Goal: Communication & Community: Connect with others

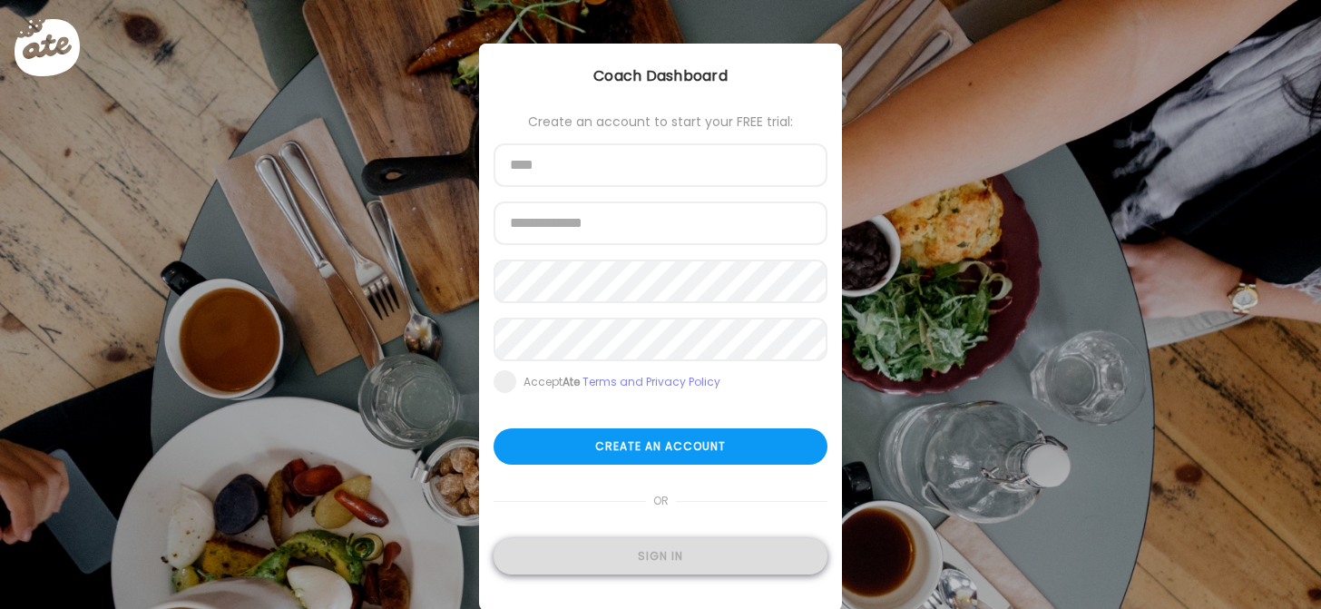
type input "**********"
click at [623, 557] on div "Sign in" at bounding box center [661, 556] width 334 height 36
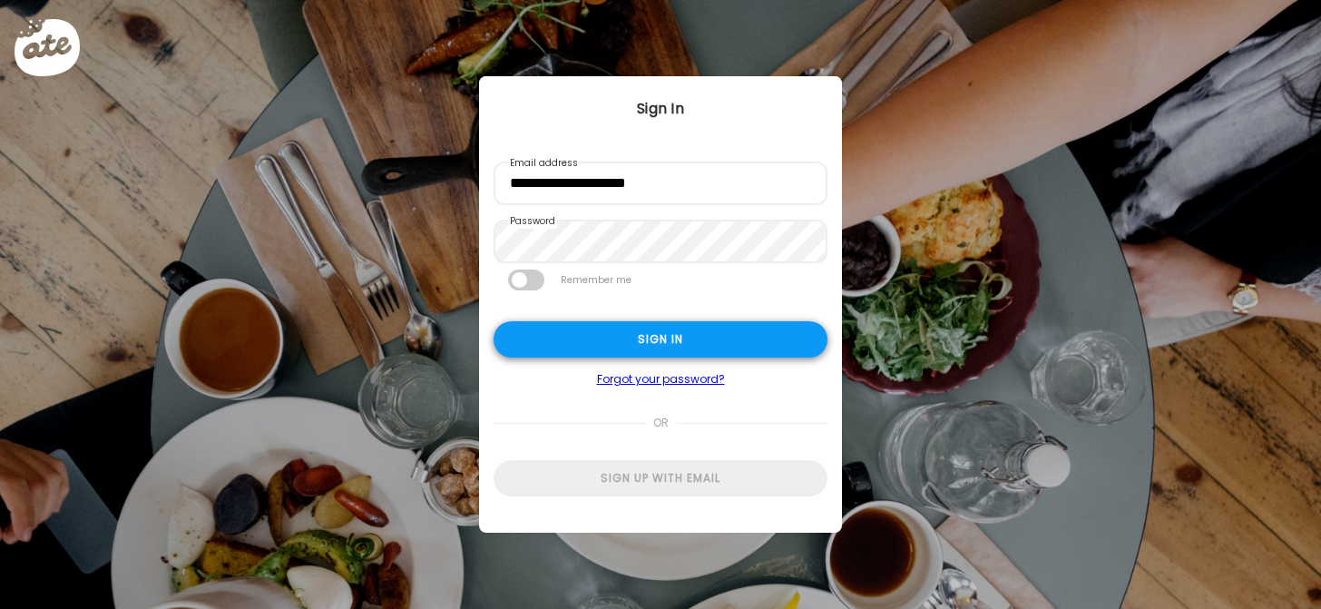
click at [616, 338] on div "Sign in" at bounding box center [661, 339] width 334 height 36
type textarea "**********"
type input "**********"
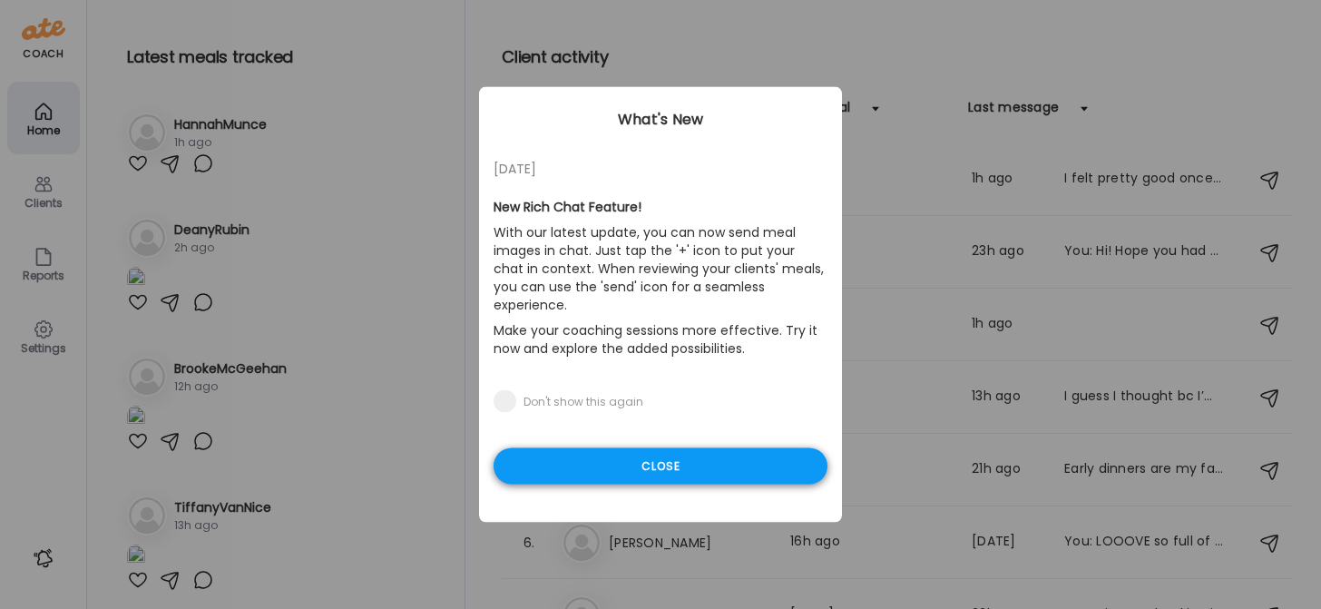
click at [580, 460] on div "Close" at bounding box center [661, 466] width 334 height 36
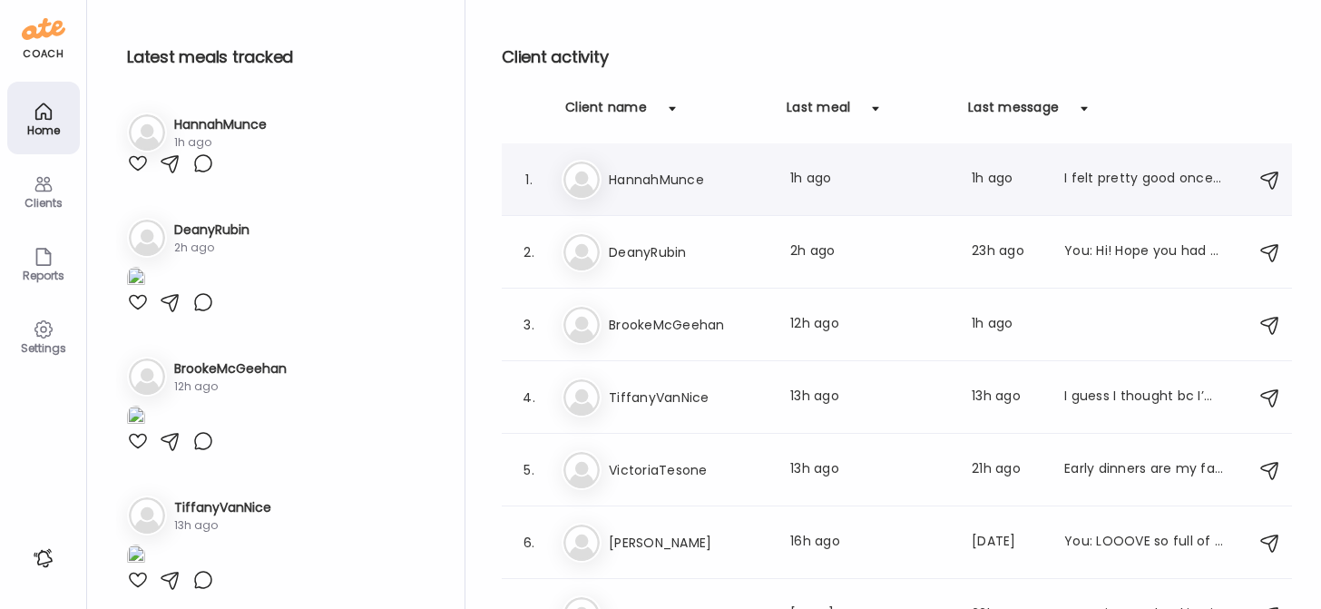
click at [657, 190] on div "Ha HannahMunce Last meal: 1h ago Last message: 1h ago I felt pretty good once I…" at bounding box center [900, 180] width 676 height 40
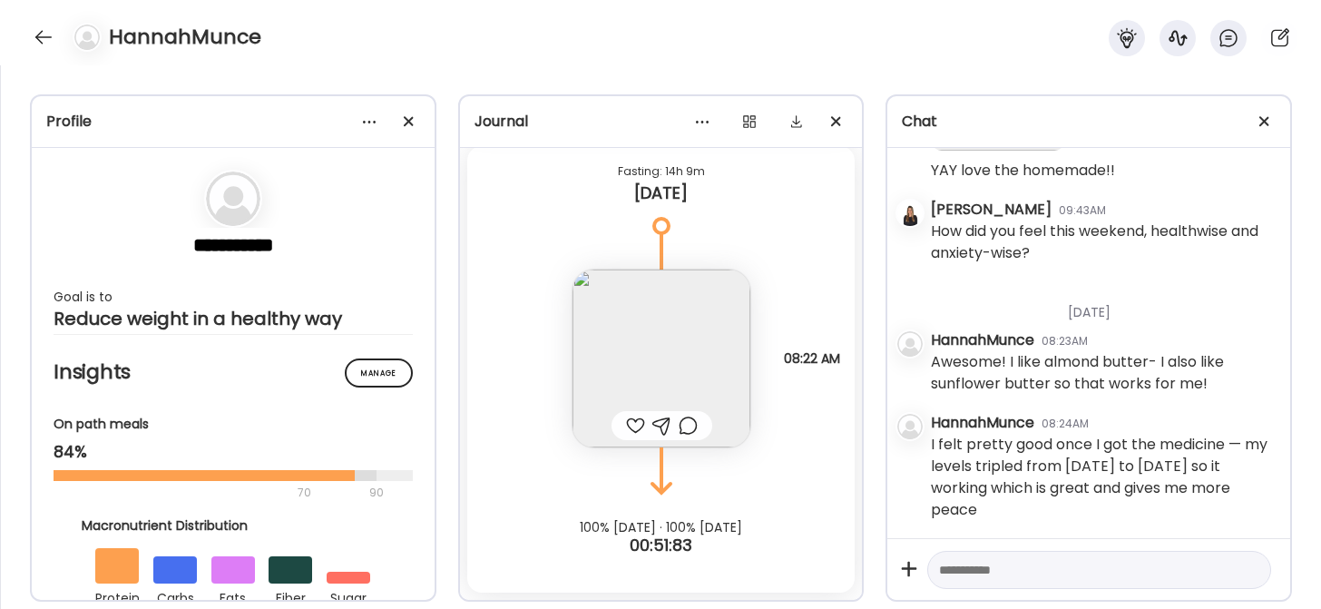
scroll to position [7534, 0]
click at [955, 574] on textarea at bounding box center [1083, 570] width 288 height 22
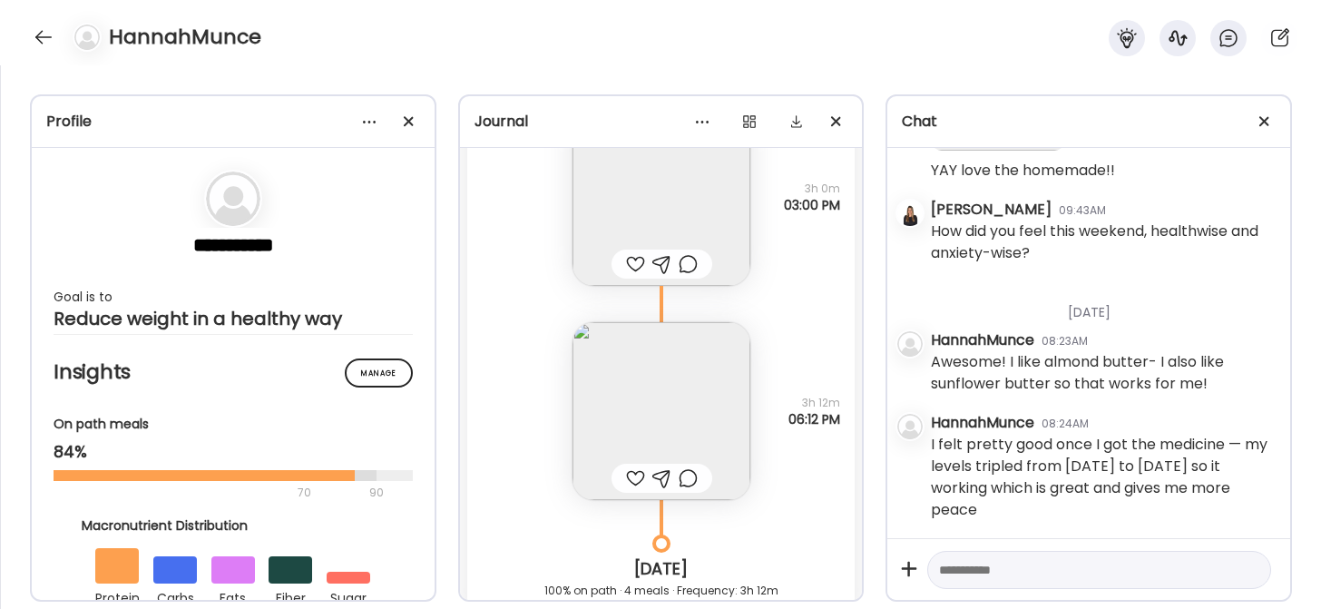
scroll to position [11092, 0]
click at [994, 568] on textarea at bounding box center [1083, 570] width 288 height 22
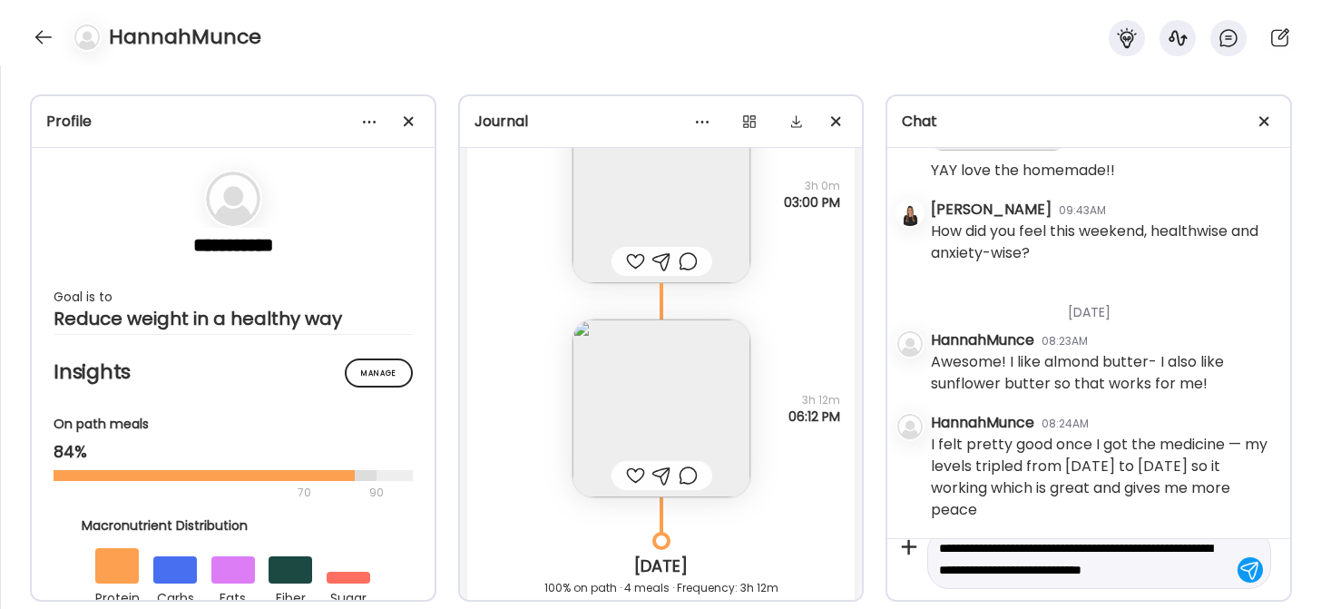
scroll to position [43, 0]
type textarea "**********"
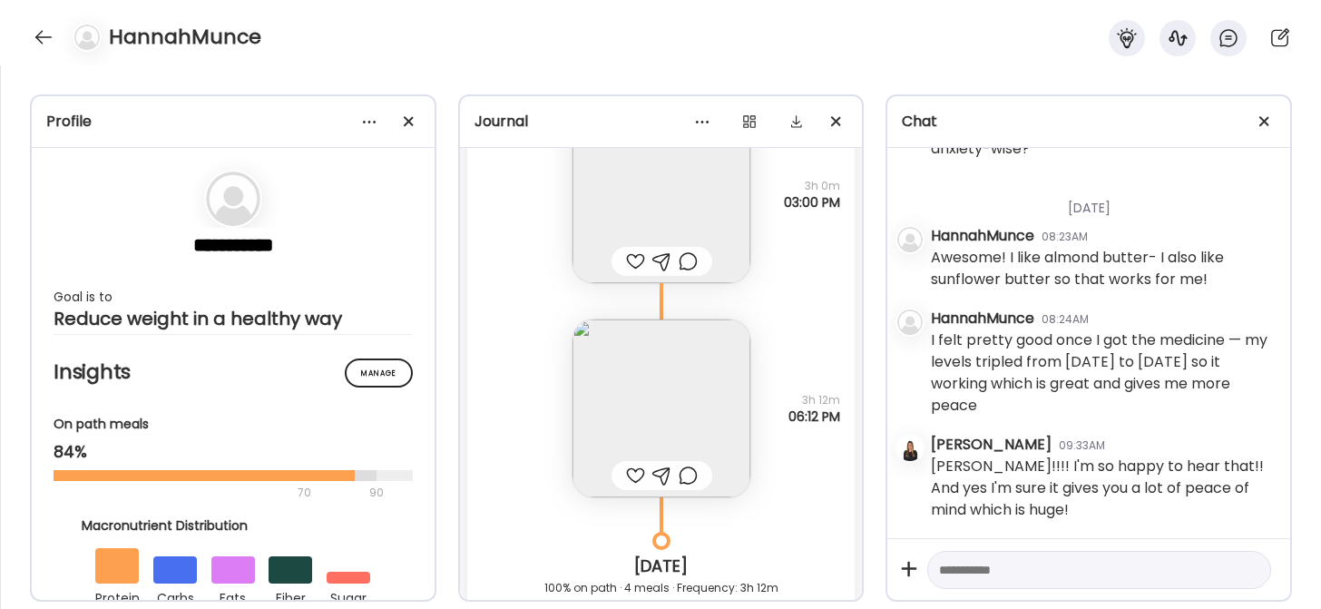
scroll to position [7638, 0]
click at [626, 260] on div at bounding box center [635, 261] width 19 height 22
click at [605, 373] on img at bounding box center [662, 408] width 178 height 178
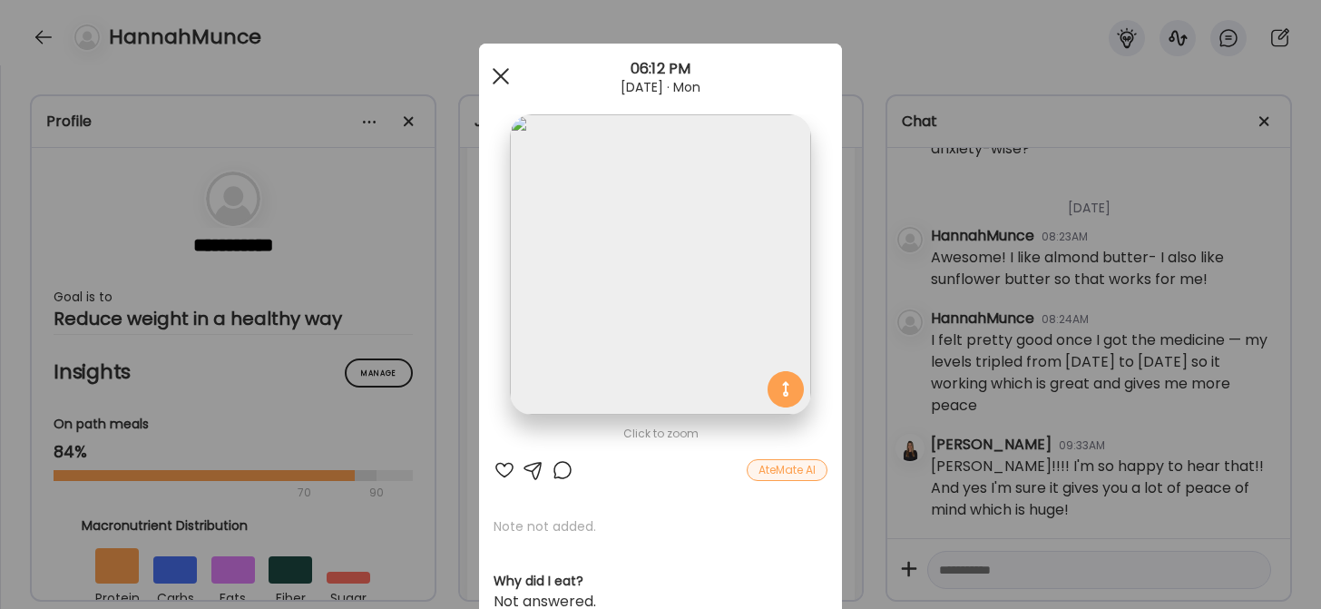
click at [498, 70] on span at bounding box center [501, 76] width 16 height 16
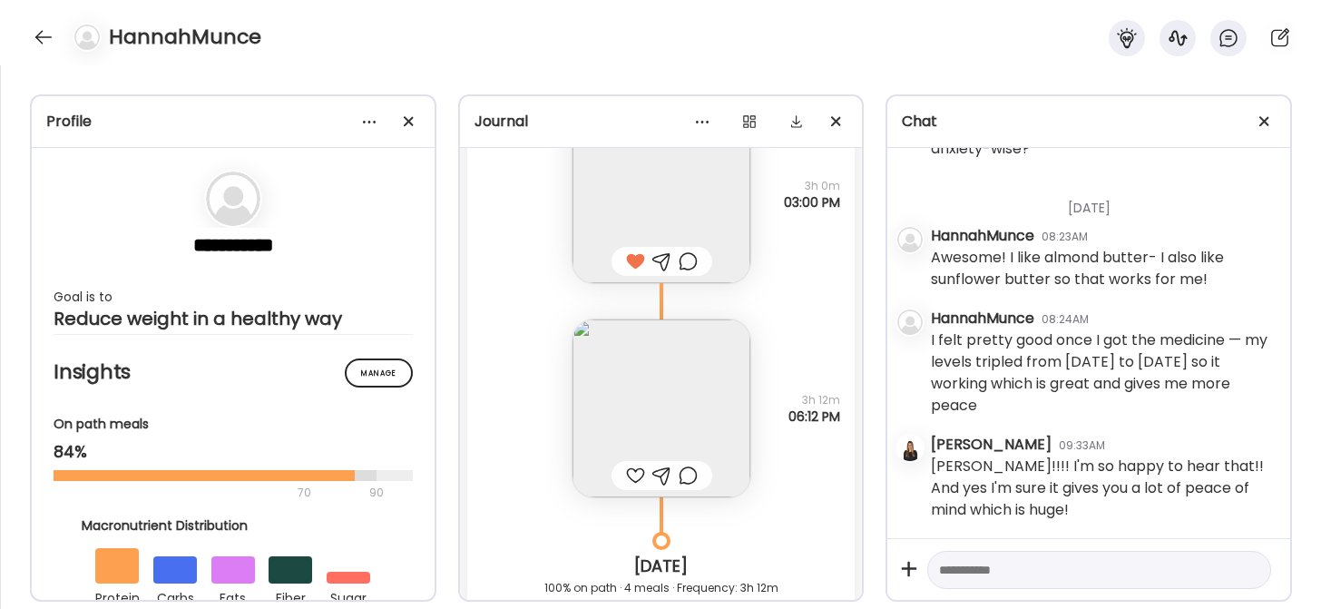
click at [632, 473] on div at bounding box center [635, 476] width 19 height 22
click at [954, 569] on textarea at bounding box center [1083, 570] width 288 height 22
type textarea "*"
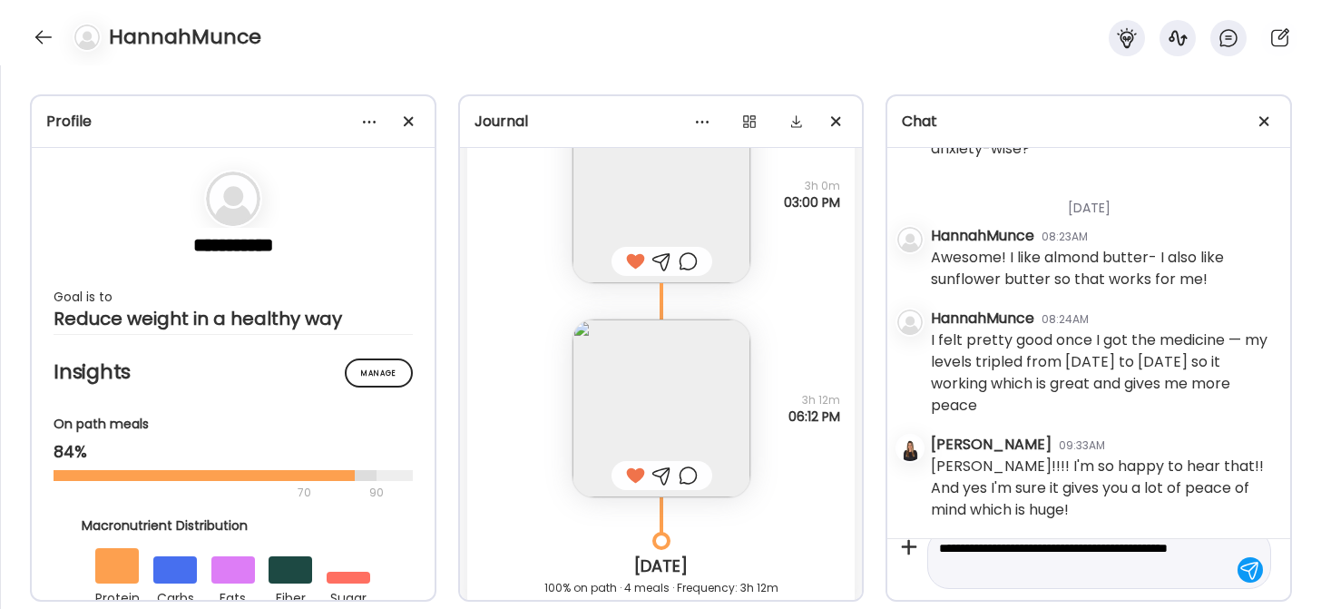
drag, startPoint x: 1051, startPoint y: 568, endPoint x: 1096, endPoint y: 548, distance: 49.6
click at [1097, 548] on textarea "**********" at bounding box center [1083, 559] width 288 height 44
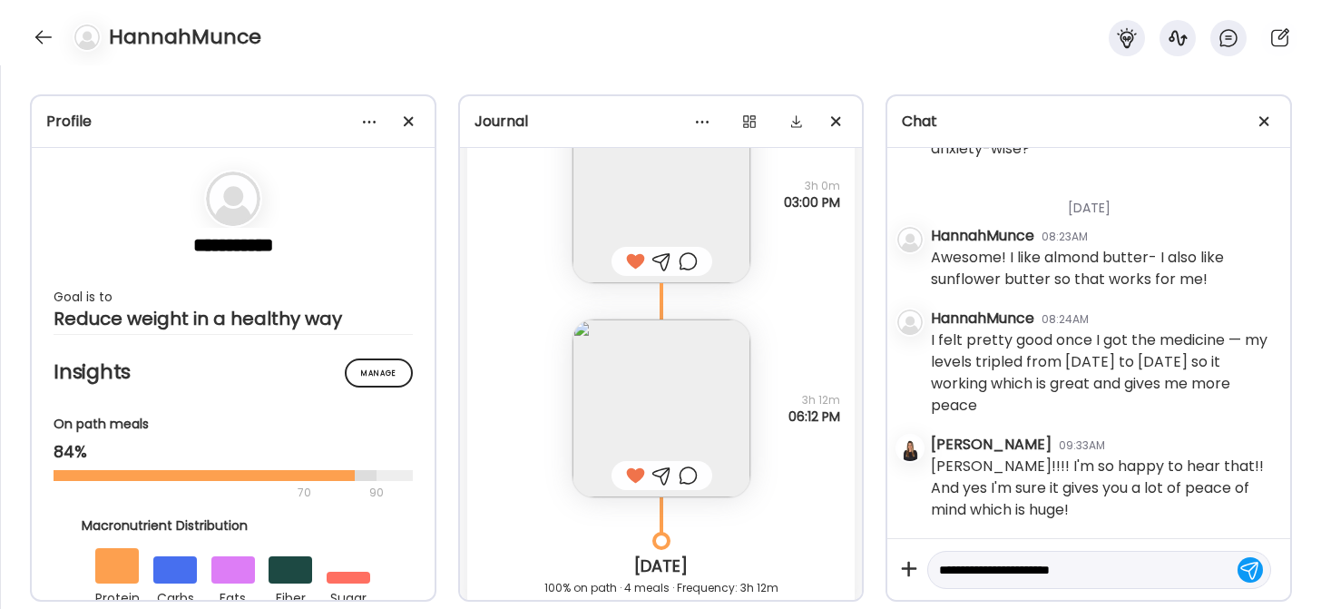
click at [1007, 568] on textarea "**********" at bounding box center [1083, 570] width 288 height 22
paste textarea "**********"
type textarea "**********"
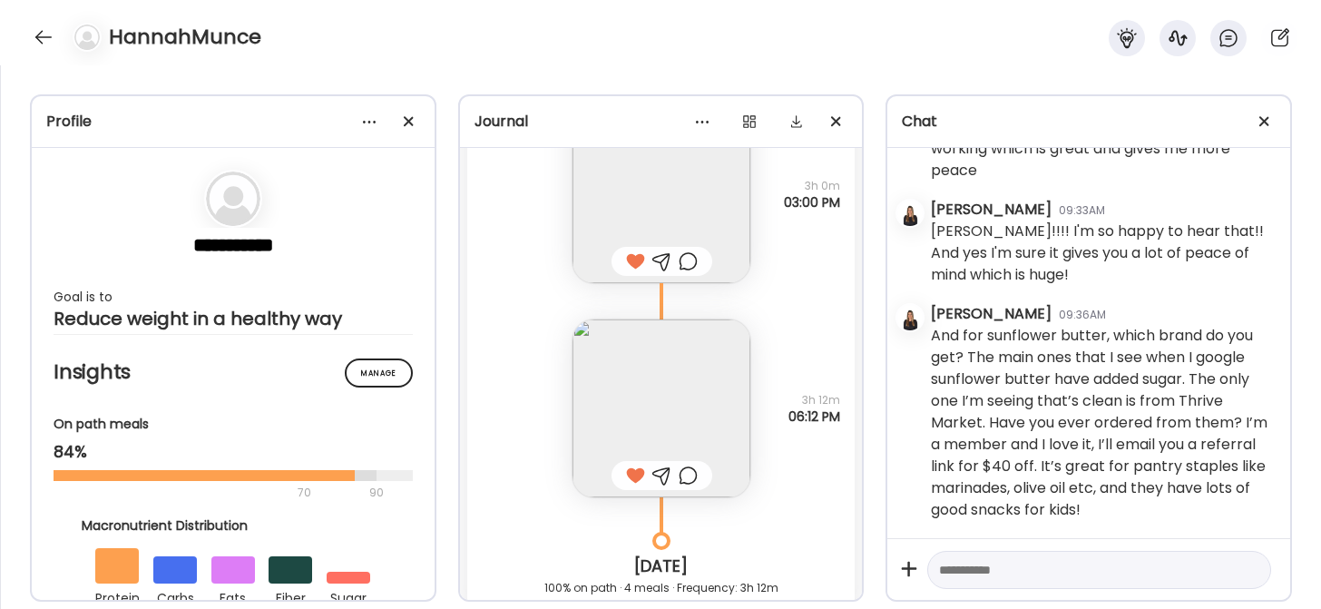
scroll to position [7874, 0]
click at [988, 573] on textarea at bounding box center [1083, 570] width 288 height 22
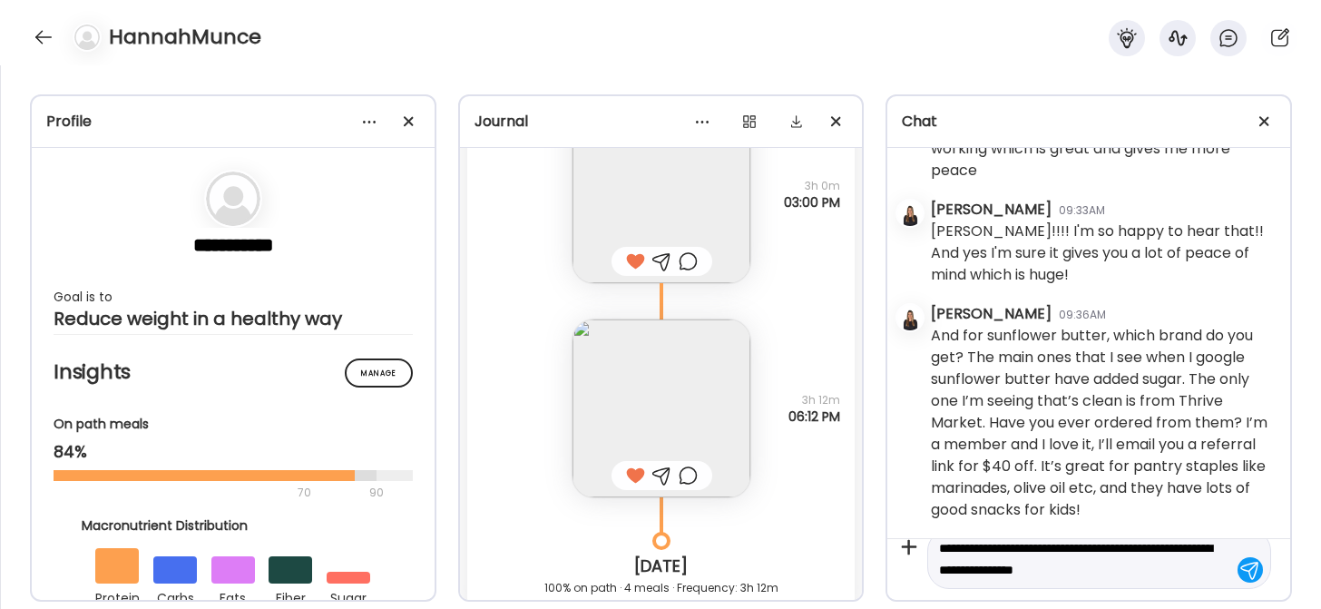
type textarea "**********"
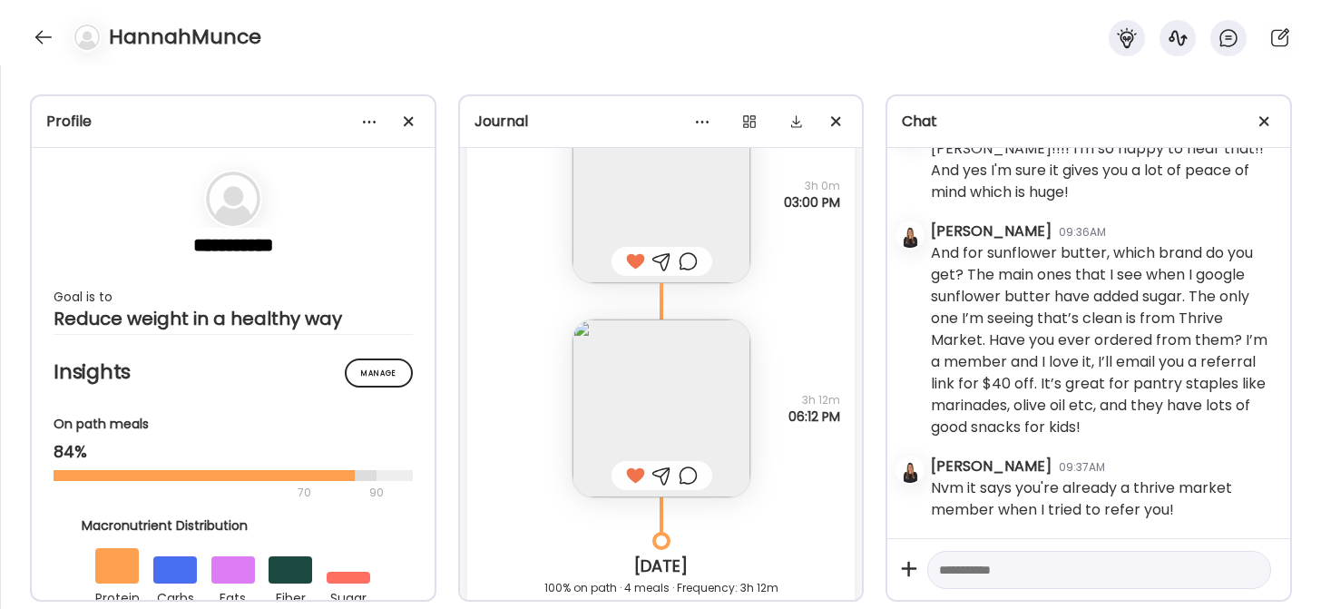
scroll to position [7956, 0]
click at [42, 31] on div at bounding box center [43, 37] width 29 height 29
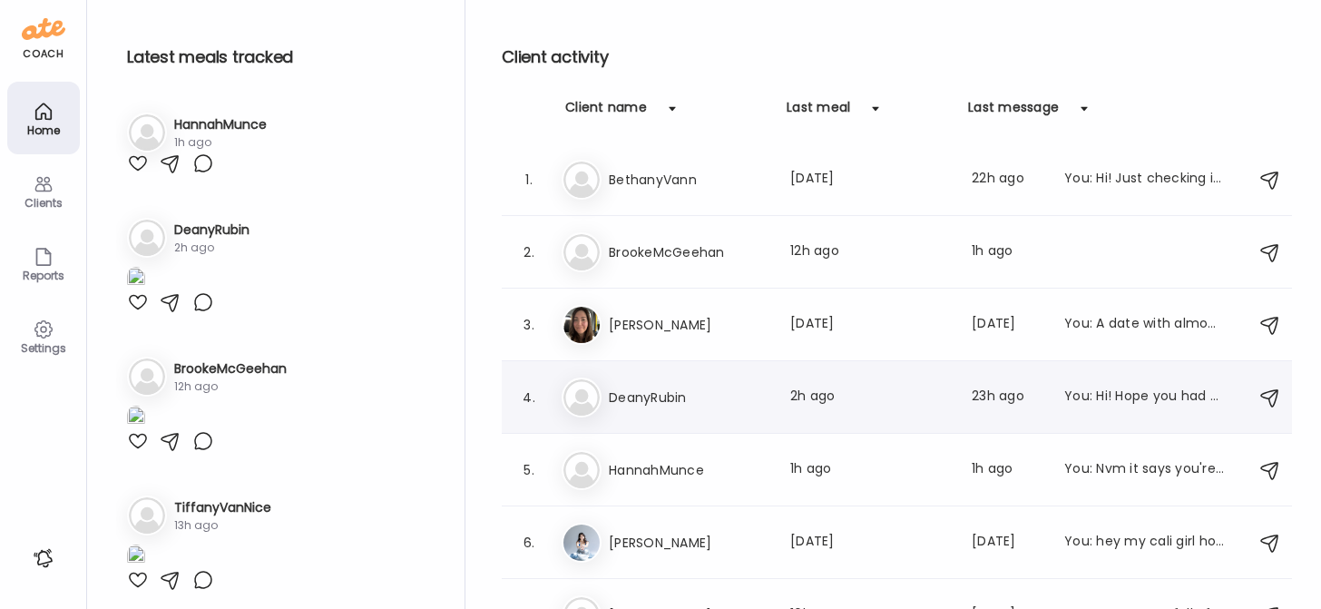
click at [652, 387] on h3 "DeanyRubin" at bounding box center [689, 398] width 160 height 22
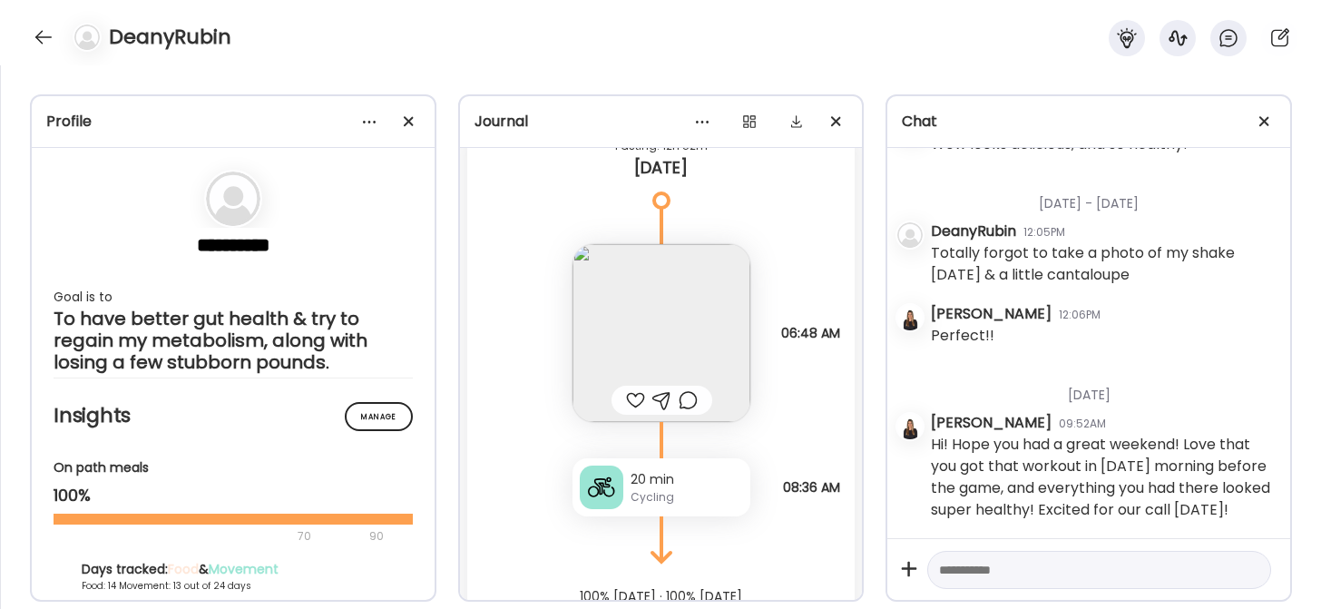
scroll to position [13802, 0]
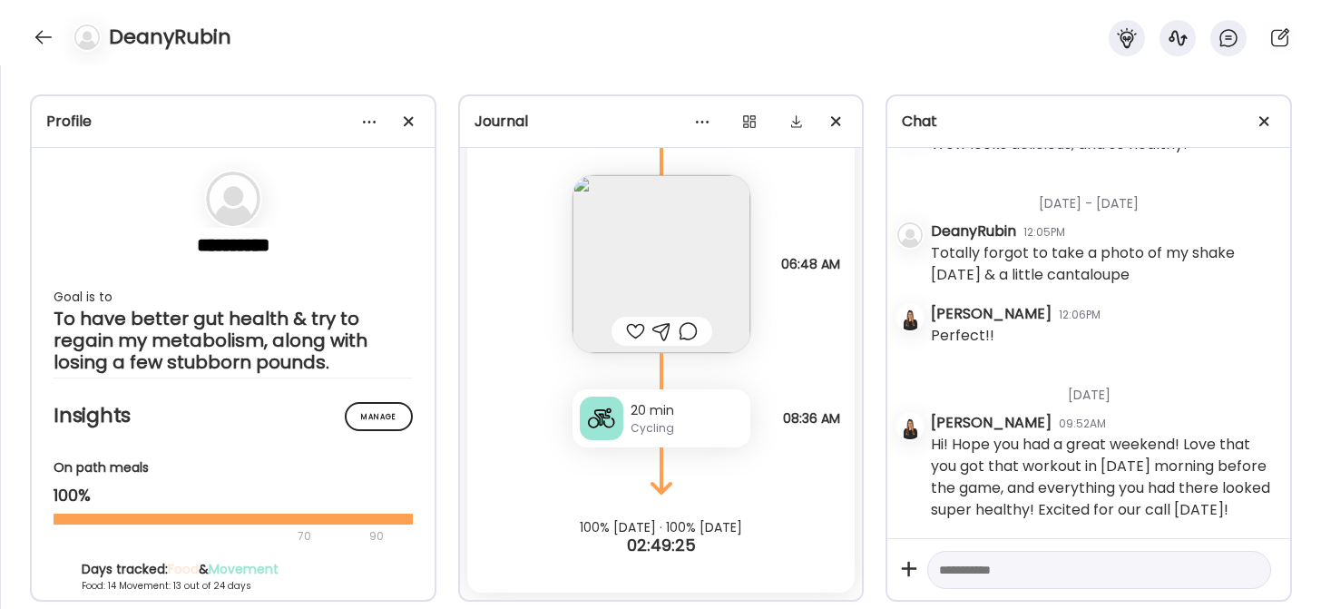
click at [628, 328] on div at bounding box center [635, 331] width 19 height 22
click at [41, 34] on div at bounding box center [43, 37] width 29 height 29
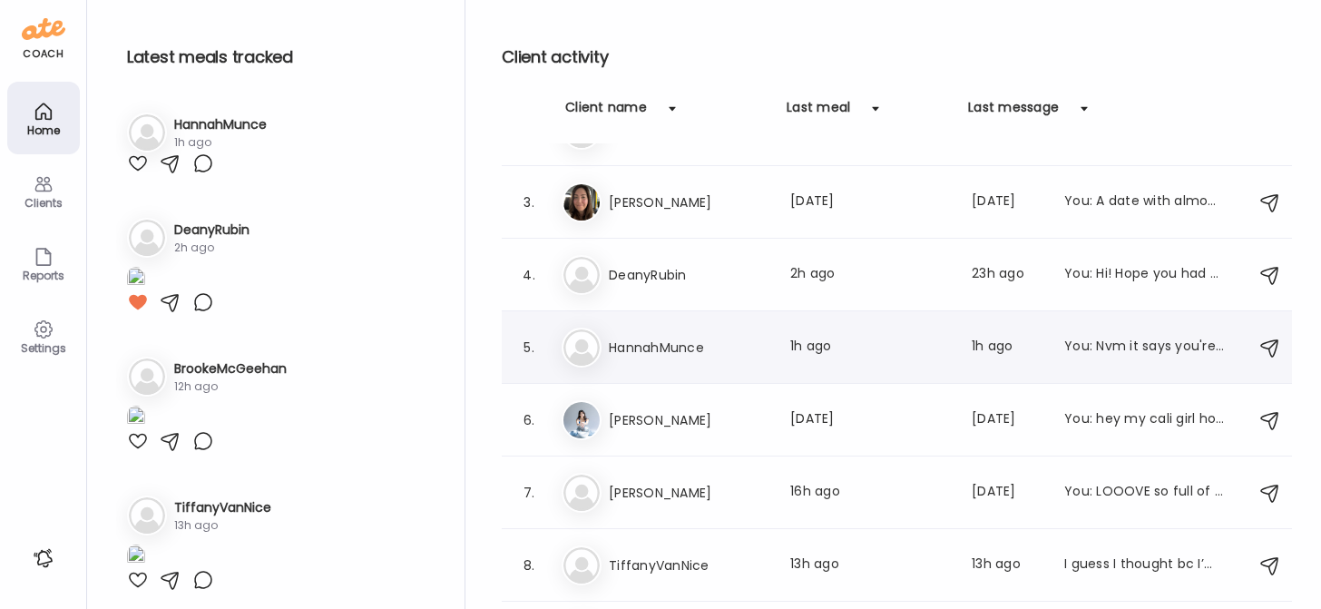
scroll to position [127, 0]
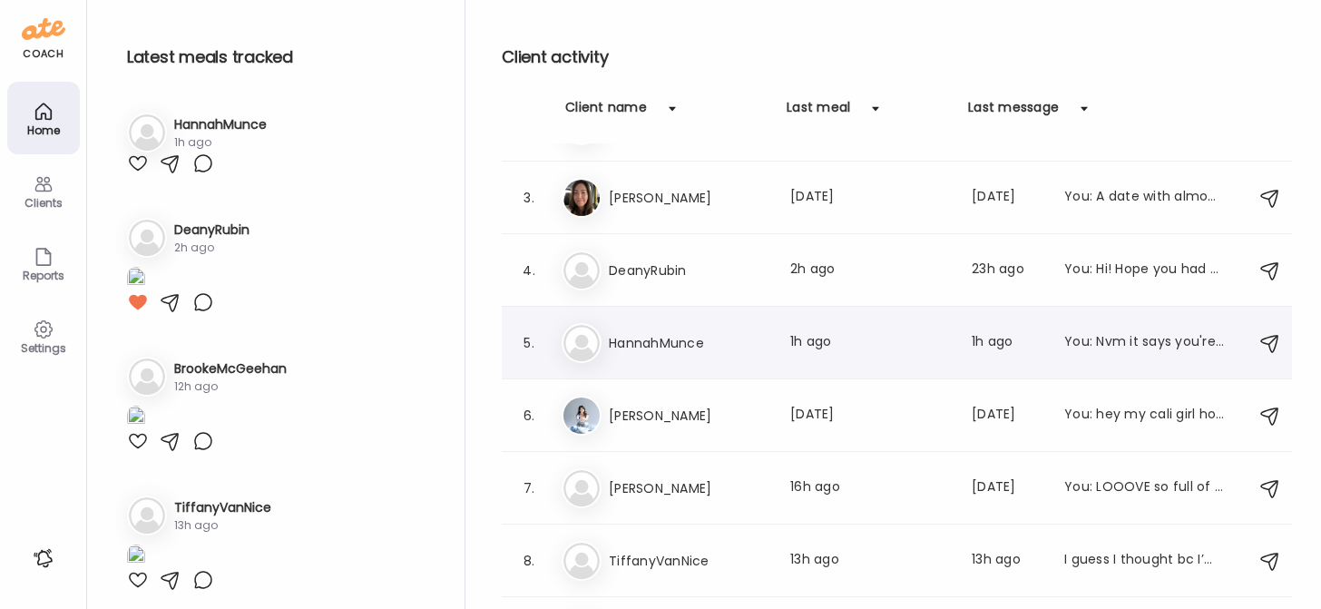
click at [659, 476] on div "Ma [PERSON_NAME] Last meal: 16h ago Last message: [DATE] You: LOOOVE so full of…" at bounding box center [900, 488] width 676 height 40
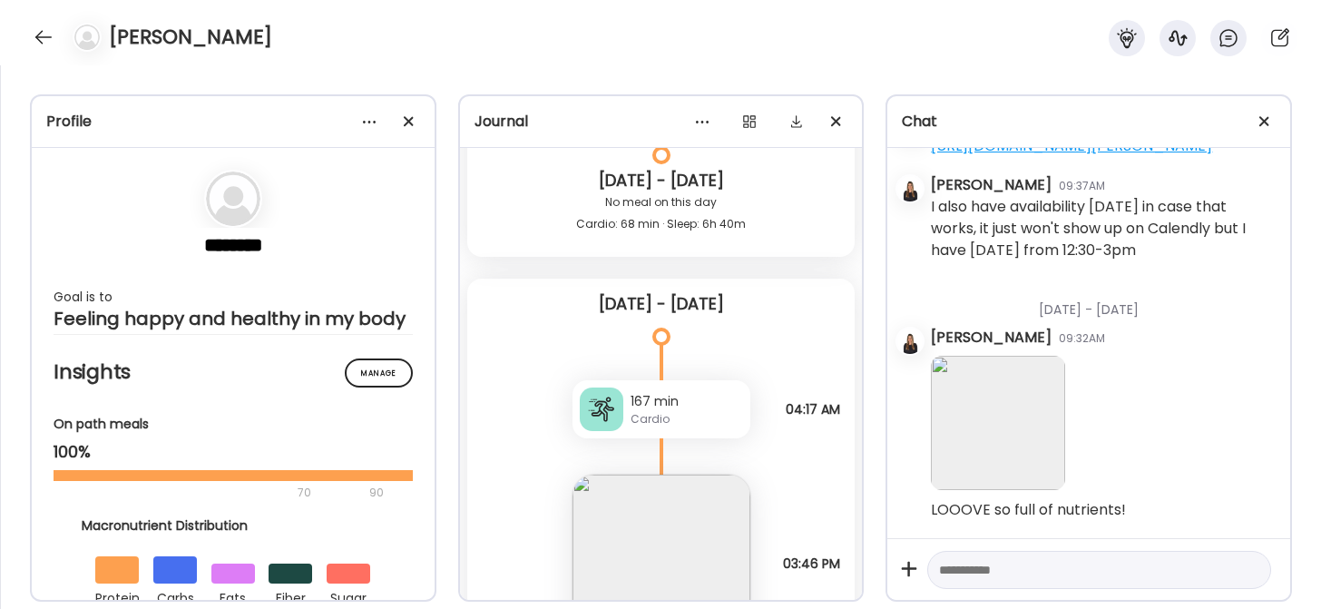
scroll to position [34316, 0]
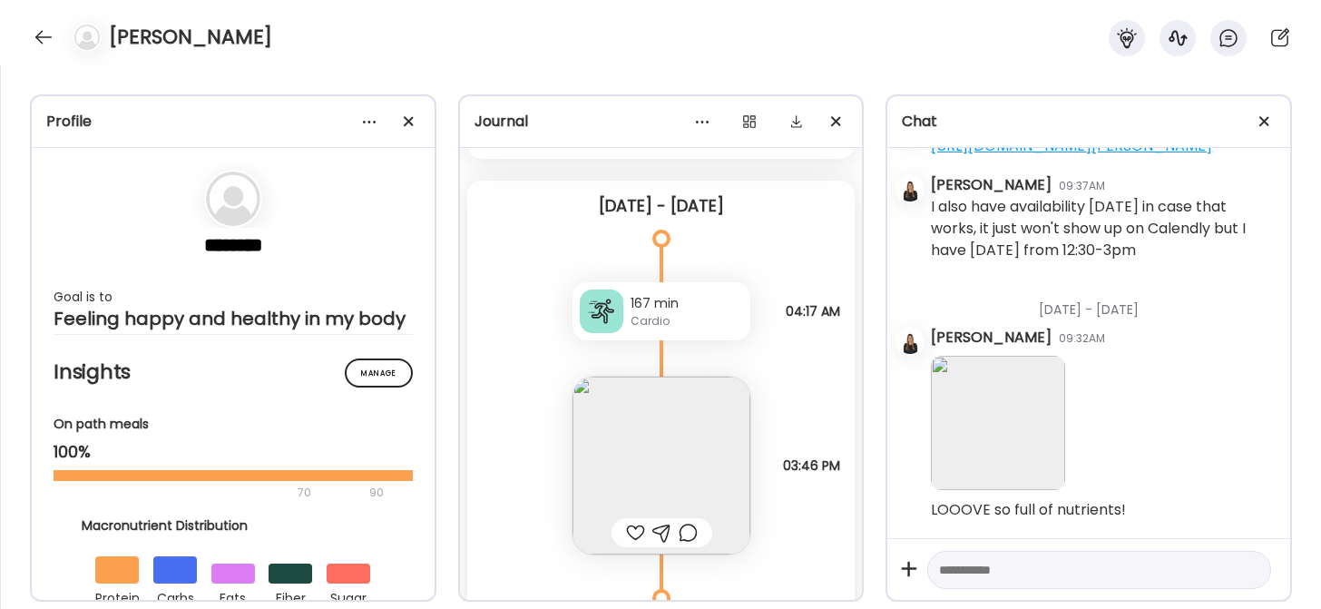
click at [614, 308] on div at bounding box center [602, 311] width 44 height 44
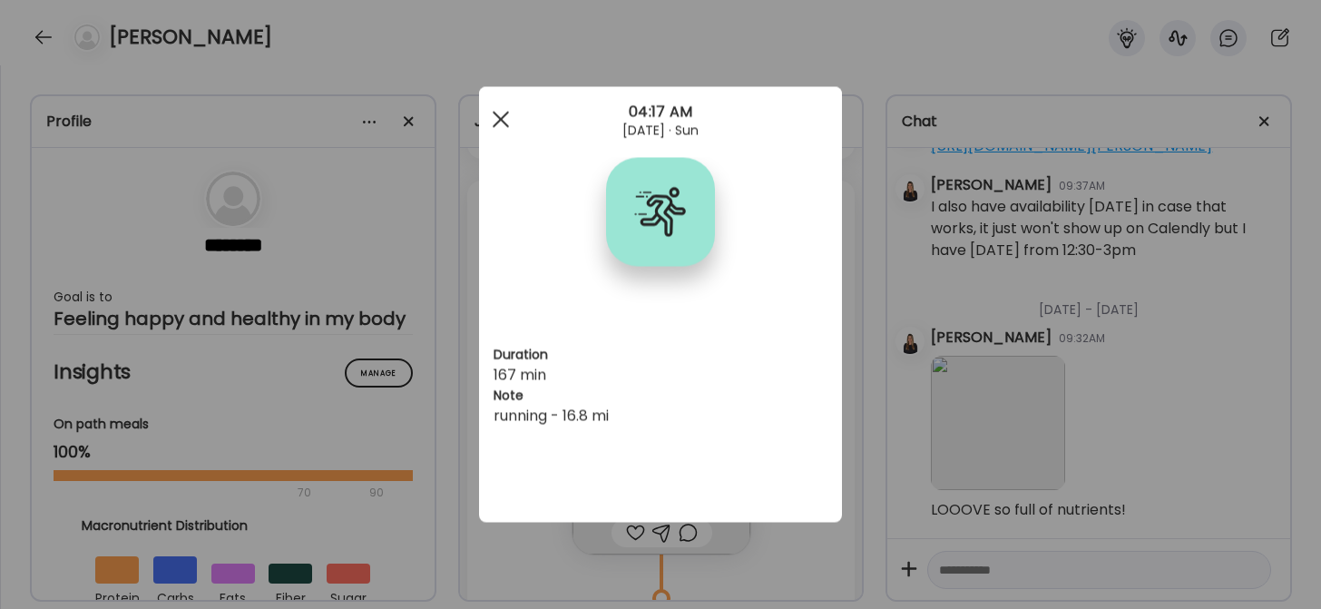
click at [495, 124] on span at bounding box center [501, 119] width 16 height 16
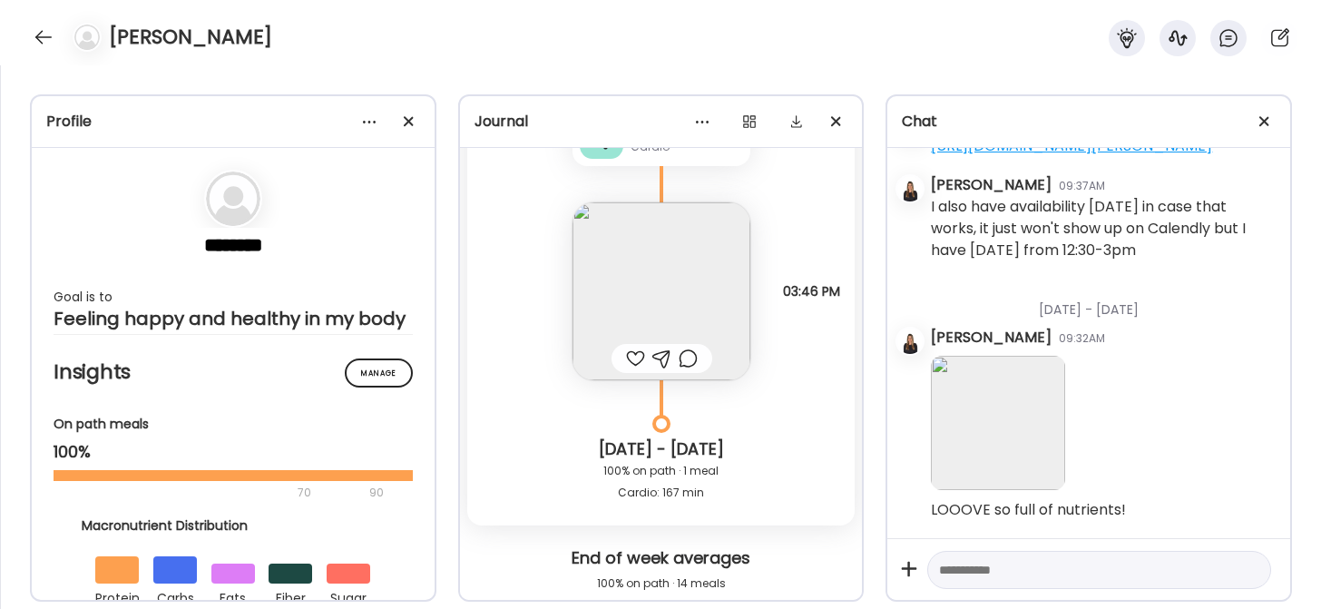
scroll to position [34492, 0]
click at [632, 354] on div at bounding box center [635, 357] width 19 height 22
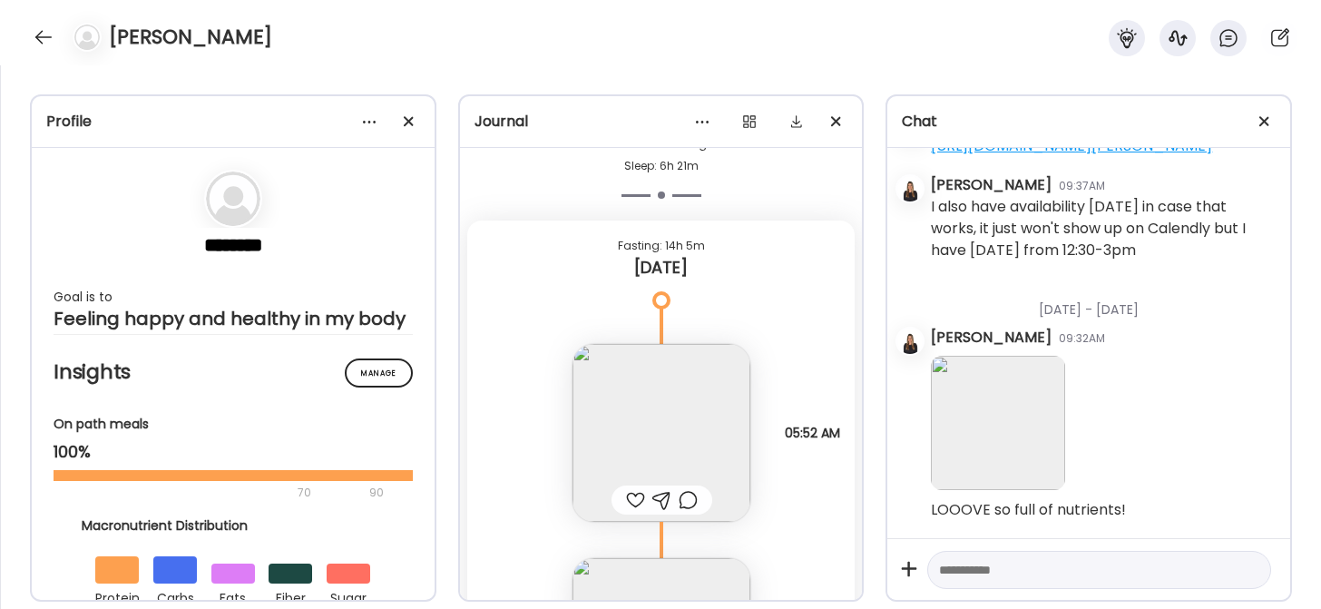
scroll to position [35047, 0]
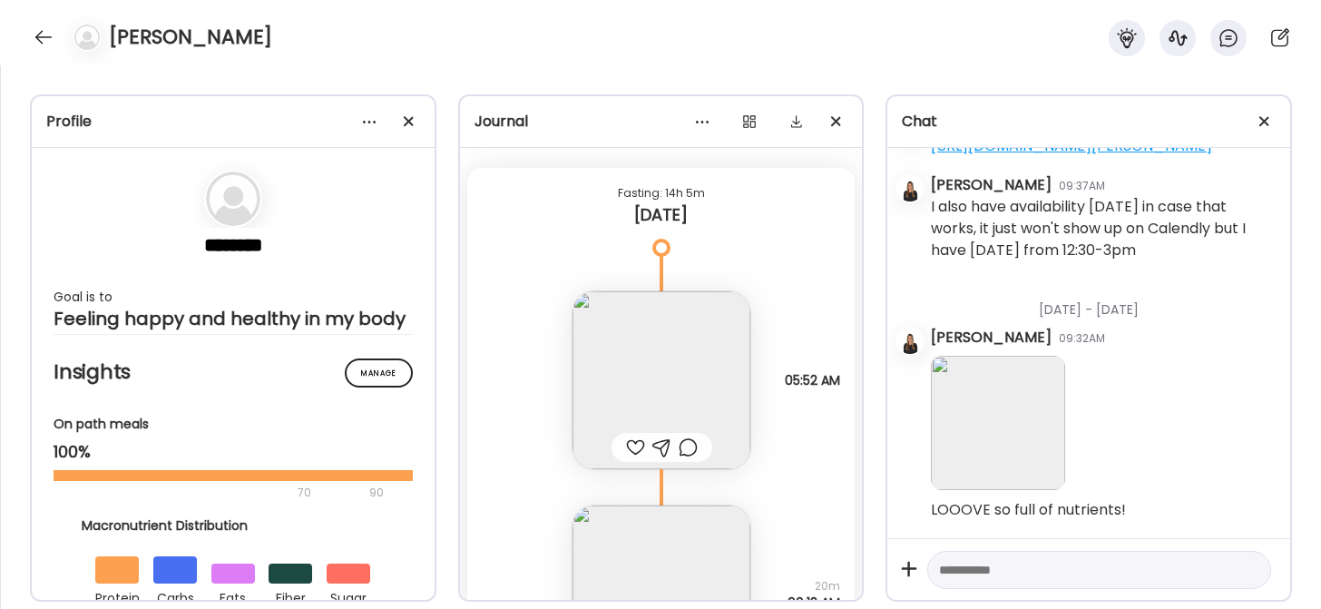
click at [632, 354] on img at bounding box center [662, 380] width 178 height 178
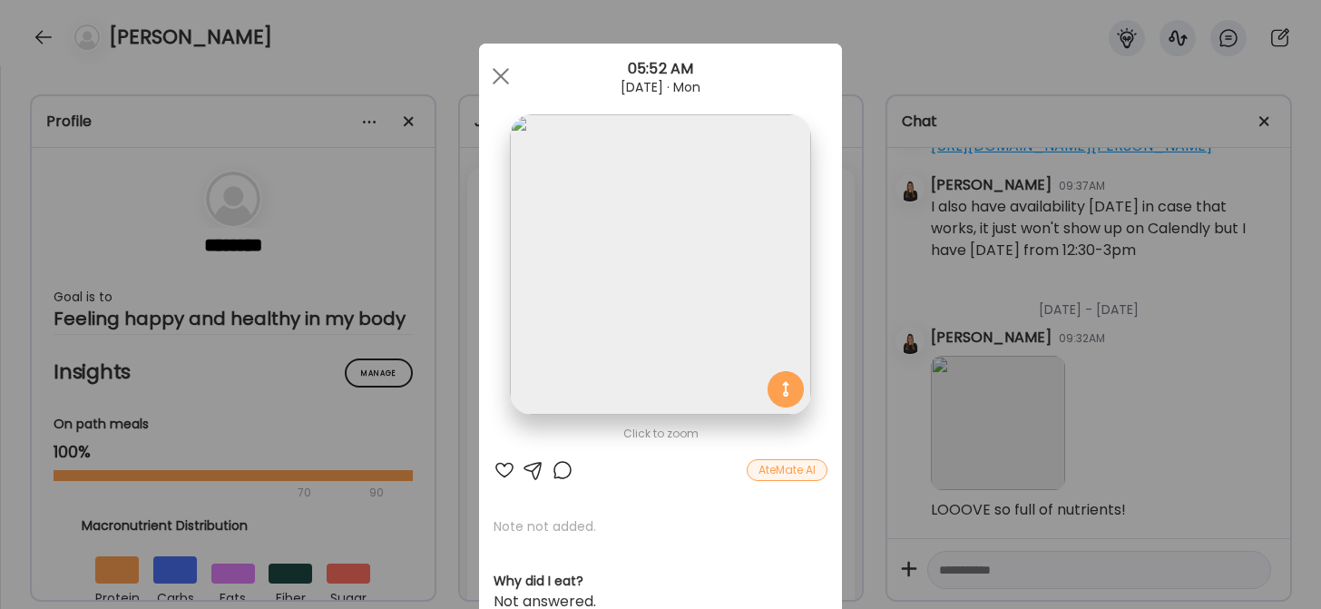
click at [497, 467] on div at bounding box center [505, 470] width 22 height 22
click at [493, 71] on div at bounding box center [501, 76] width 36 height 36
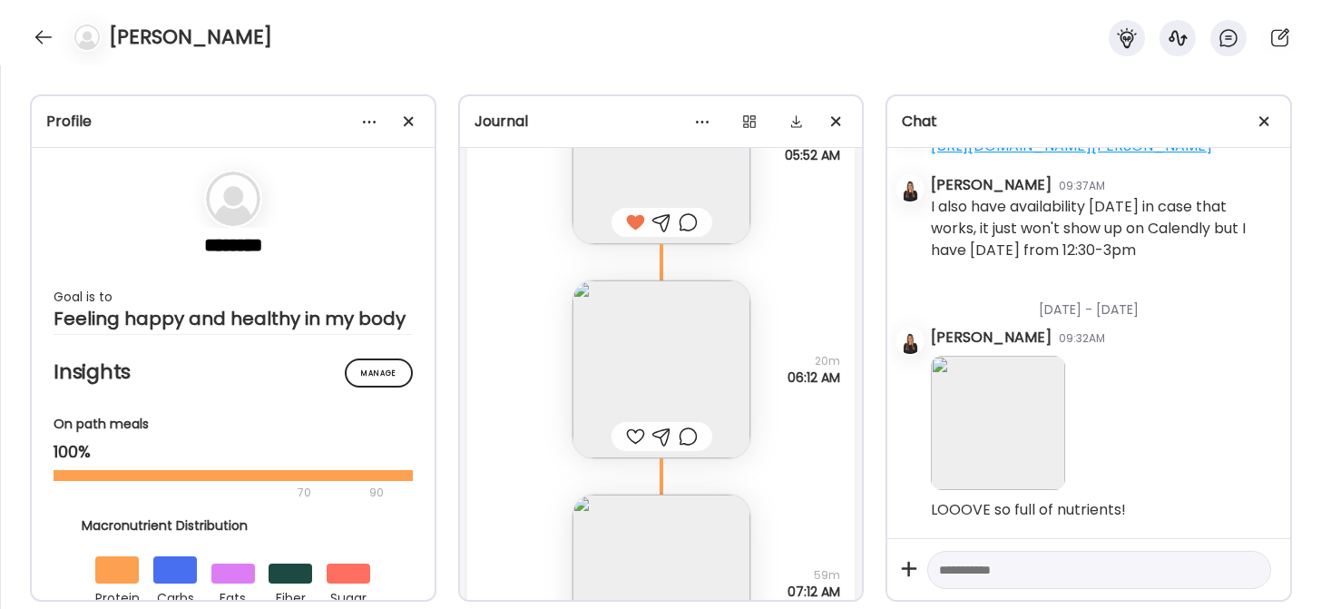
scroll to position [35273, 0]
click at [628, 435] on div at bounding box center [635, 436] width 19 height 22
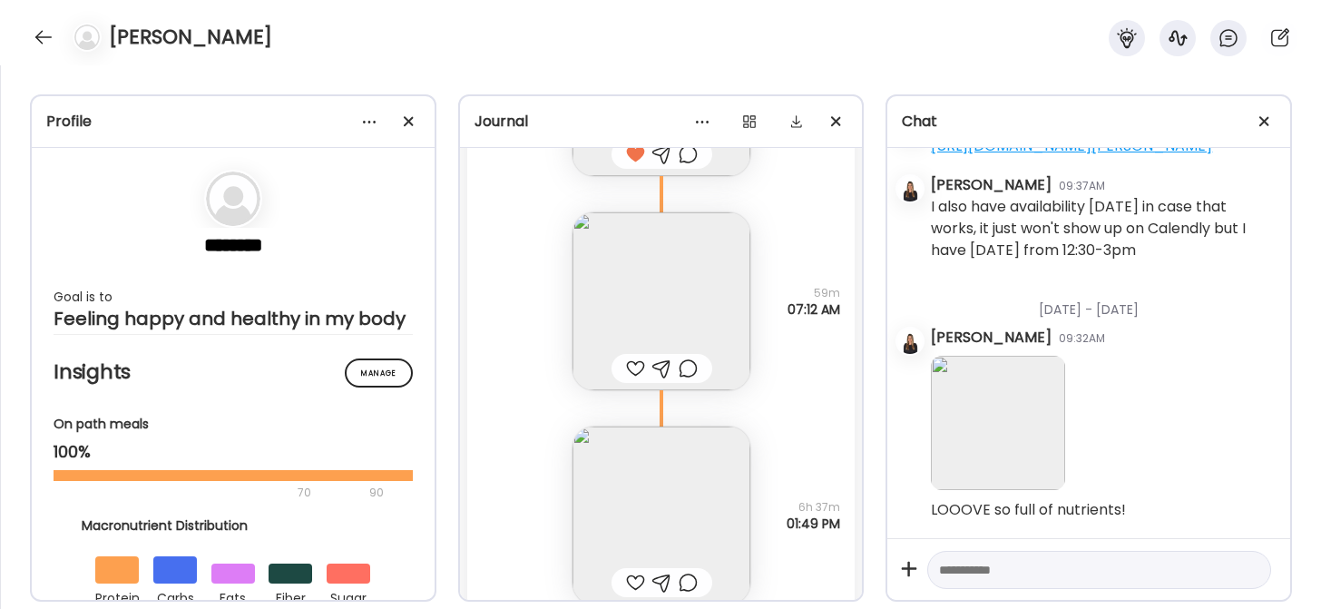
scroll to position [35555, 0]
click at [626, 366] on div at bounding box center [635, 368] width 19 height 22
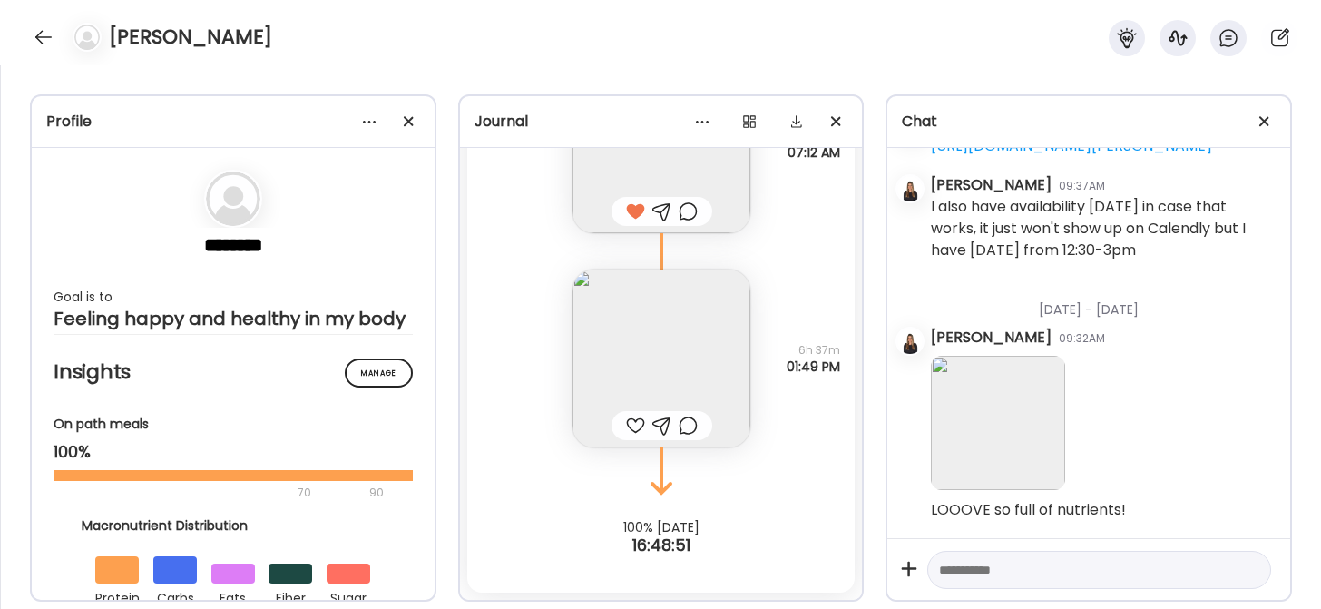
click at [626, 425] on div at bounding box center [635, 426] width 19 height 22
click at [635, 349] on img at bounding box center [662, 359] width 178 height 178
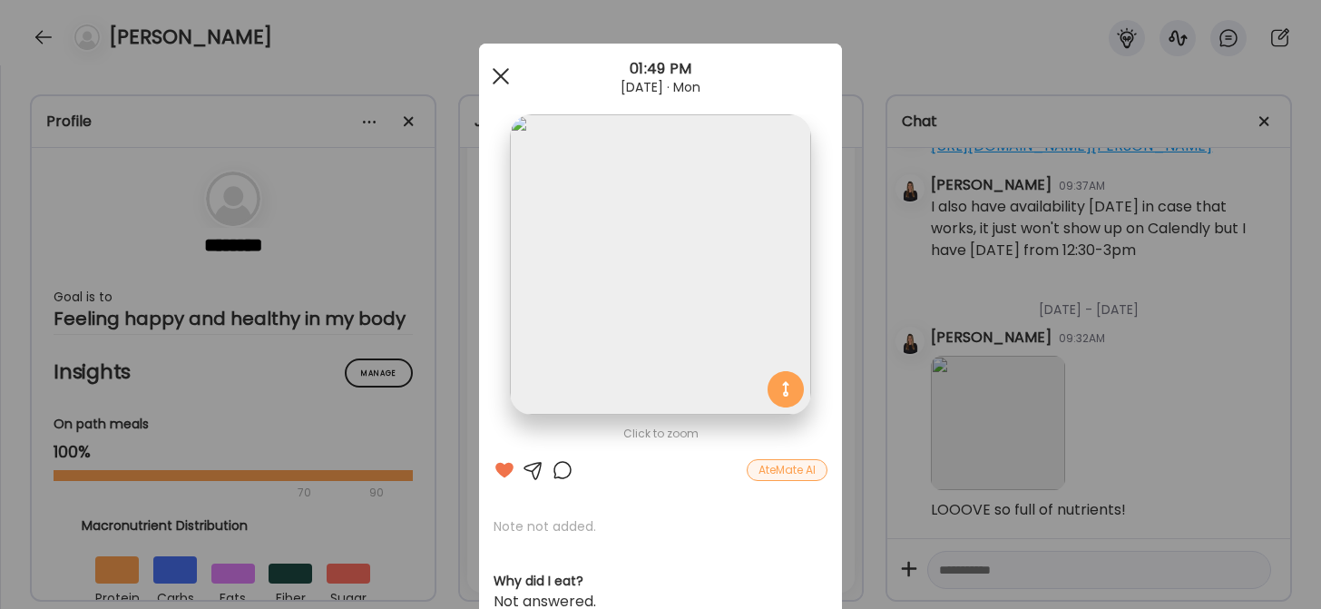
click at [490, 69] on div at bounding box center [501, 76] width 36 height 36
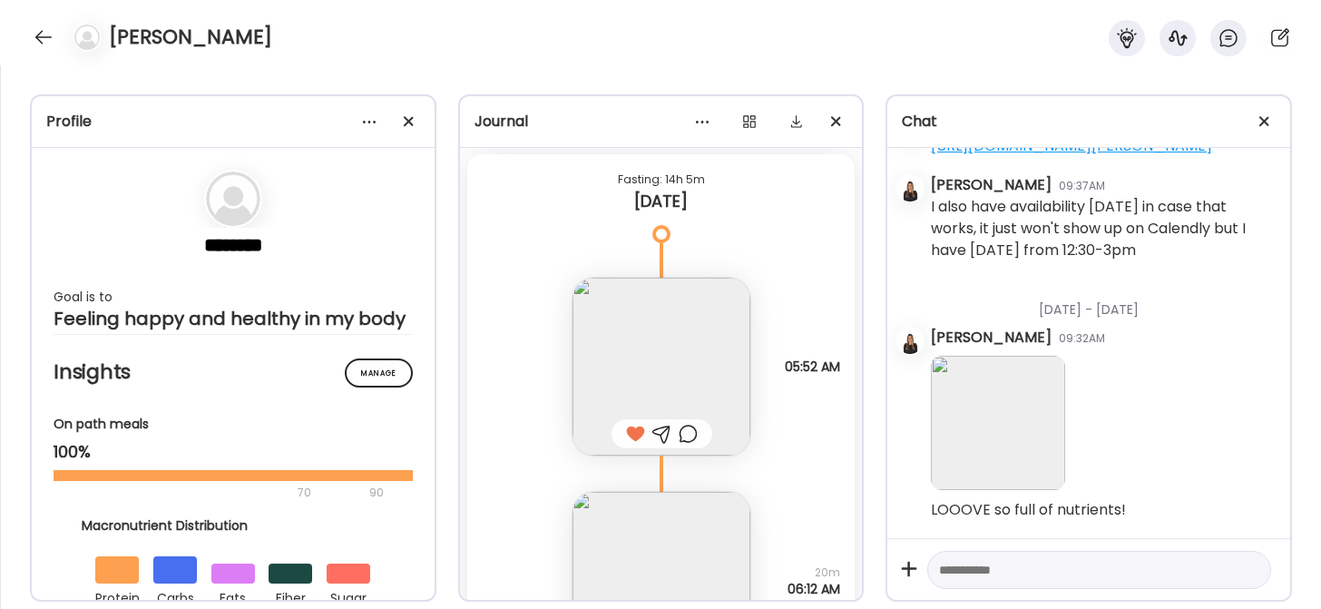
scroll to position [35057, 0]
click at [642, 361] on img at bounding box center [662, 370] width 178 height 178
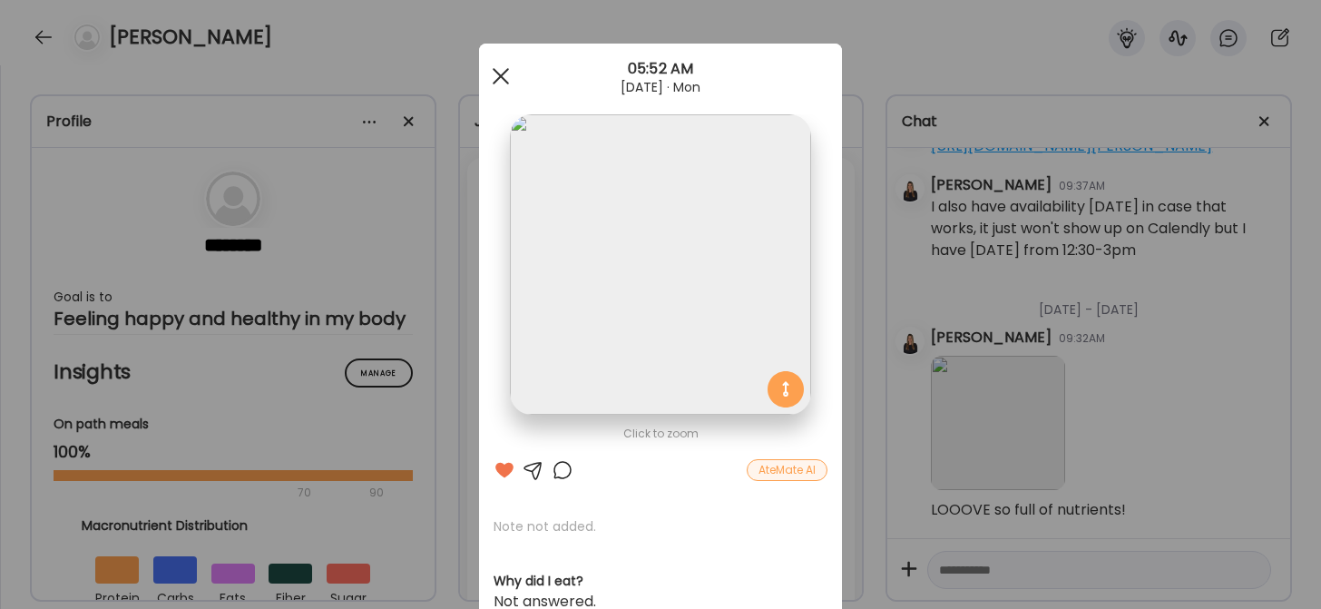
click at [495, 74] on span at bounding box center [501, 76] width 16 height 16
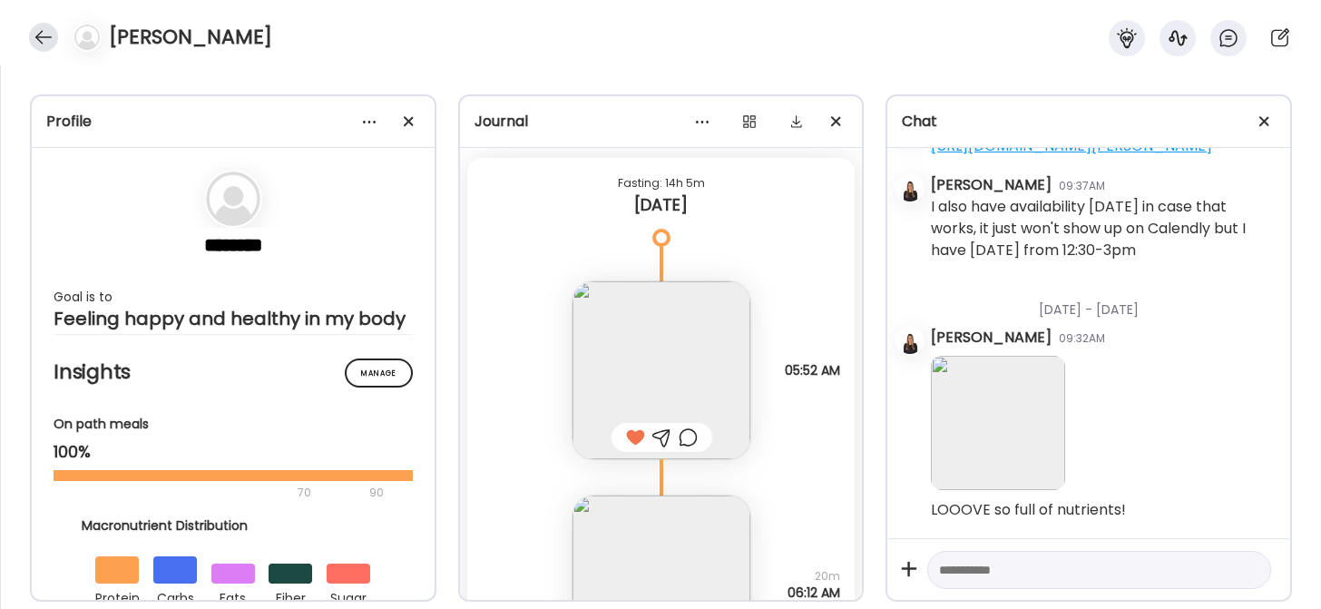
click at [49, 36] on div at bounding box center [43, 37] width 29 height 29
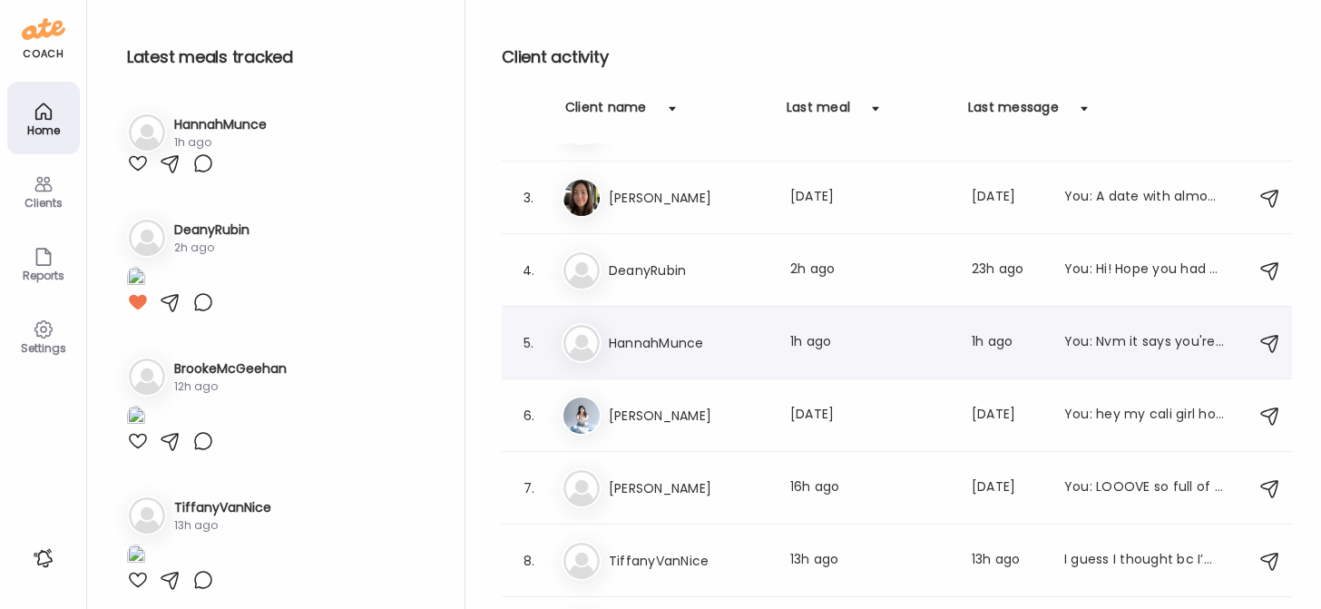
scroll to position [179, 0]
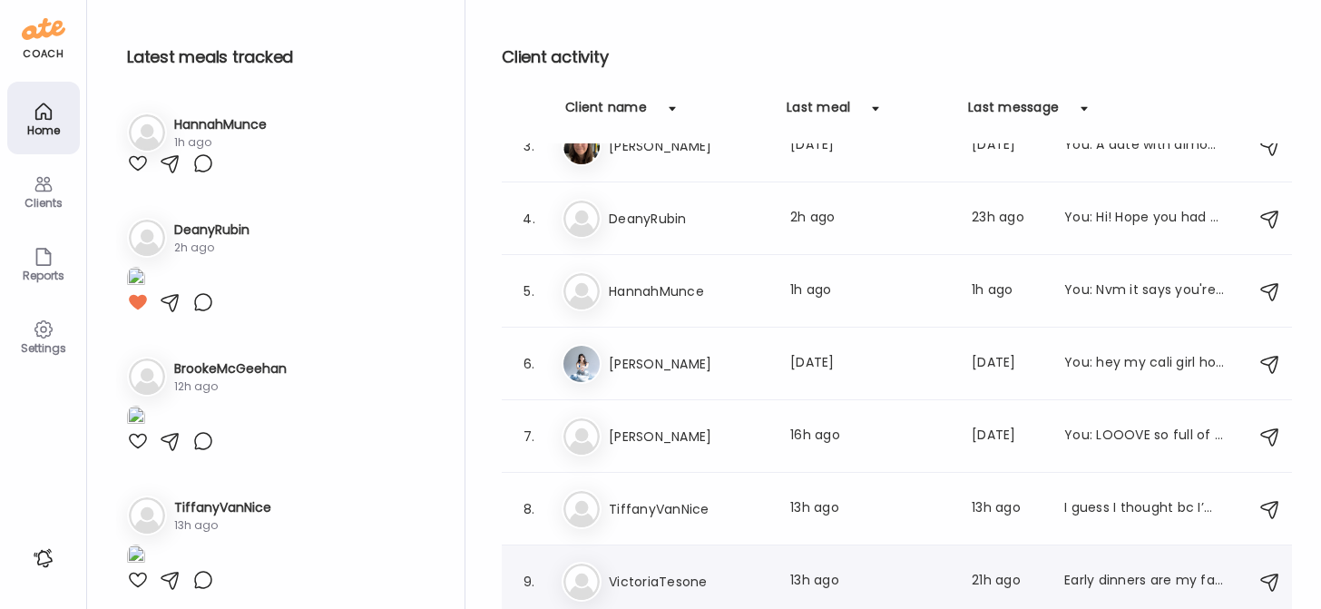
click at [648, 576] on h3 "VictoriaTesone" at bounding box center [689, 582] width 160 height 22
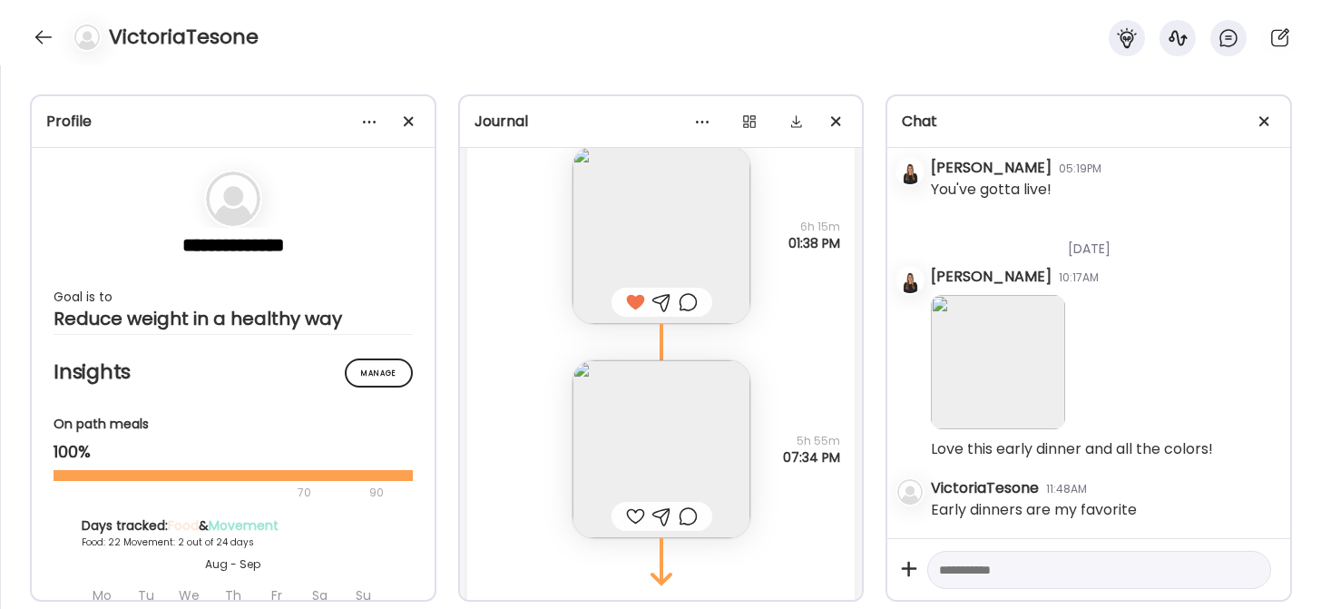
scroll to position [0, 0]
click at [626, 514] on div at bounding box center [635, 515] width 19 height 22
click at [635, 427] on img at bounding box center [662, 447] width 178 height 178
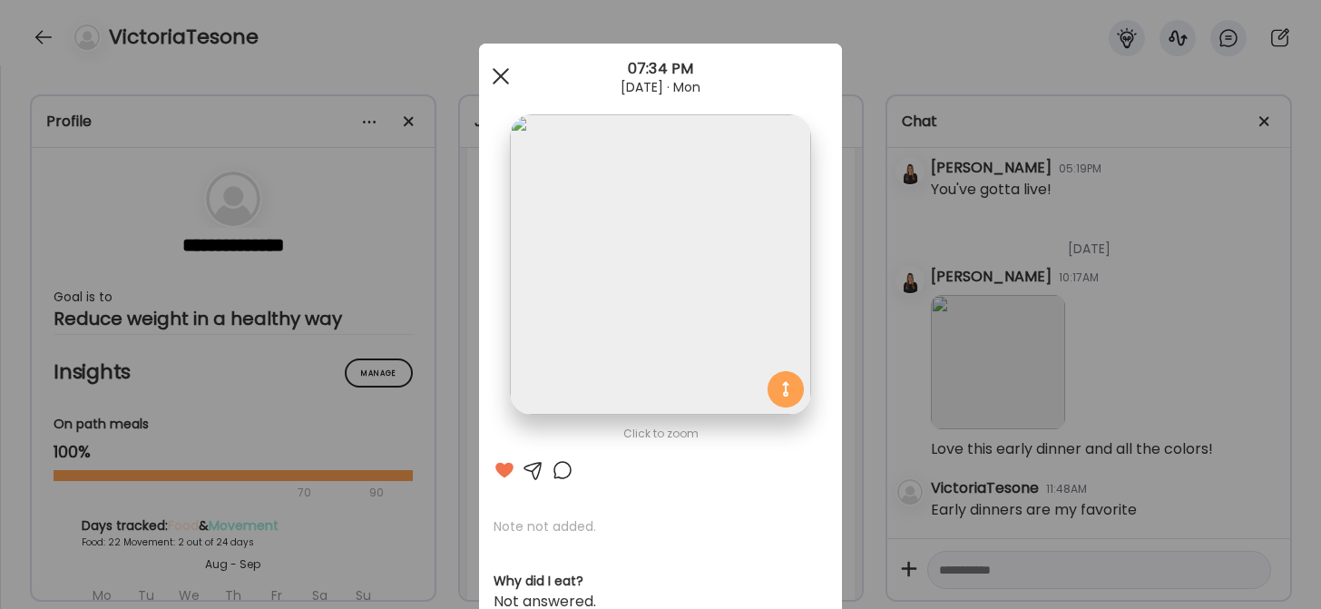
click at [490, 65] on div at bounding box center [501, 76] width 36 height 36
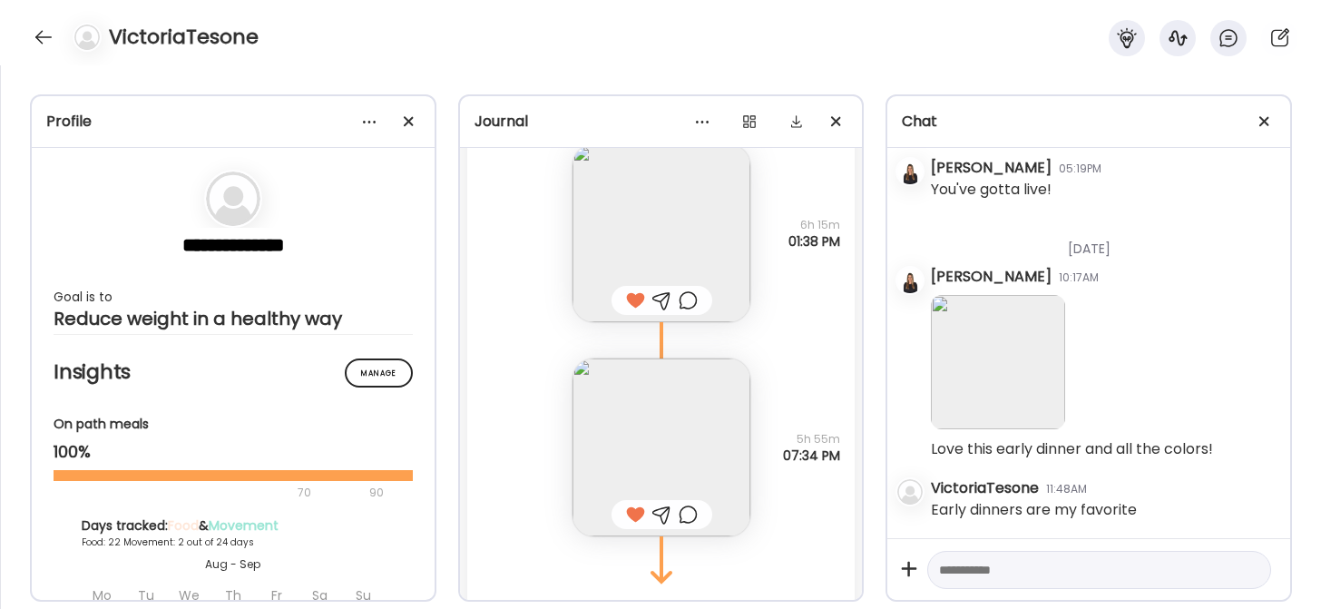
scroll to position [39134, 0]
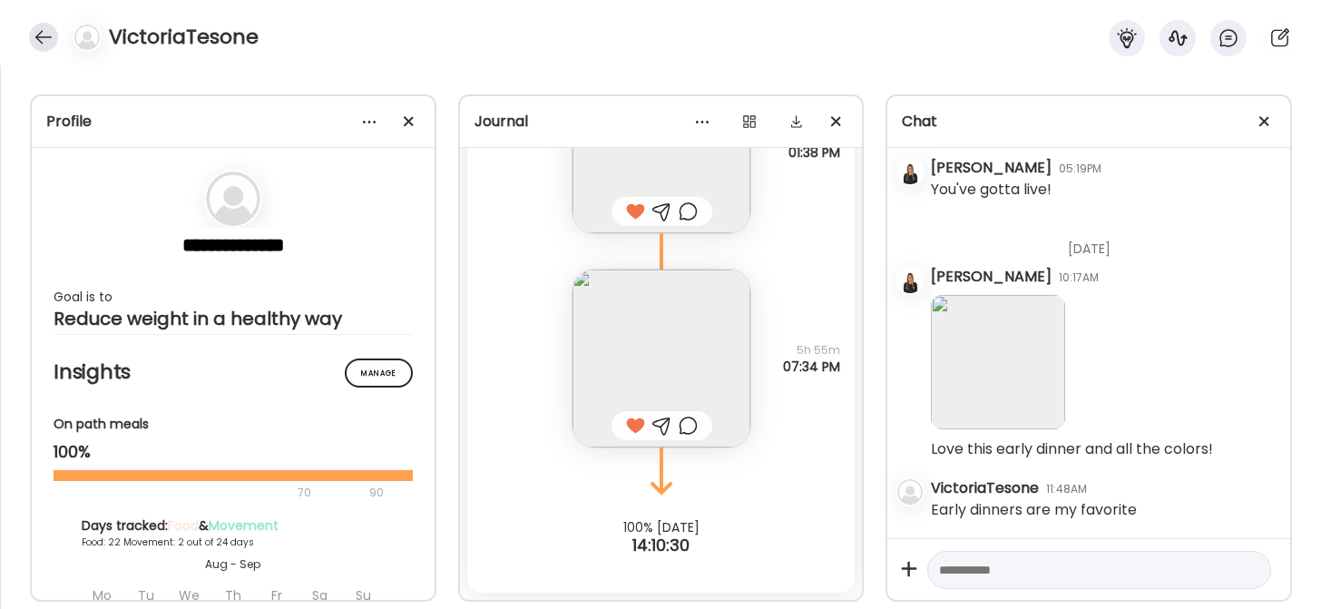
click at [46, 34] on div at bounding box center [43, 37] width 29 height 29
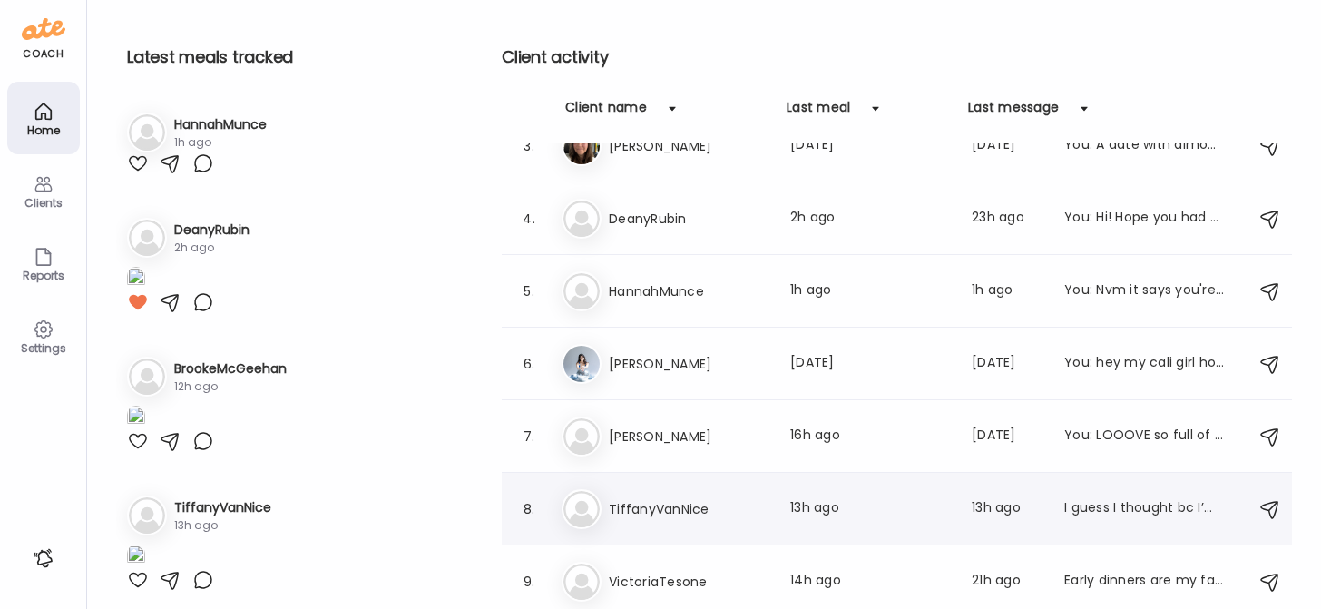
click at [677, 506] on h3 "TiffanyVanNice" at bounding box center [689, 509] width 160 height 22
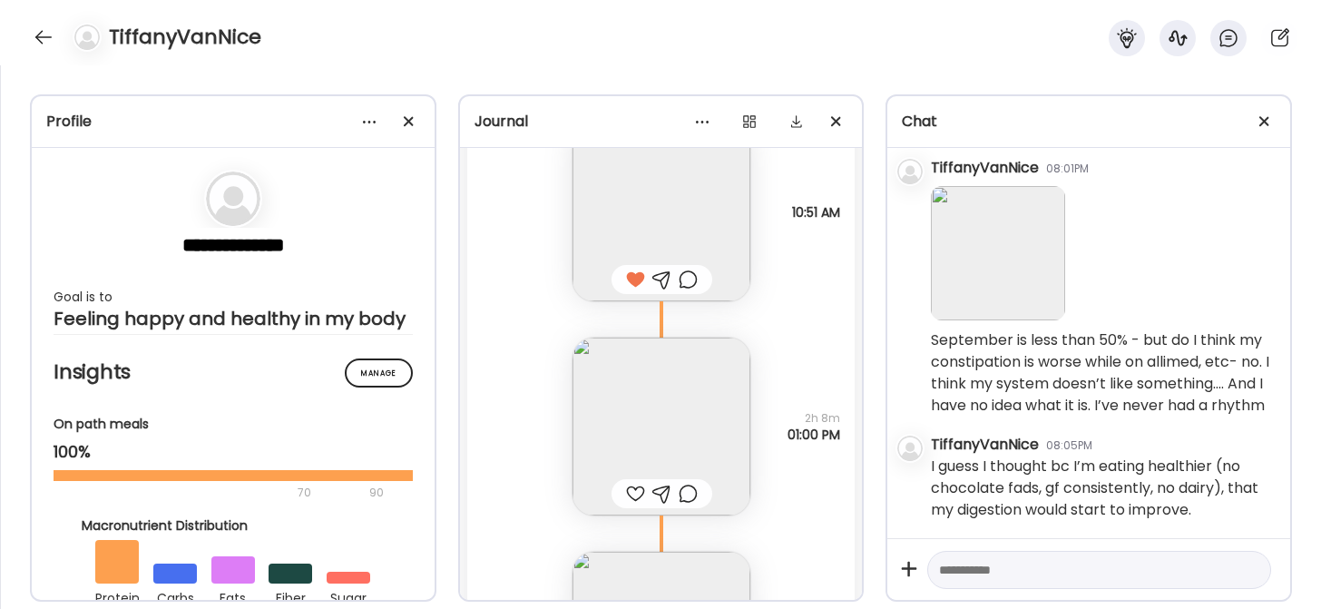
scroll to position [28403, 0]
click at [627, 490] on div at bounding box center [635, 493] width 19 height 22
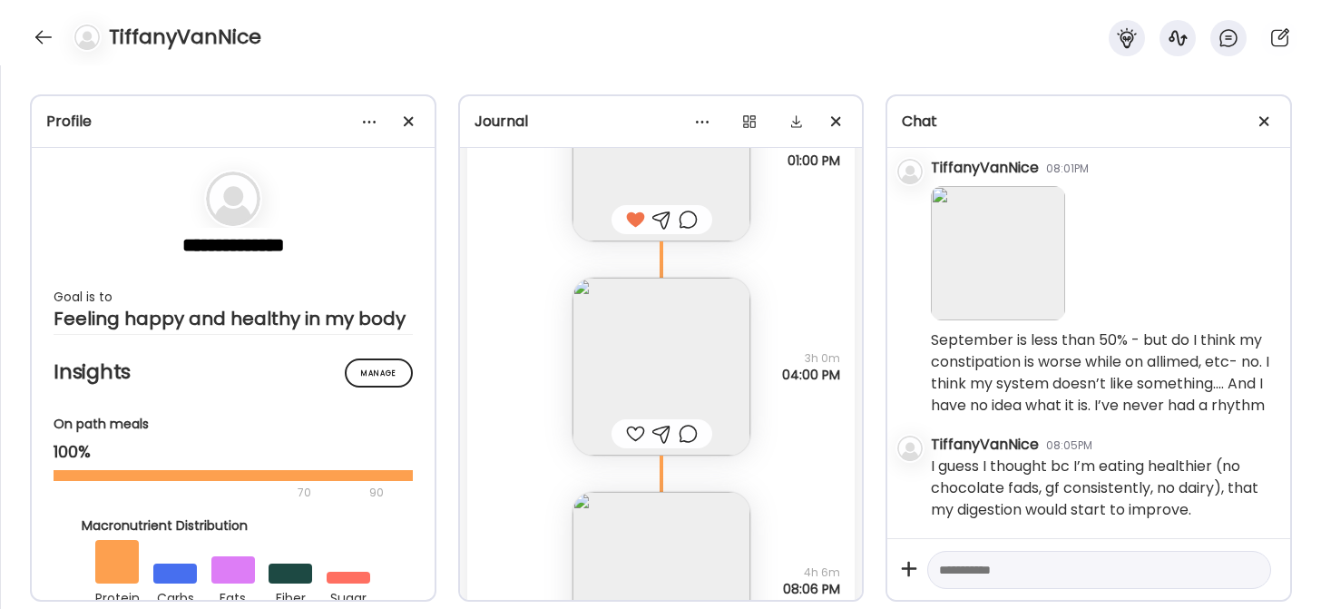
scroll to position [28691, 0]
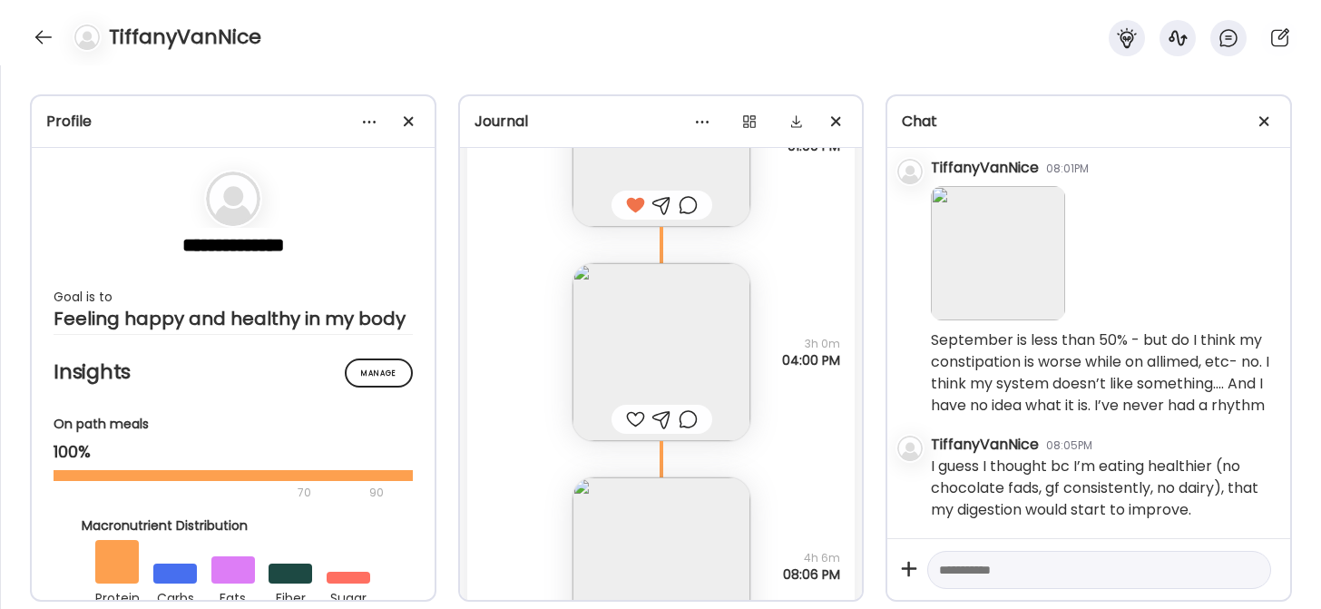
click at [632, 418] on div at bounding box center [635, 419] width 19 height 22
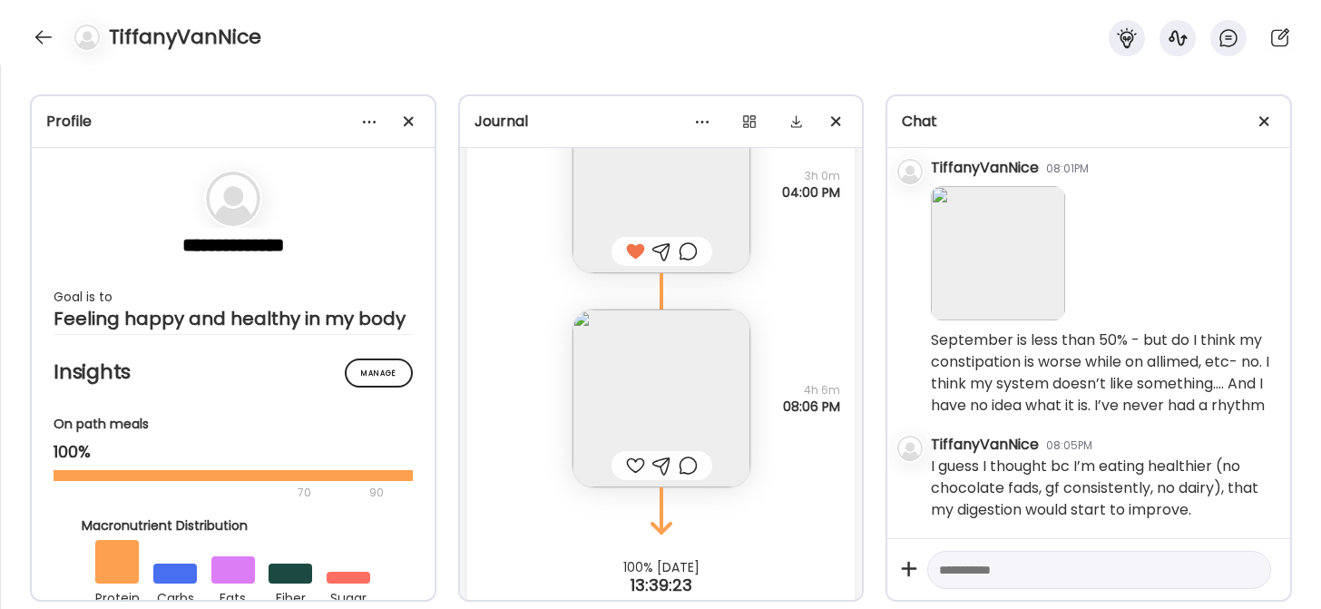
scroll to position [28859, 0]
click at [632, 372] on img at bounding box center [662, 398] width 178 height 178
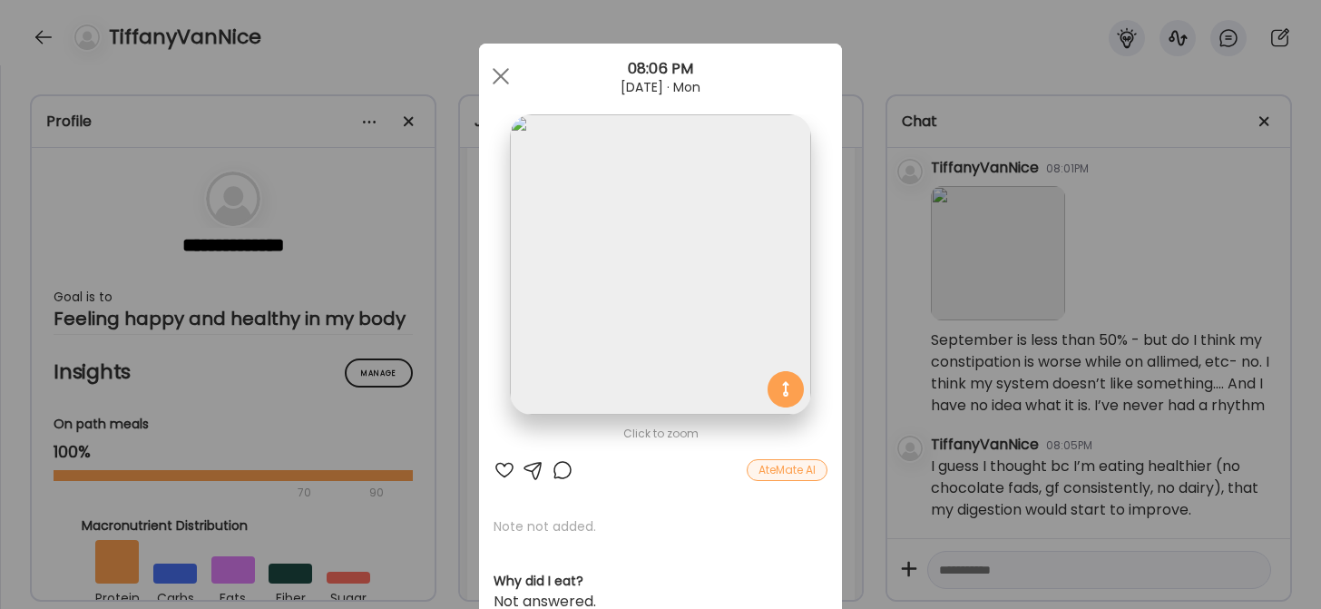
click at [494, 468] on div at bounding box center [505, 470] width 22 height 22
click at [498, 71] on span at bounding box center [501, 76] width 16 height 16
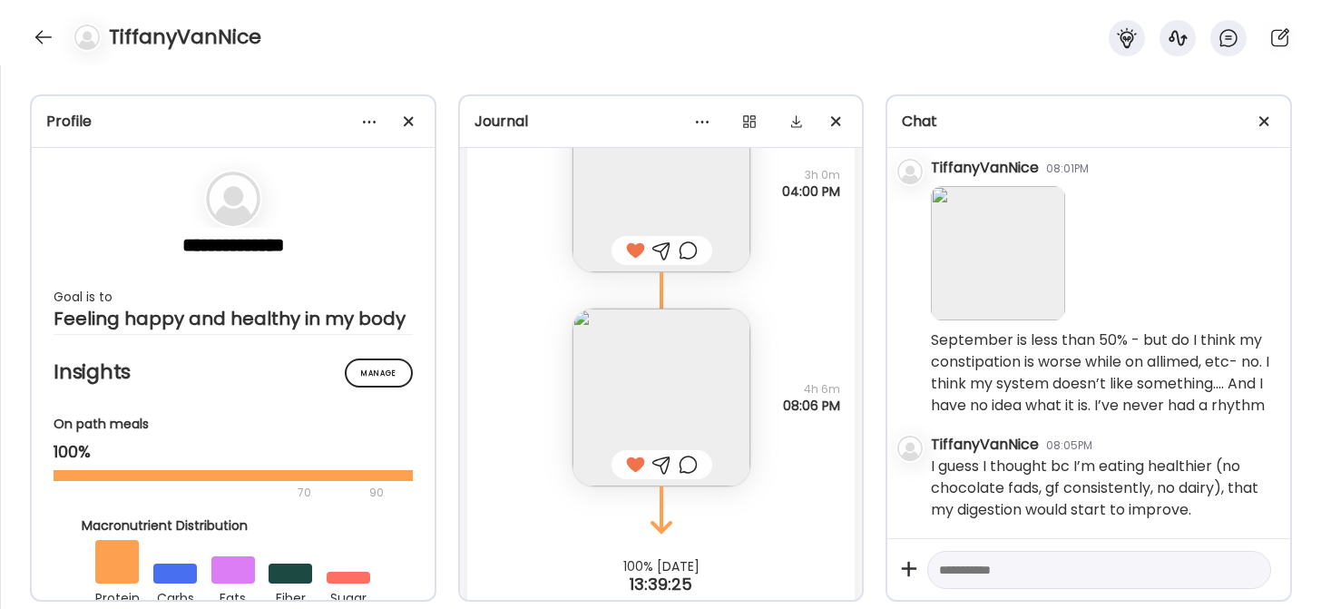
scroll to position [17077, 0]
click at [982, 320] on img at bounding box center [998, 253] width 134 height 134
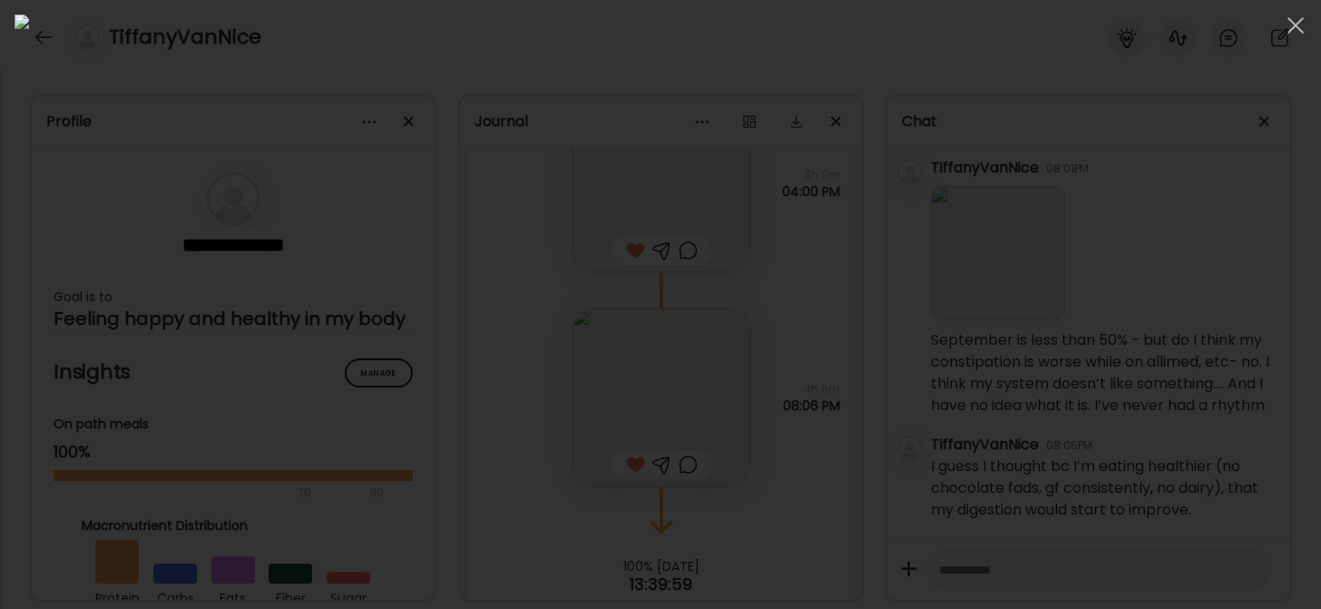
click at [1030, 261] on div at bounding box center [661, 305] width 1292 height 580
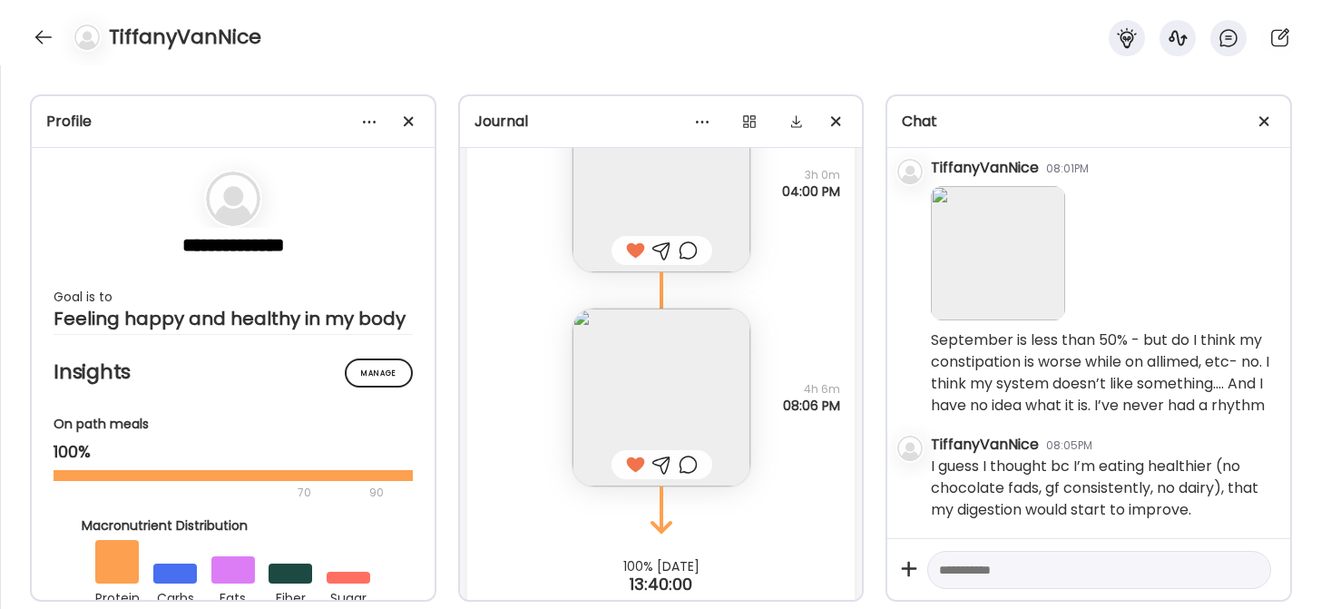
scroll to position [17251, 0]
click at [973, 564] on textarea at bounding box center [1083, 570] width 288 height 22
click at [1025, 565] on textarea "**********" at bounding box center [1083, 570] width 288 height 22
click at [1161, 570] on textarea "**********" at bounding box center [1083, 570] width 288 height 22
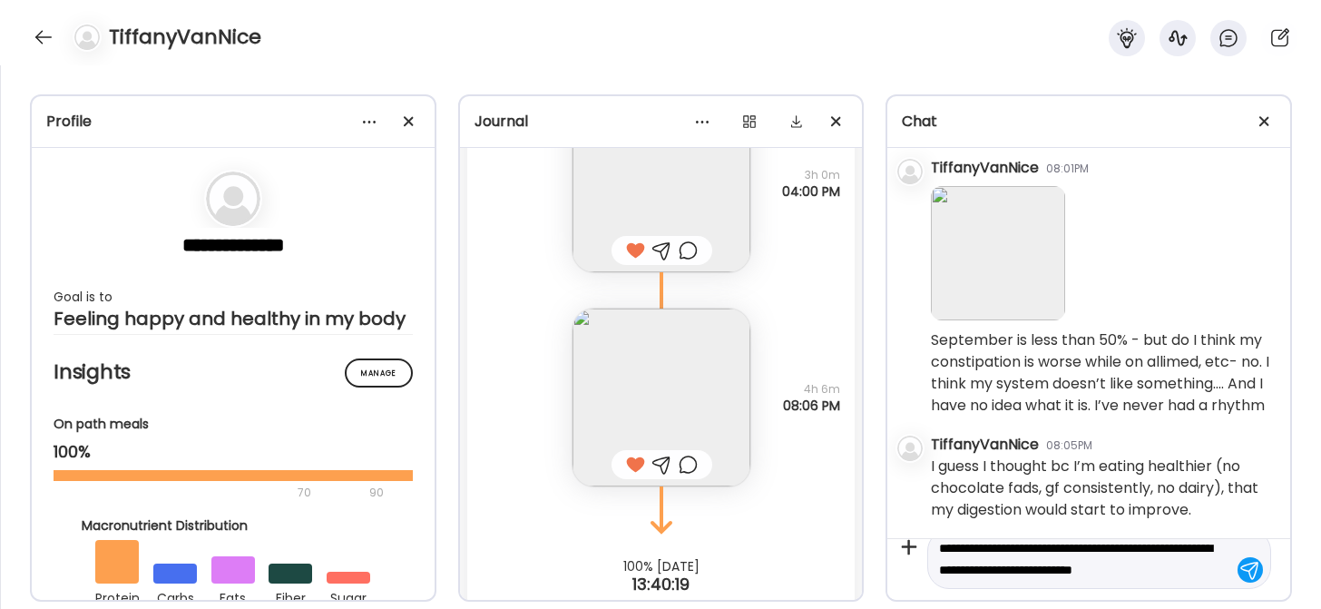
type textarea "**********"
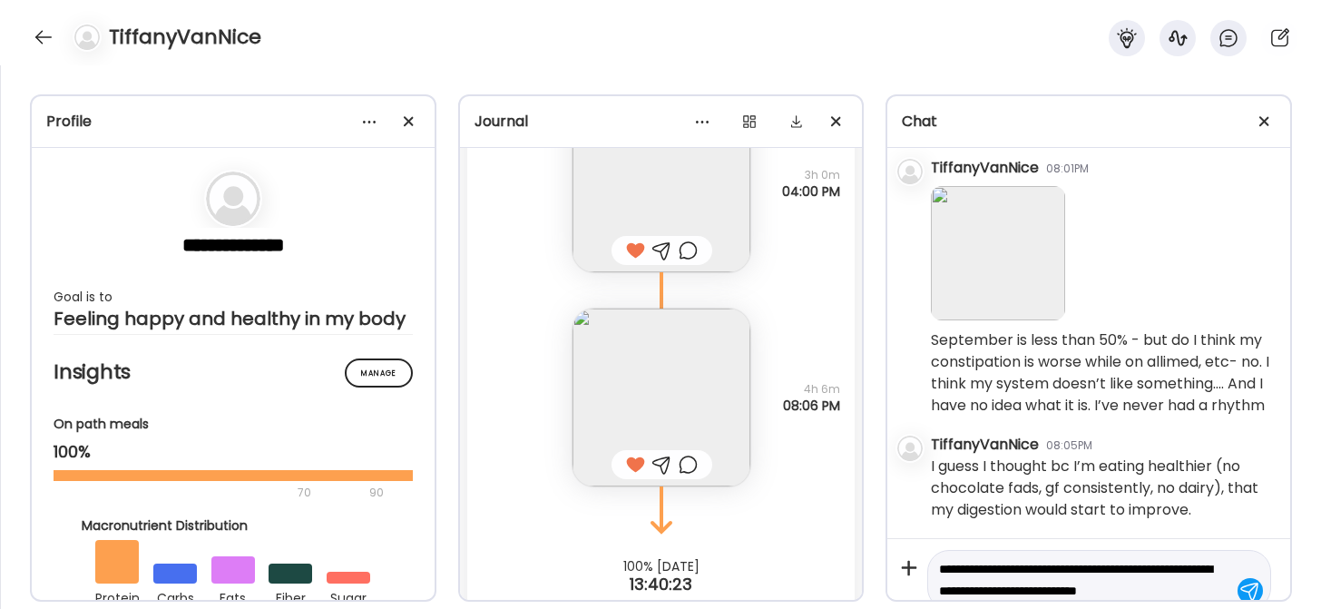
drag, startPoint x: 1210, startPoint y: 567, endPoint x: 946, endPoint y: 536, distance: 265.9
click at [946, 536] on div "[DATE] - [DATE] [PERSON_NAME] 10:16AM Hi! yay we are reconnected! [DATE] - [DAT…" at bounding box center [1088, 400] width 403 height 504
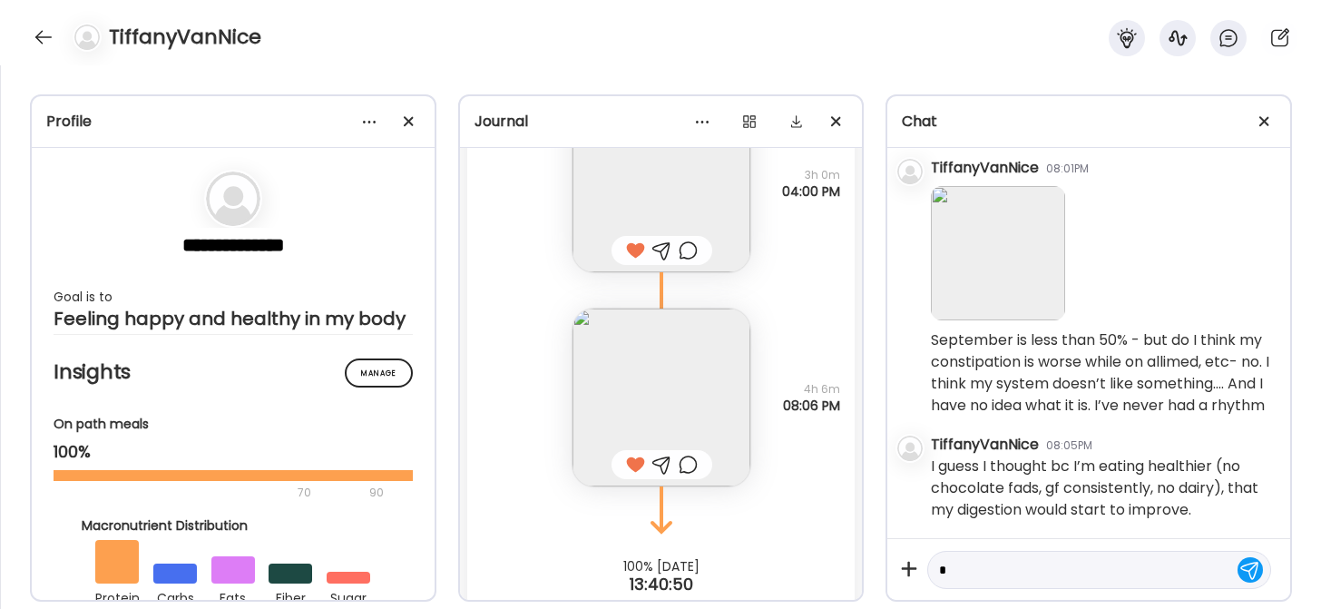
click at [966, 235] on img at bounding box center [998, 253] width 134 height 134
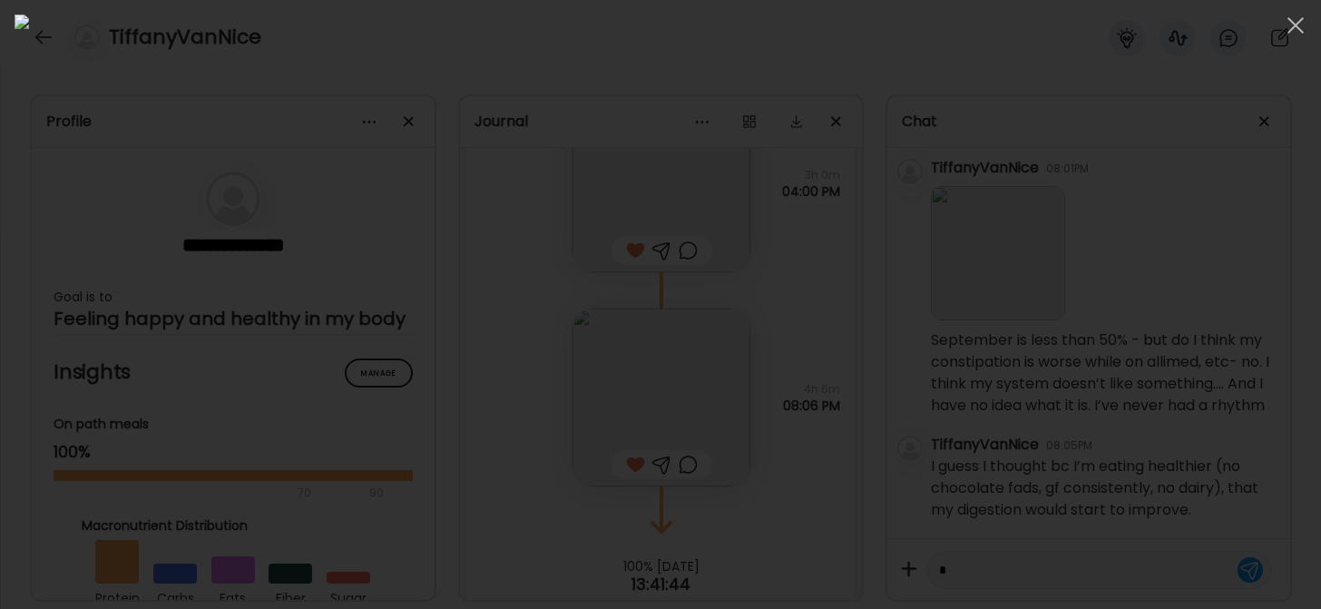
click at [1118, 358] on div at bounding box center [661, 305] width 1292 height 580
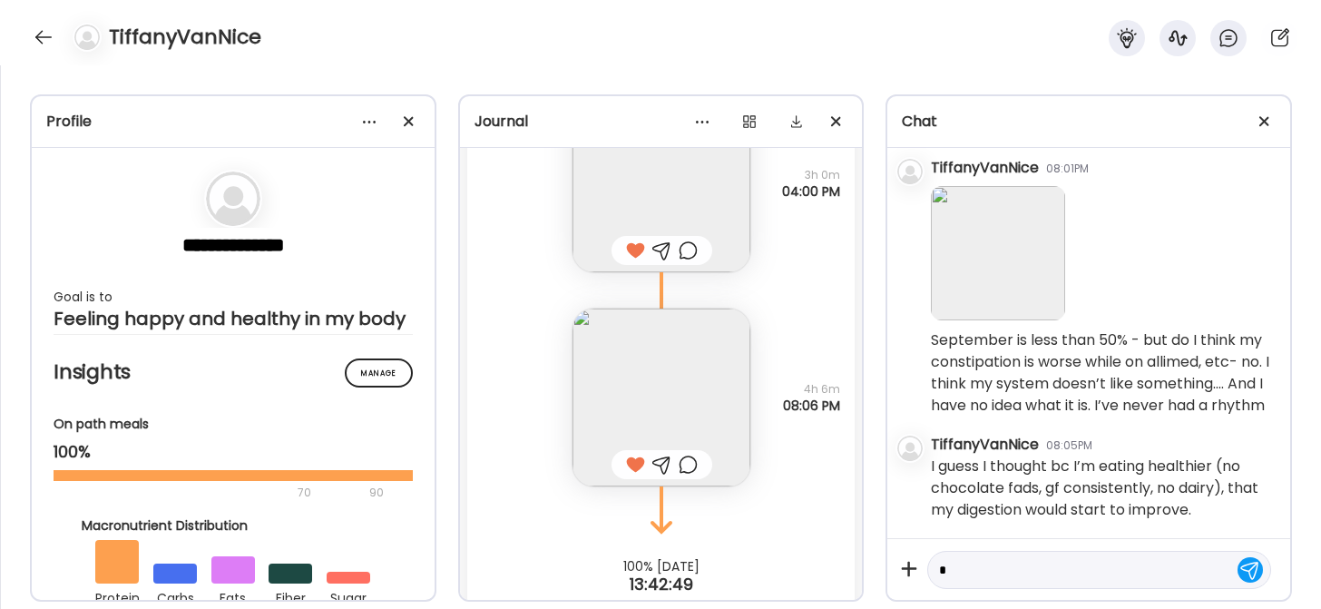
click at [1006, 220] on img at bounding box center [998, 253] width 134 height 134
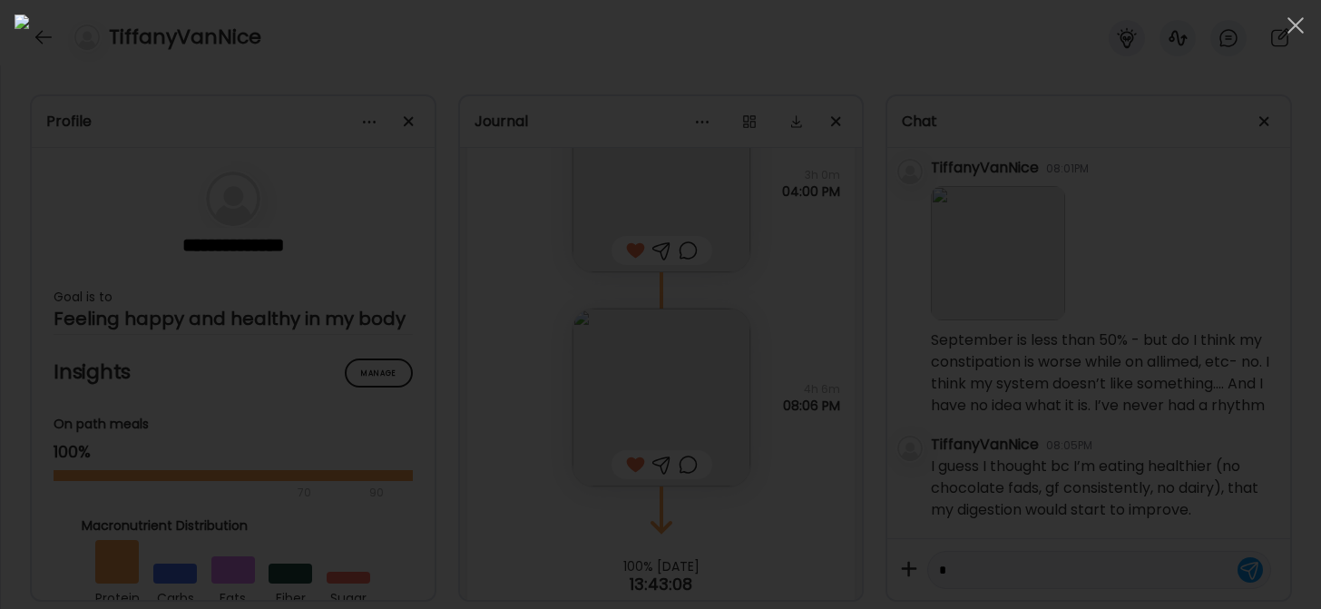
click at [984, 148] on div at bounding box center [661, 305] width 1292 height 580
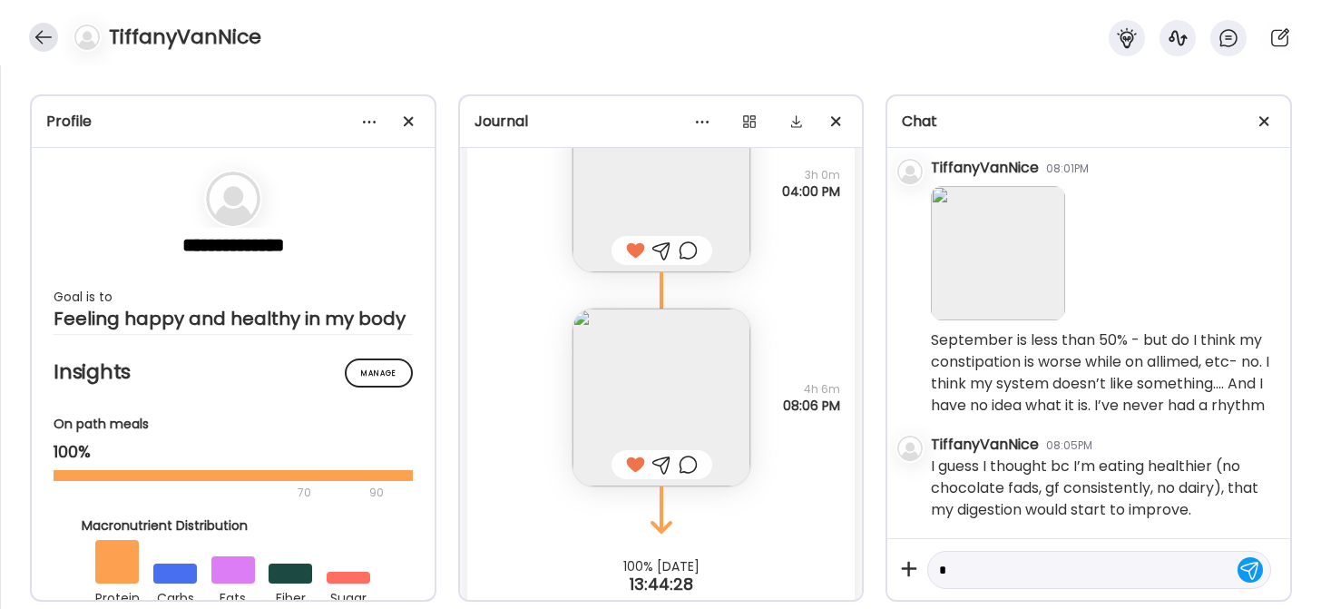
click at [38, 32] on div at bounding box center [43, 37] width 29 height 29
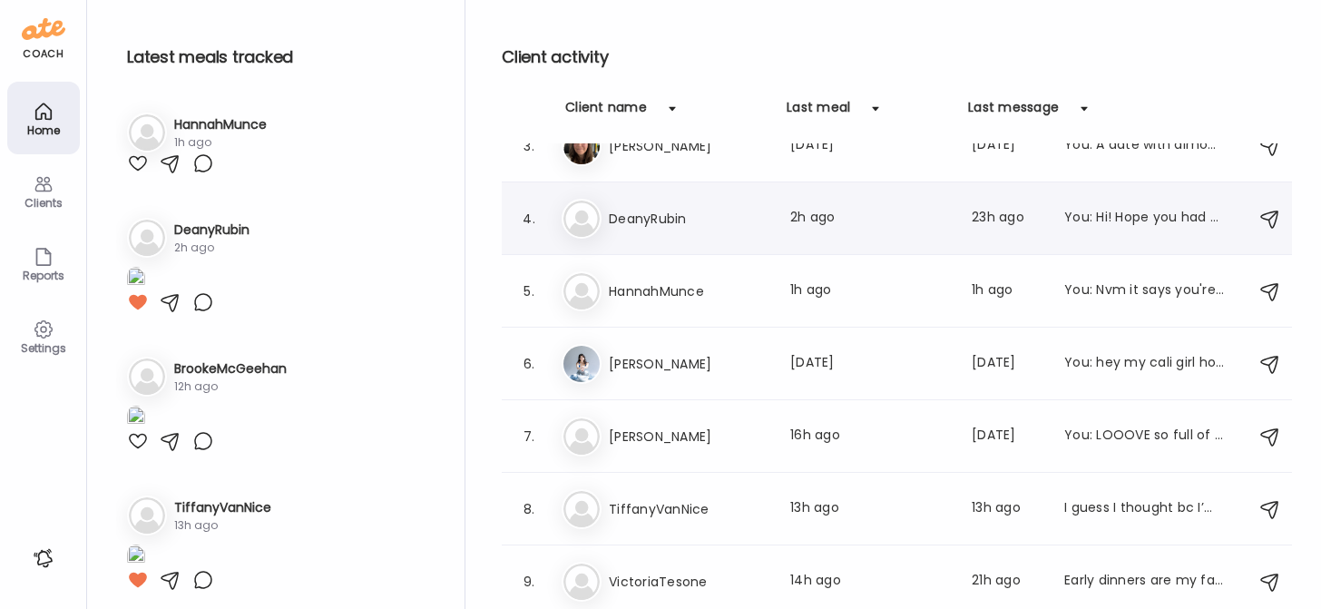
click at [672, 228] on h3 "DeanyRubin" at bounding box center [689, 219] width 160 height 22
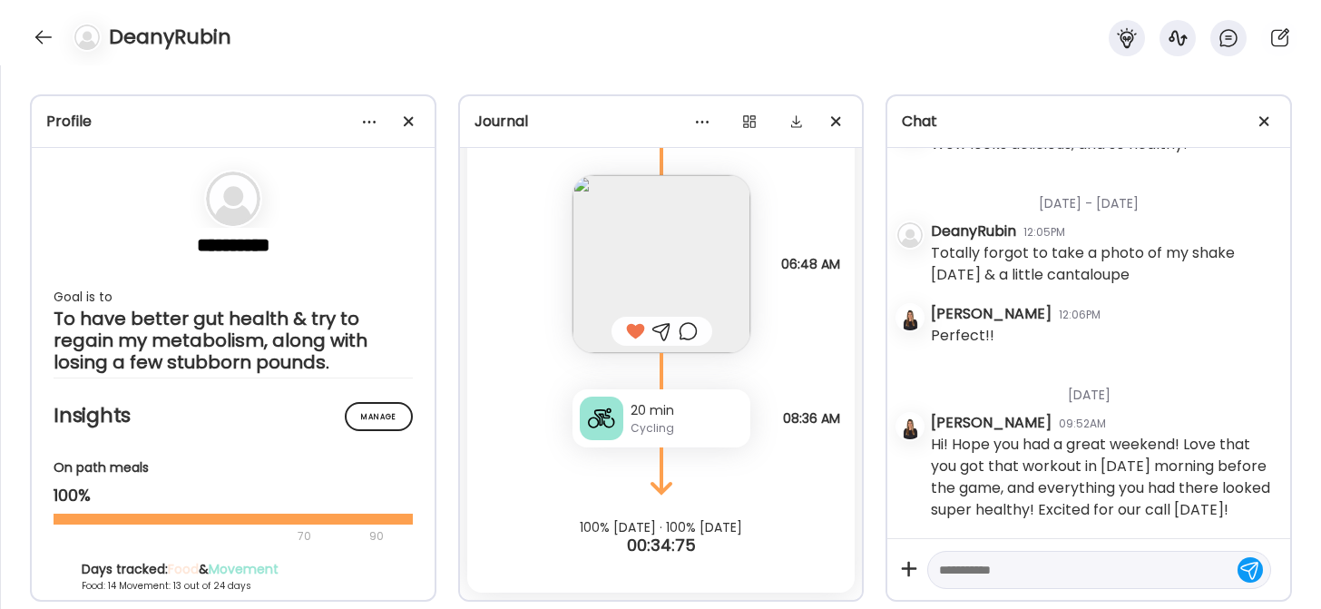
scroll to position [4297, 0]
click at [56, 34] on div at bounding box center [43, 37] width 29 height 29
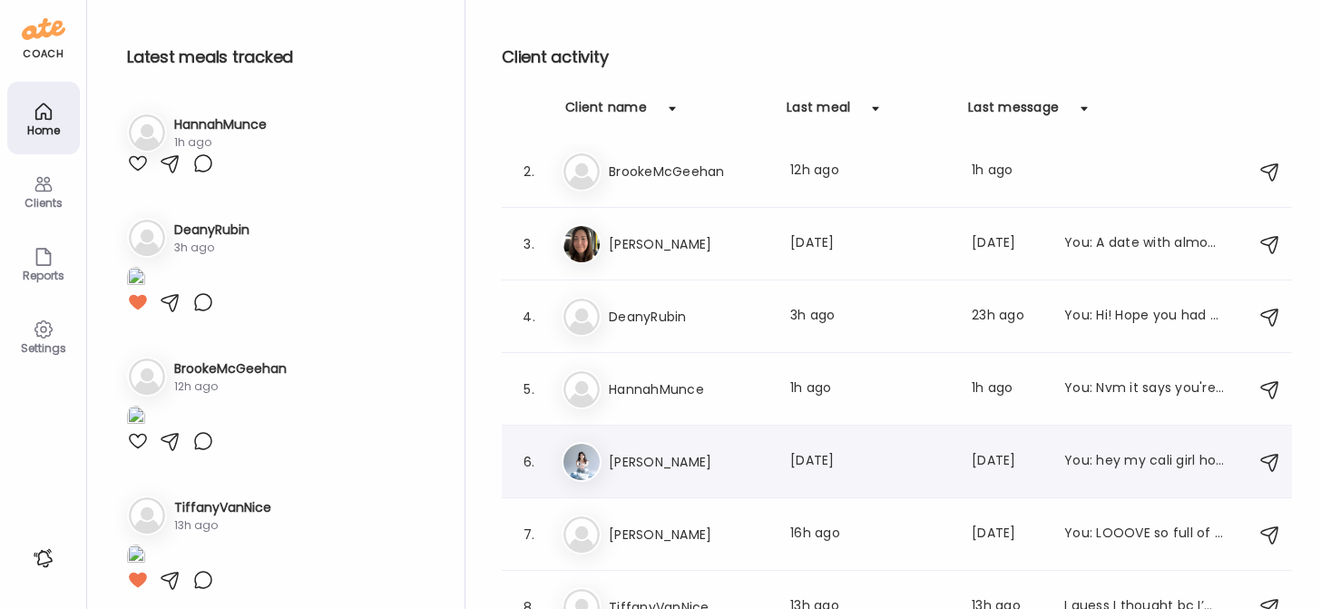
scroll to position [0, 0]
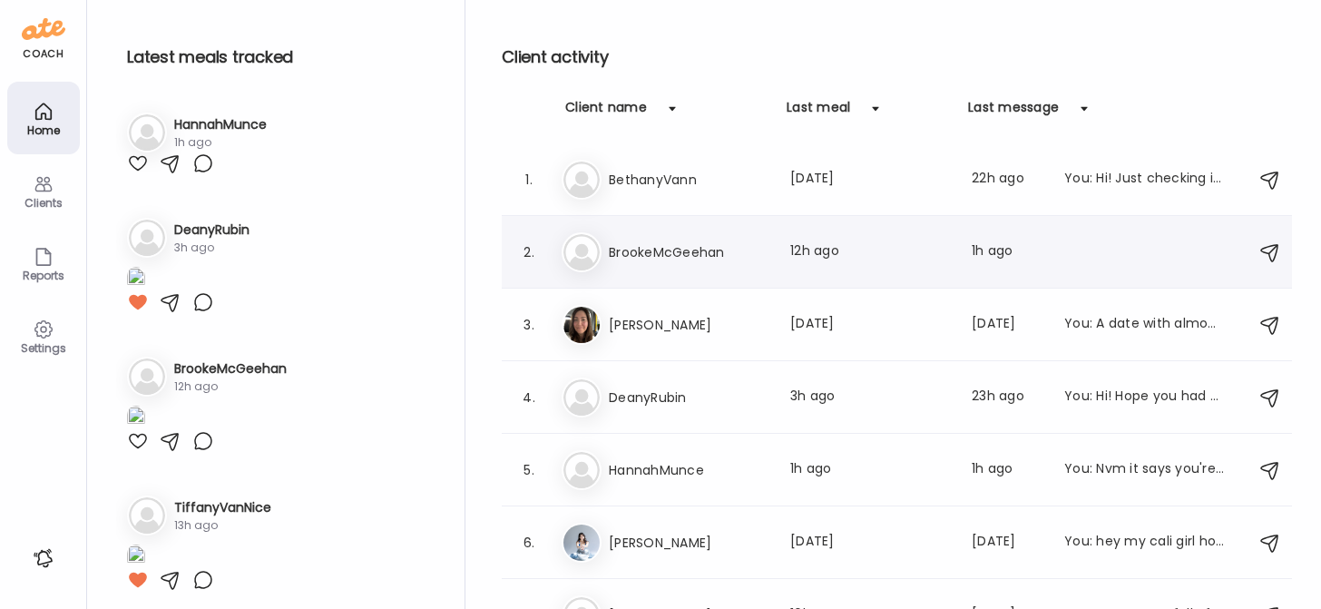
click at [668, 259] on h3 "BrookeMcGeehan" at bounding box center [689, 252] width 160 height 22
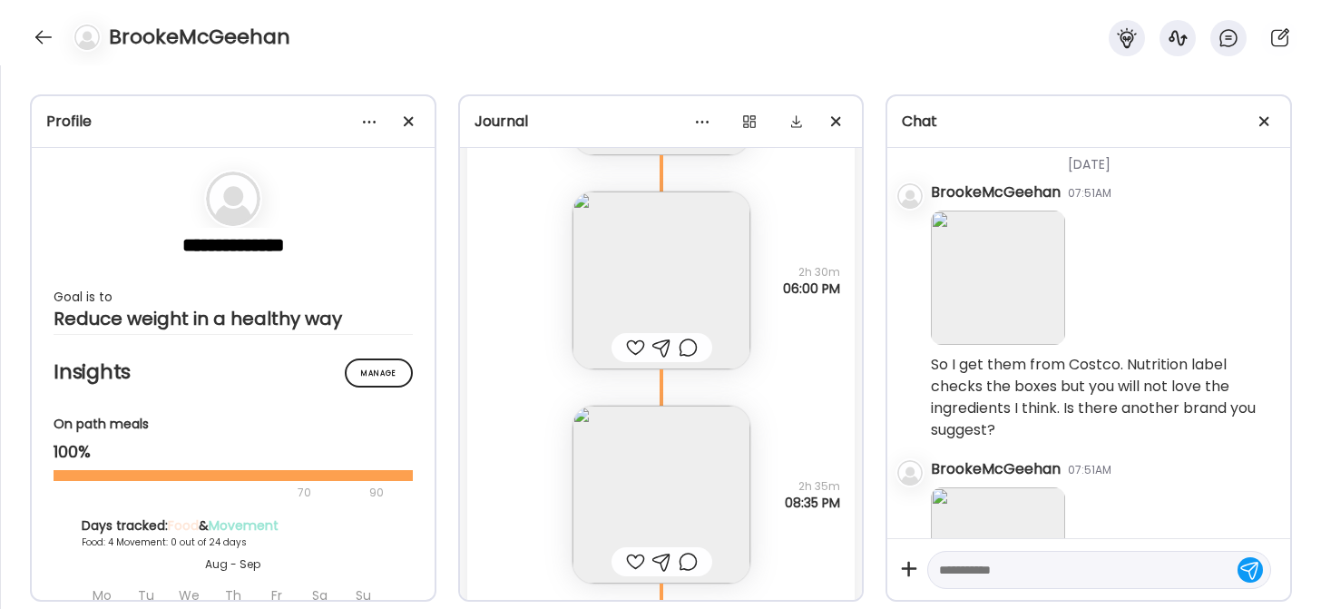
scroll to position [2664, 0]
click at [987, 330] on img at bounding box center [998, 280] width 134 height 134
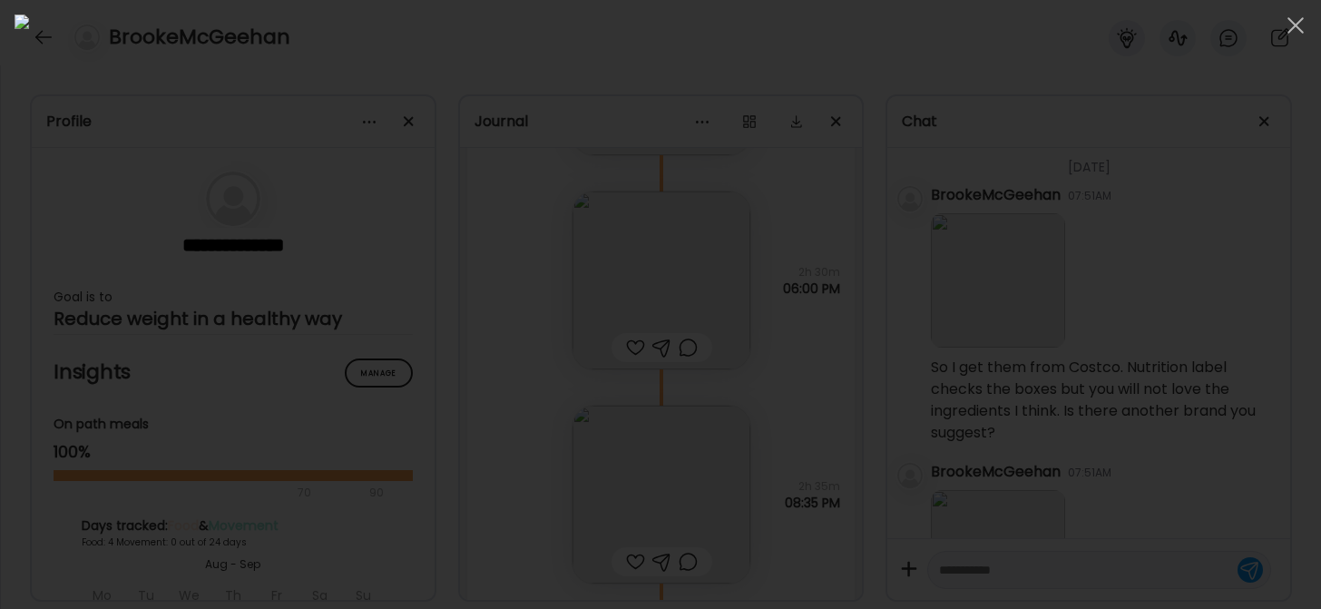
click at [1058, 197] on div at bounding box center [661, 305] width 1292 height 580
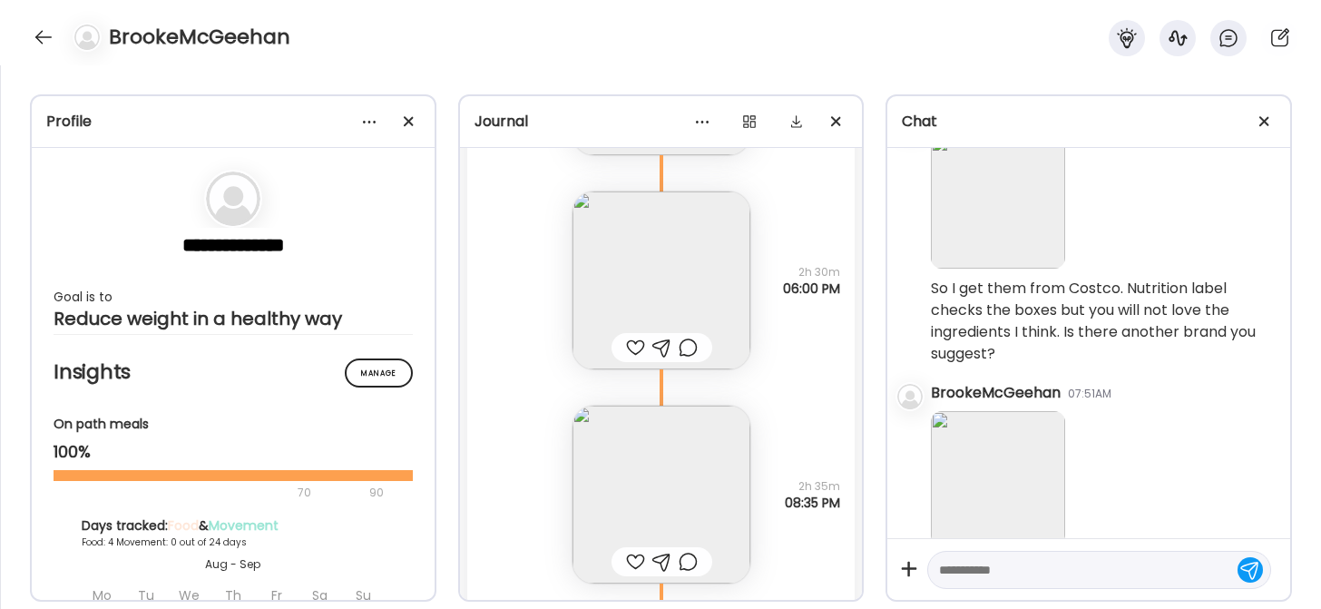
scroll to position [2811, 0]
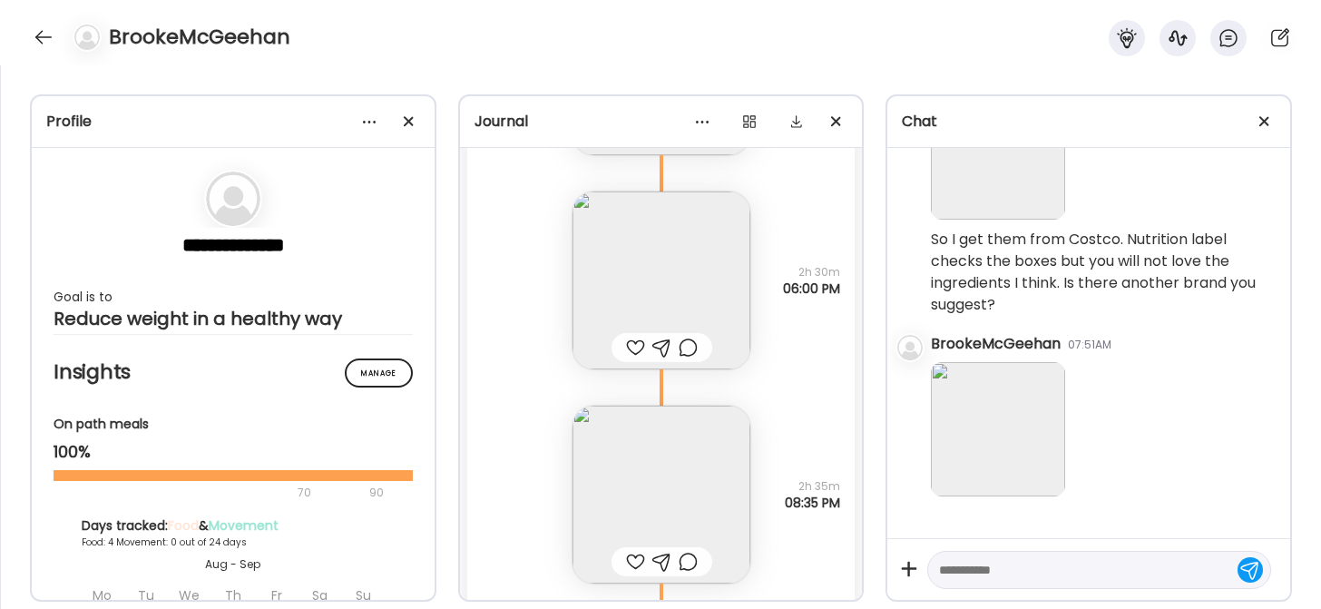
click at [1003, 455] on img at bounding box center [998, 429] width 134 height 134
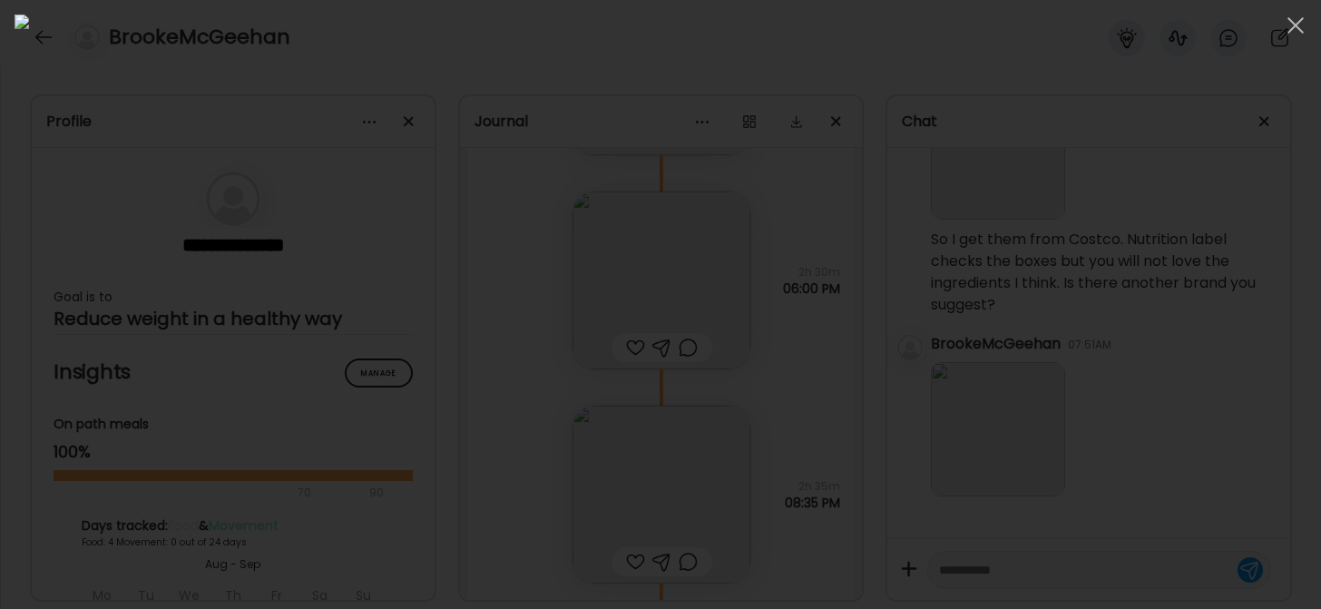
click at [1052, 230] on div at bounding box center [661, 305] width 1292 height 580
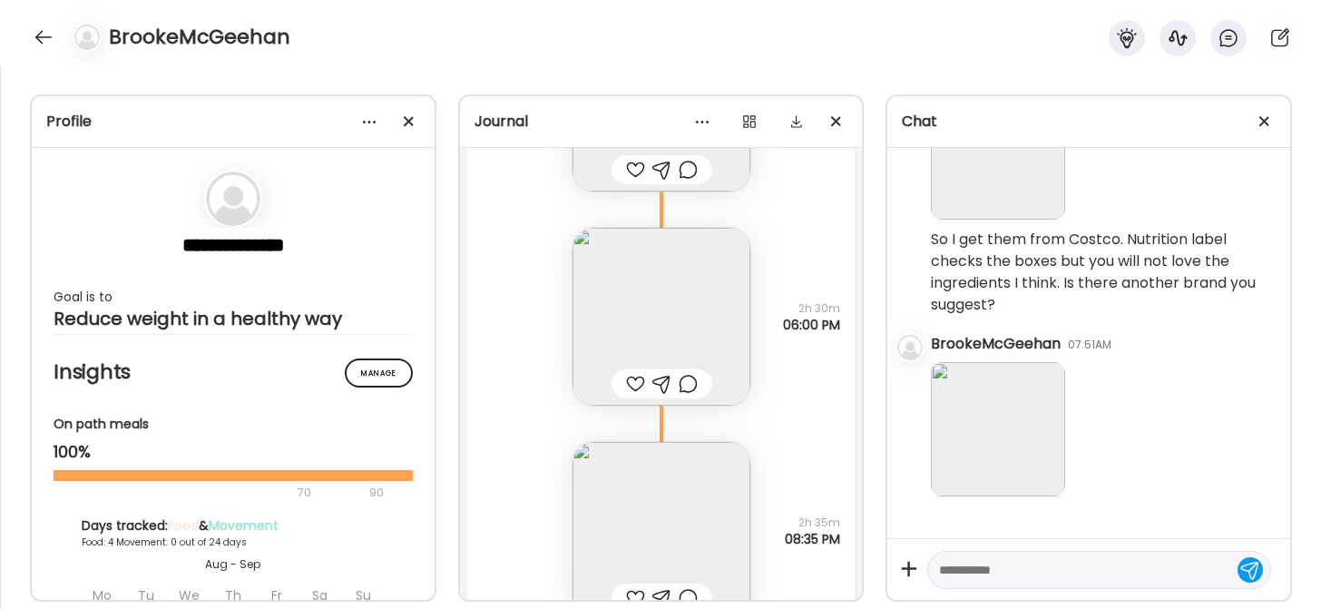
scroll to position [7849, 0]
click at [643, 301] on img at bounding box center [662, 319] width 178 height 178
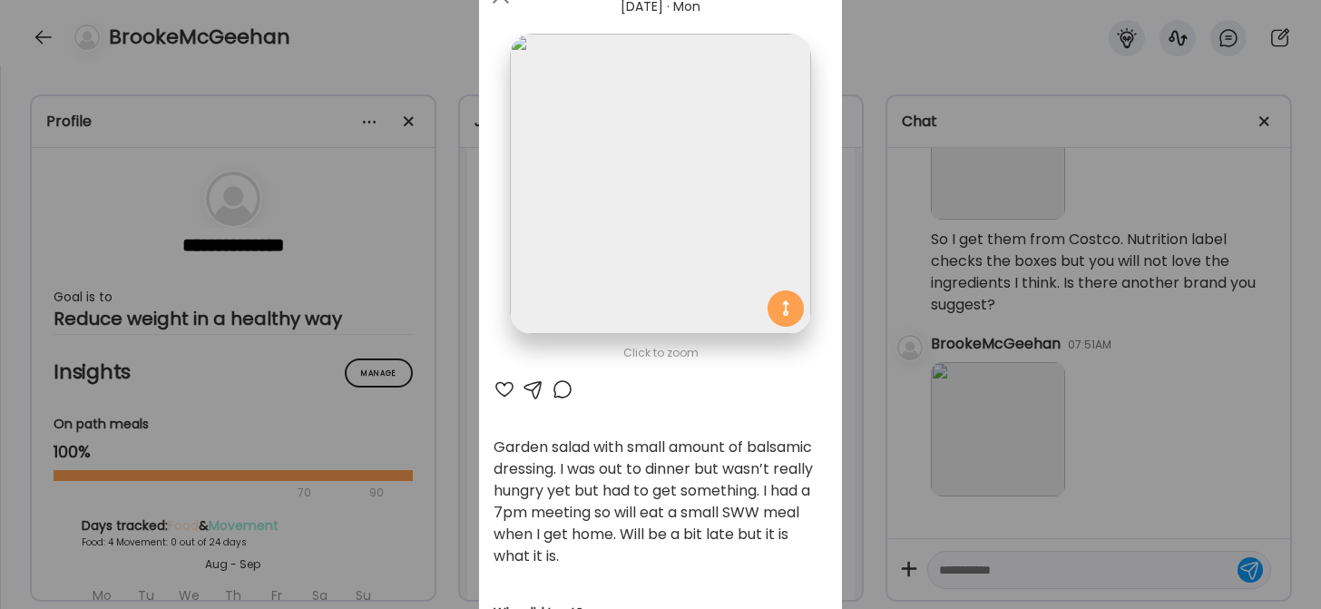
scroll to position [82, 0]
click at [497, 385] on div at bounding box center [505, 388] width 22 height 22
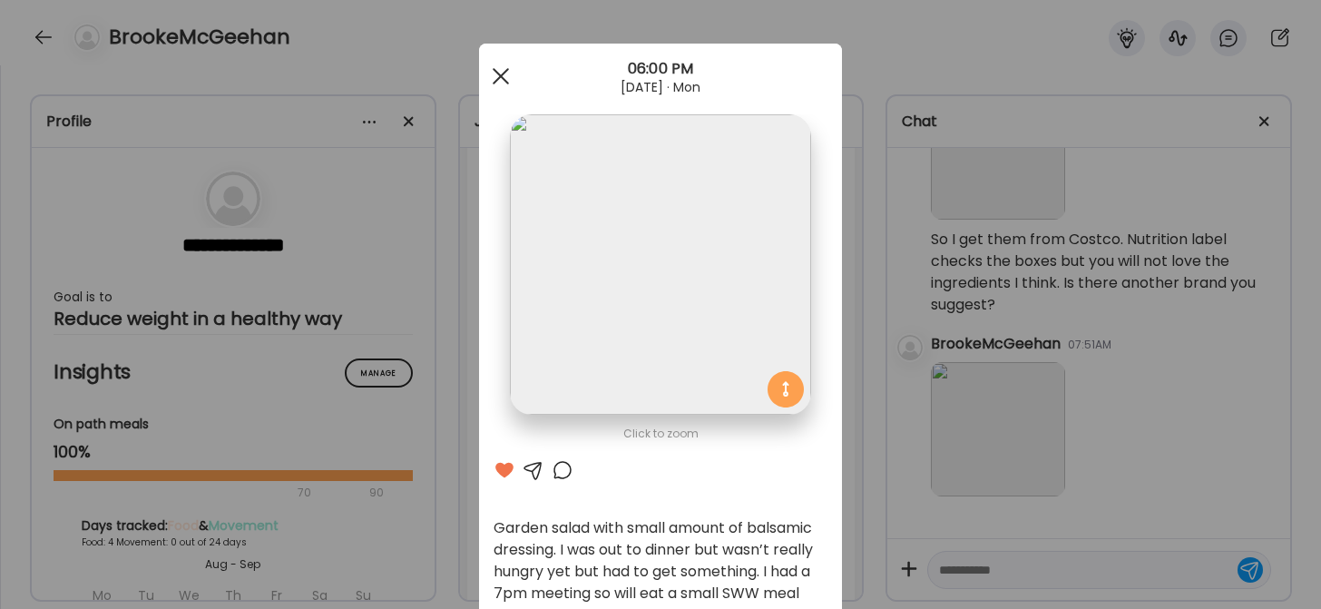
click at [494, 79] on div at bounding box center [501, 76] width 36 height 36
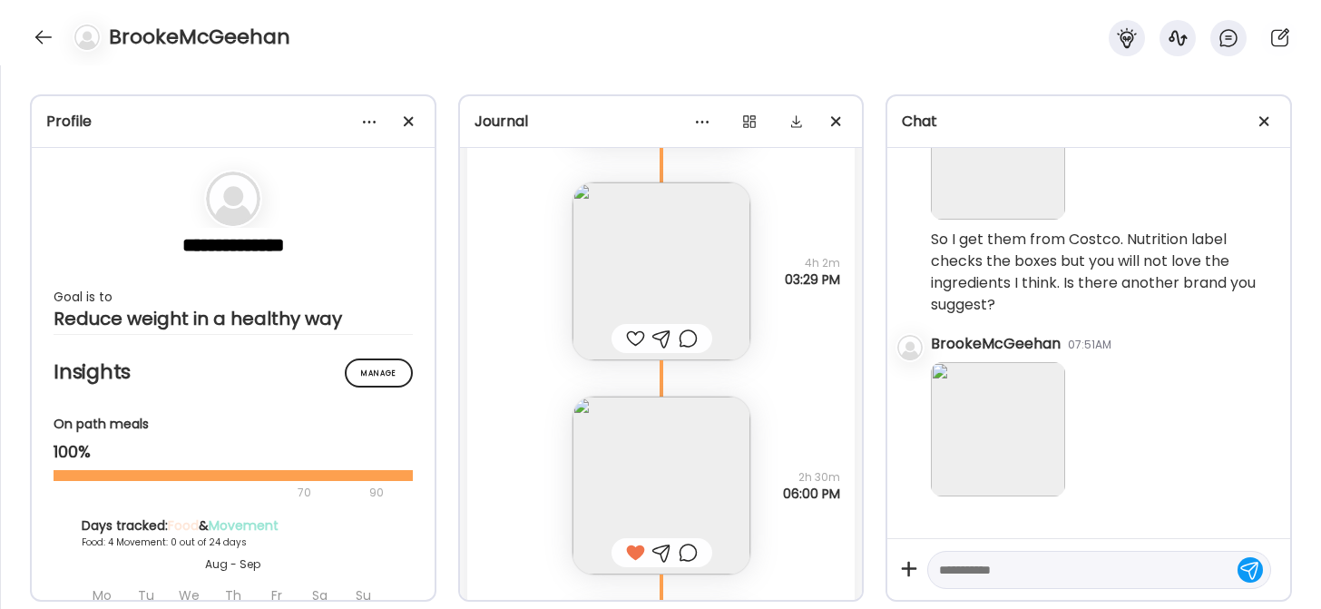
scroll to position [7681, 0]
click at [639, 265] on img at bounding box center [662, 273] width 178 height 178
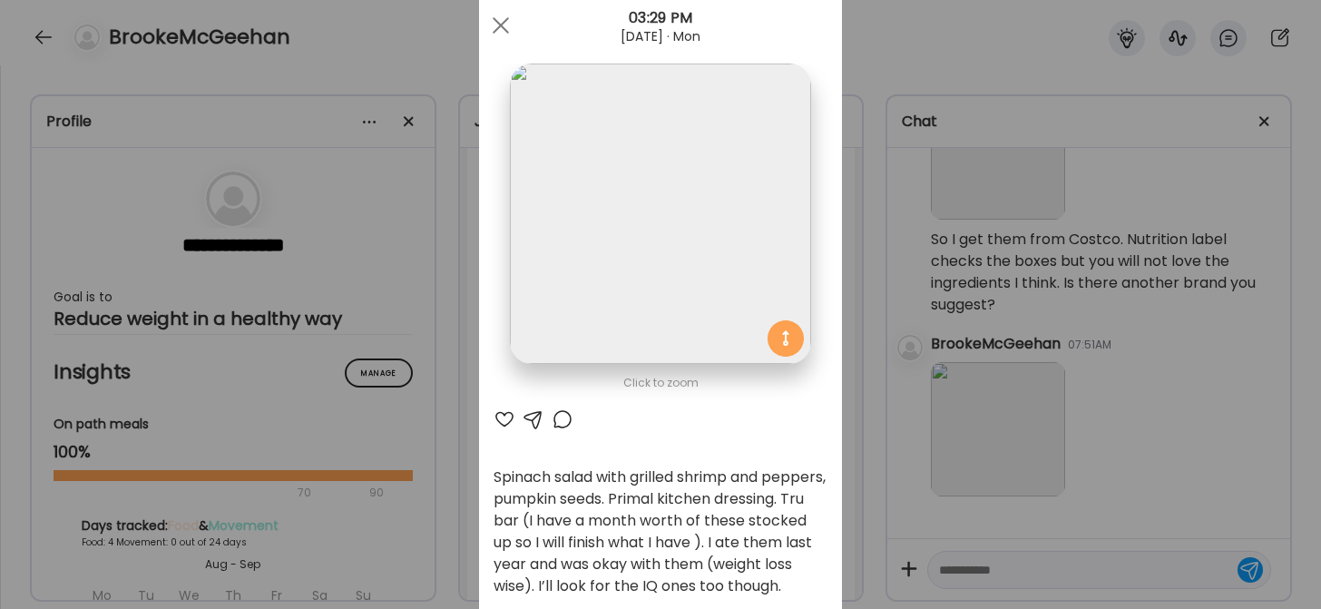
scroll to position [122, 0]
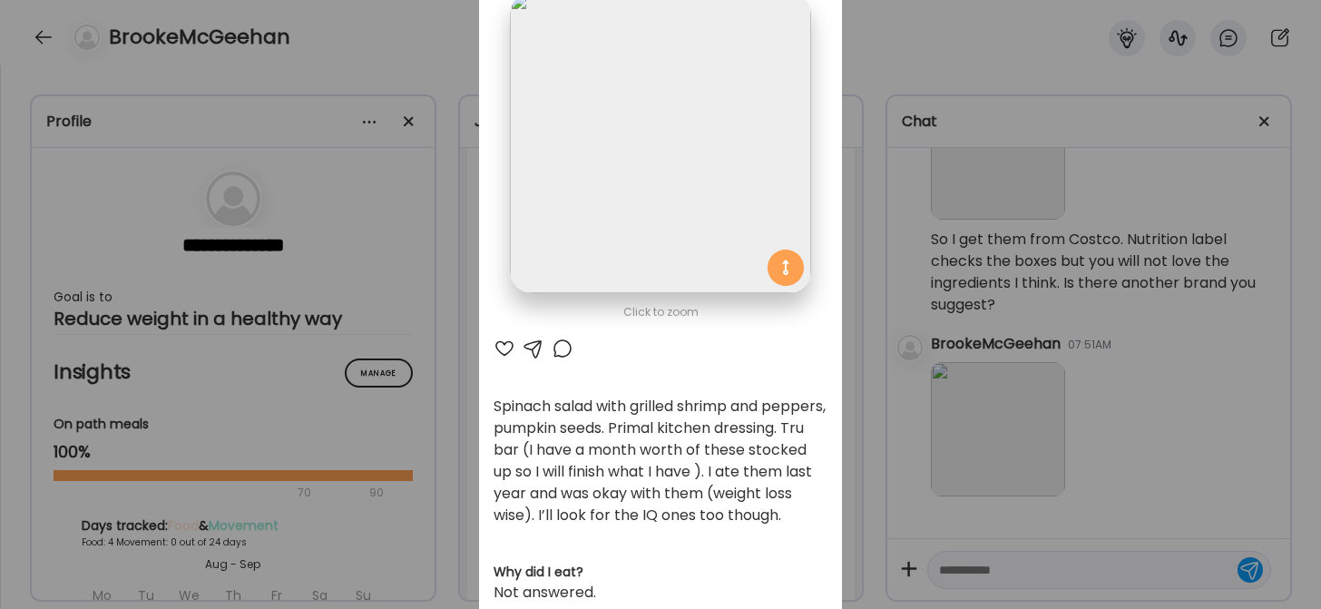
click at [495, 344] on div at bounding box center [505, 349] width 22 height 22
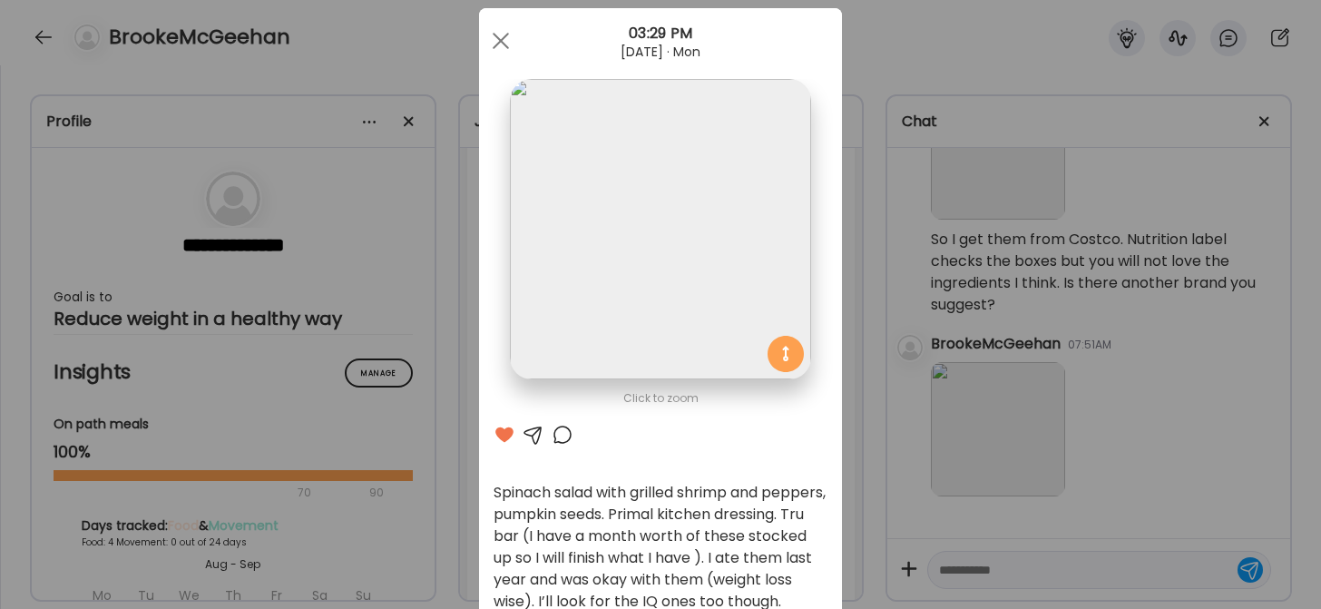
scroll to position [0, 0]
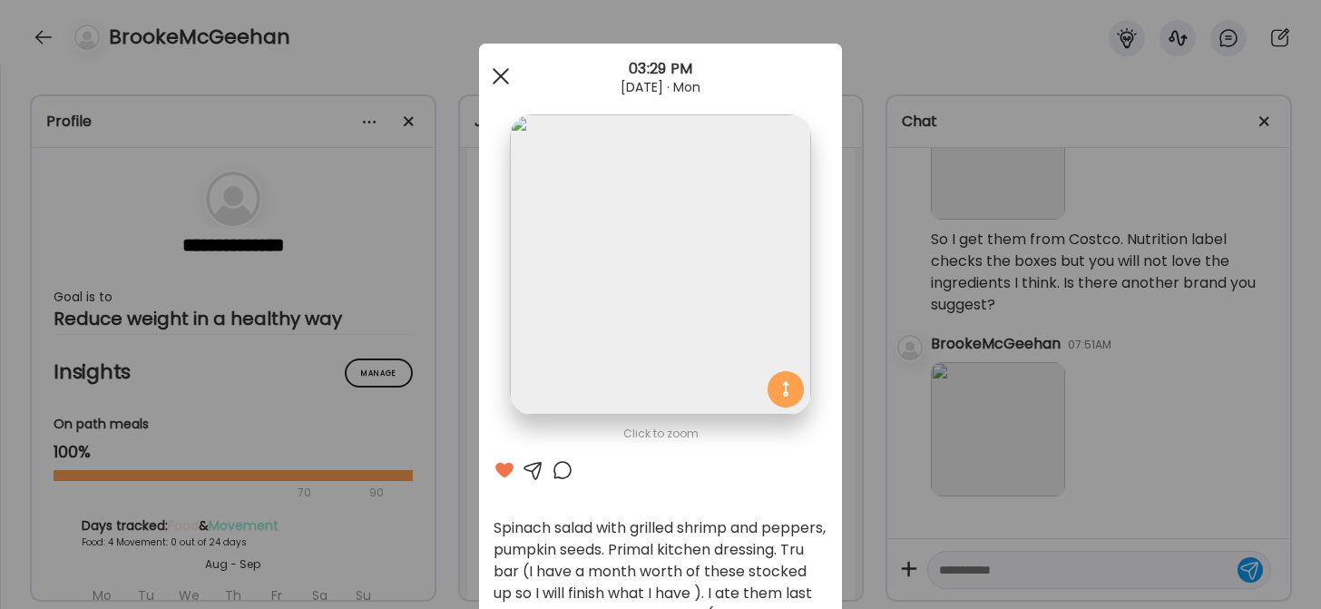
click at [496, 75] on div at bounding box center [501, 76] width 36 height 36
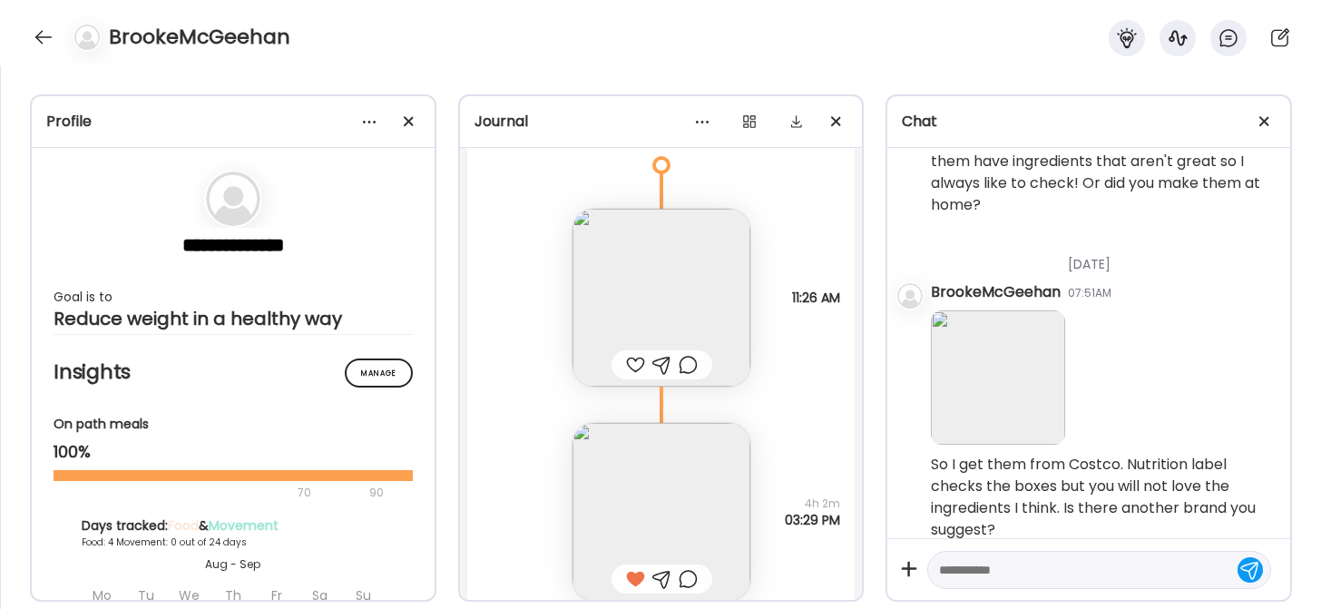
scroll to position [2863, 0]
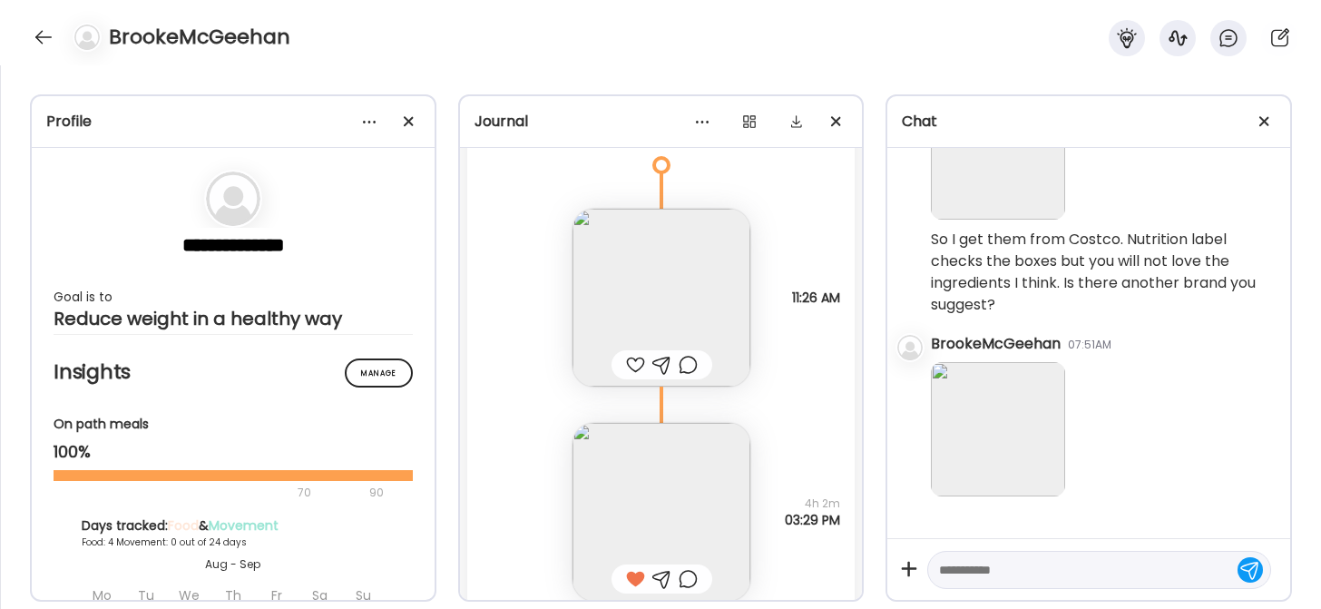
click at [985, 574] on textarea at bounding box center [1083, 570] width 288 height 22
paste textarea "**********"
type textarea "**********"
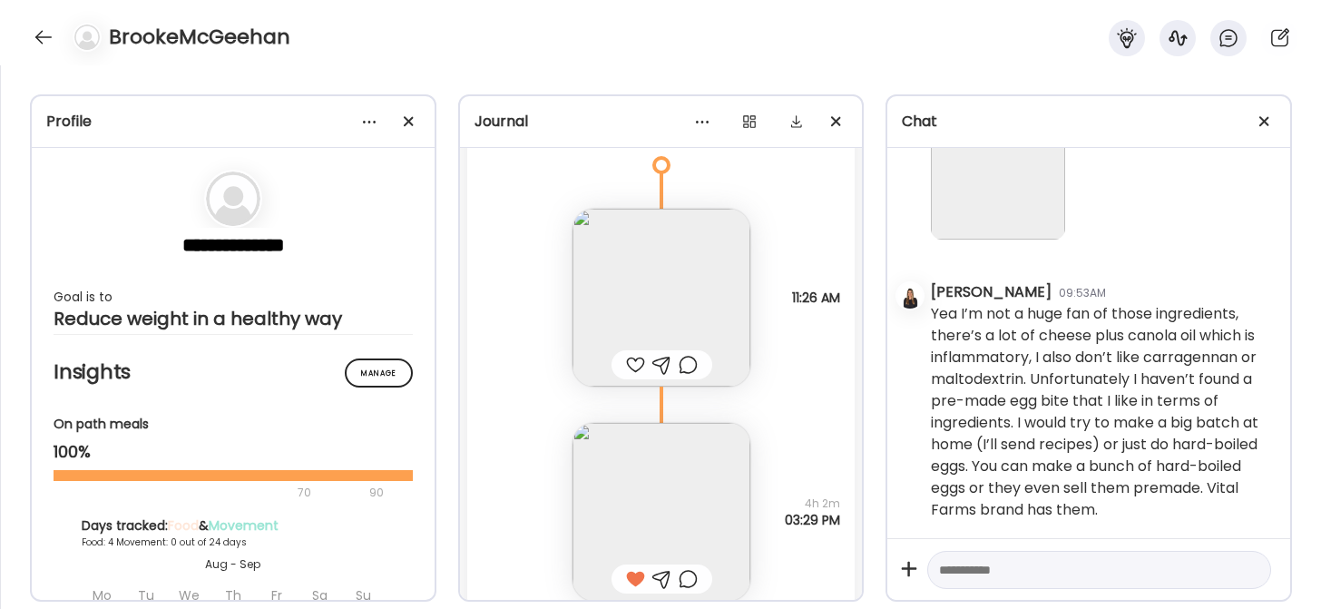
scroll to position [3121, 0]
click at [976, 569] on textarea at bounding box center [1083, 570] width 288 height 22
paste textarea "**********"
type textarea "**********"
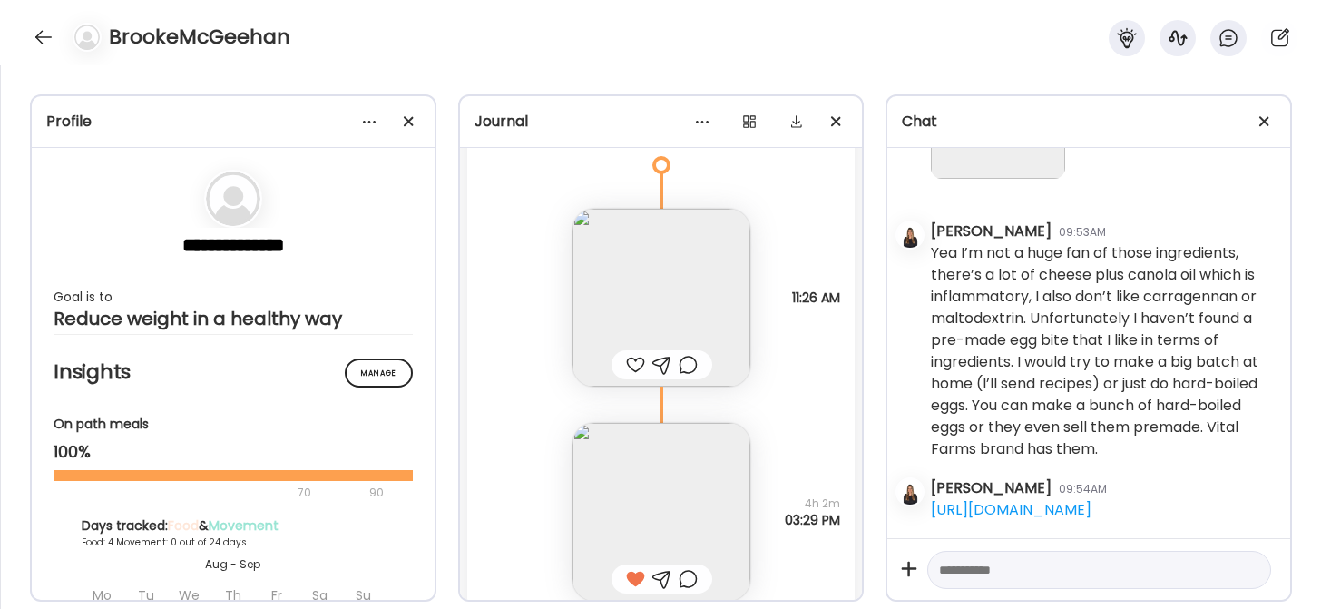
scroll to position [3378, 0]
click at [1025, 569] on textarea at bounding box center [1083, 570] width 288 height 22
paste textarea "**********"
type textarea "**********"
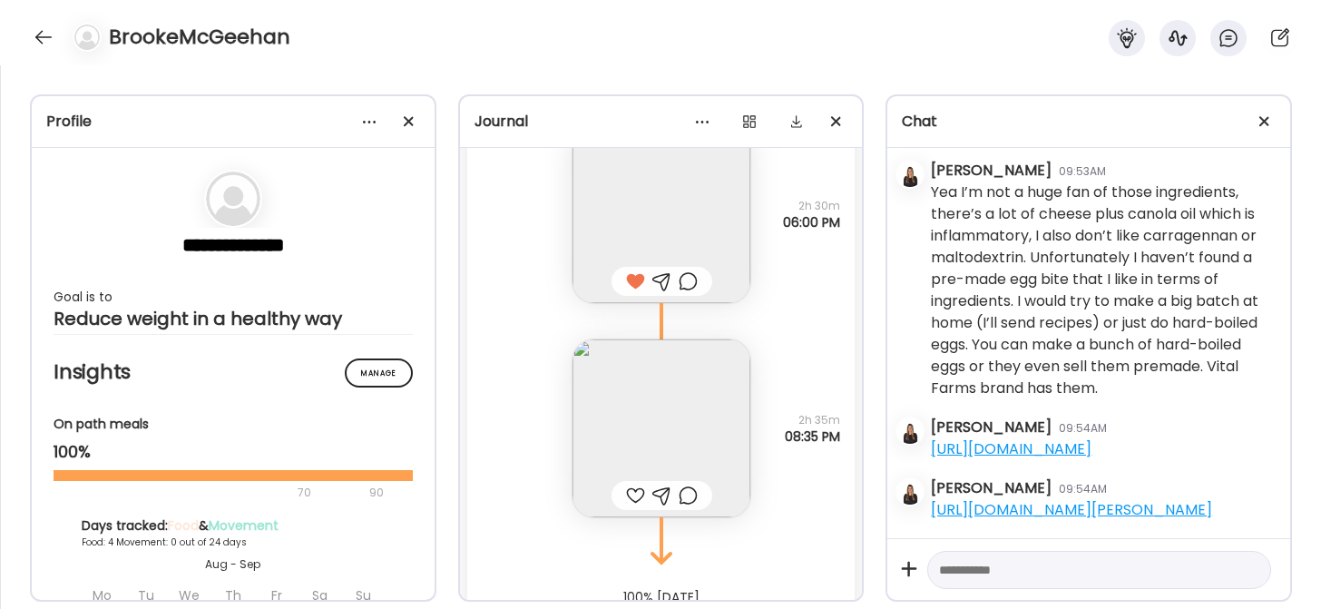
scroll to position [8024, 0]
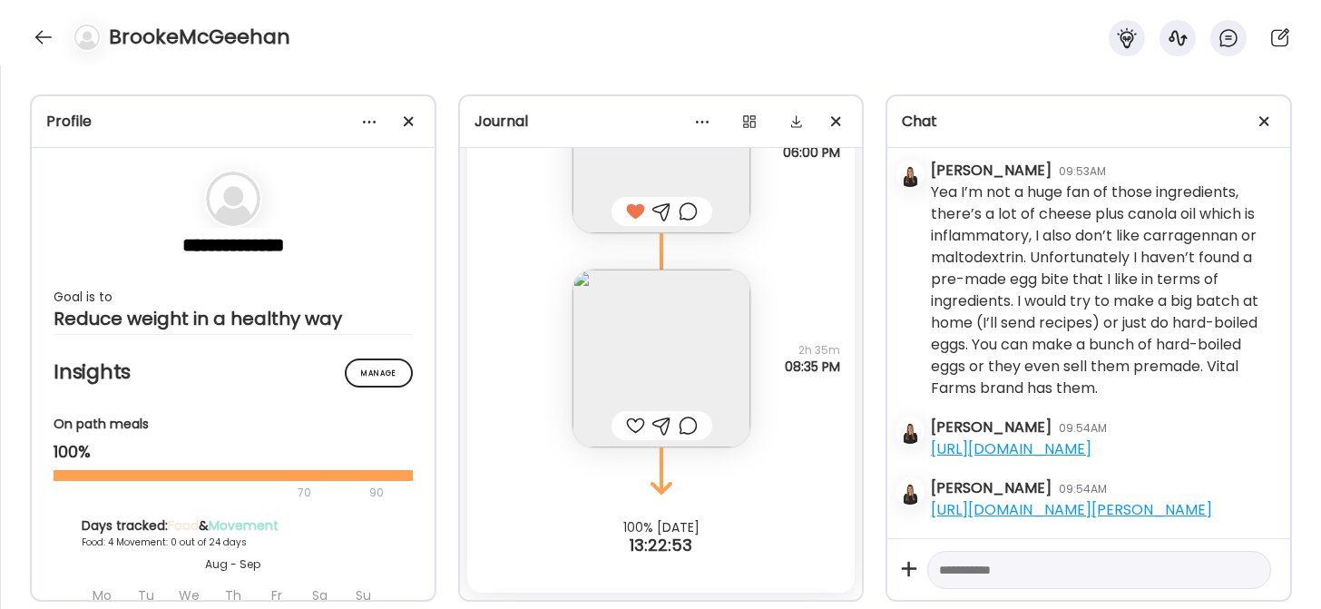
click at [641, 322] on img at bounding box center [662, 359] width 178 height 178
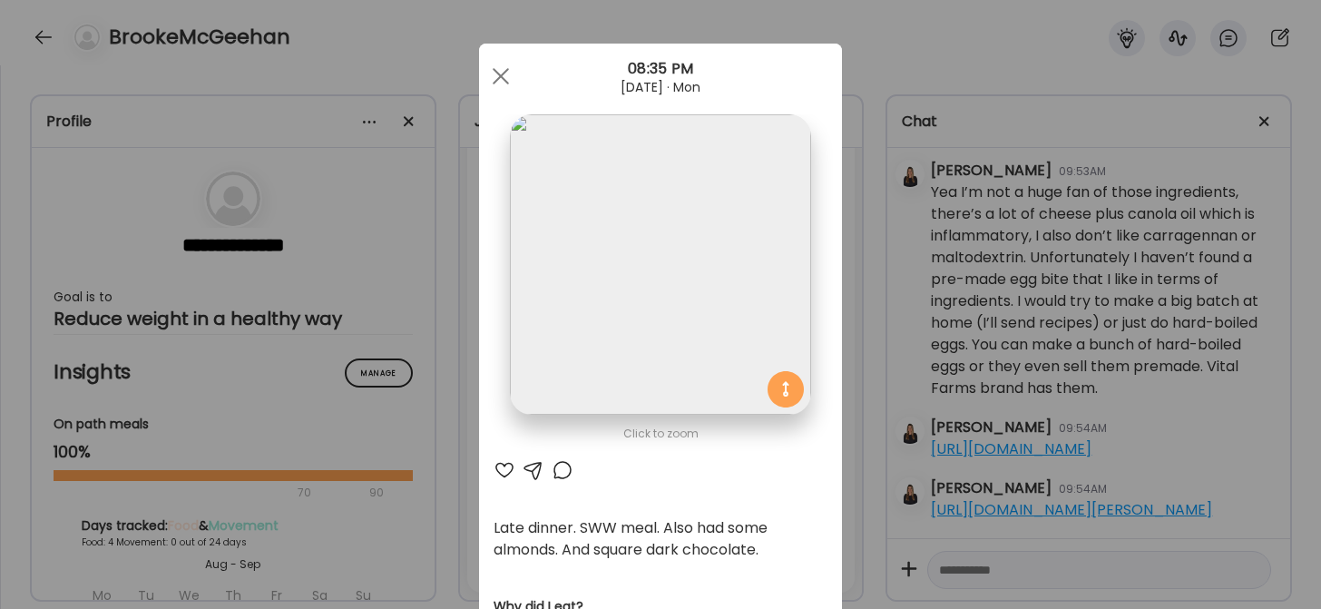
click at [495, 470] on div at bounding box center [505, 470] width 22 height 22
click at [493, 70] on span at bounding box center [501, 76] width 16 height 16
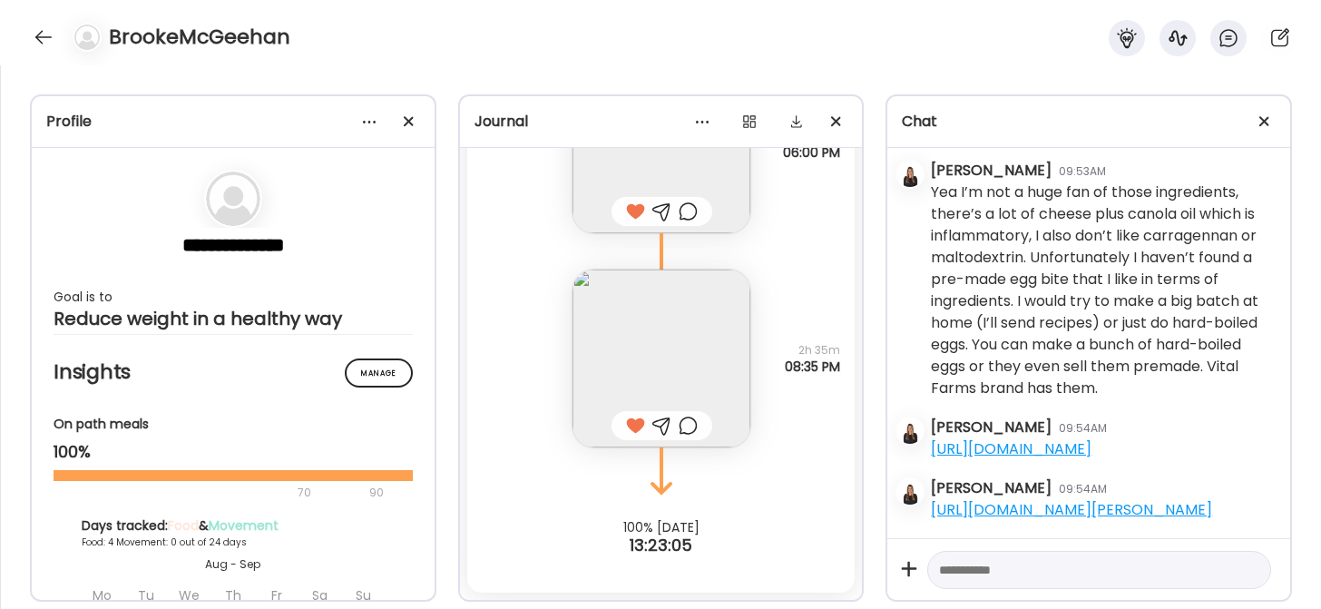
scroll to position [3505, 0]
click at [31, 32] on div at bounding box center [43, 37] width 29 height 29
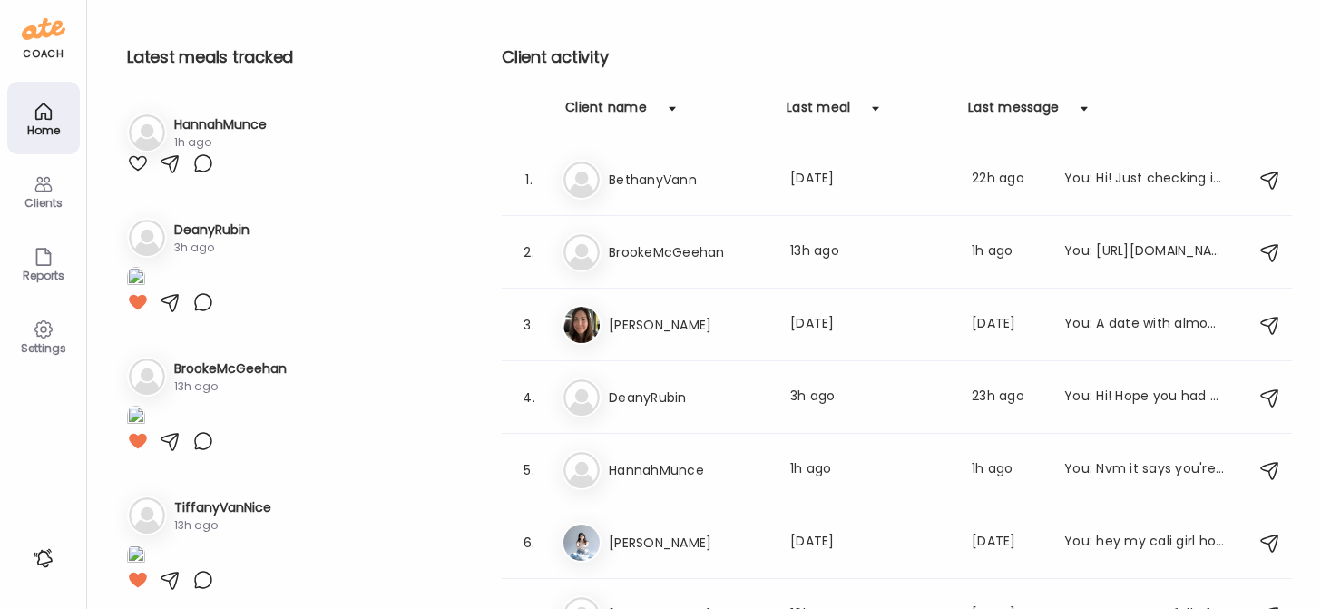
click at [41, 342] on div "Settings" at bounding box center [43, 348] width 65 height 12
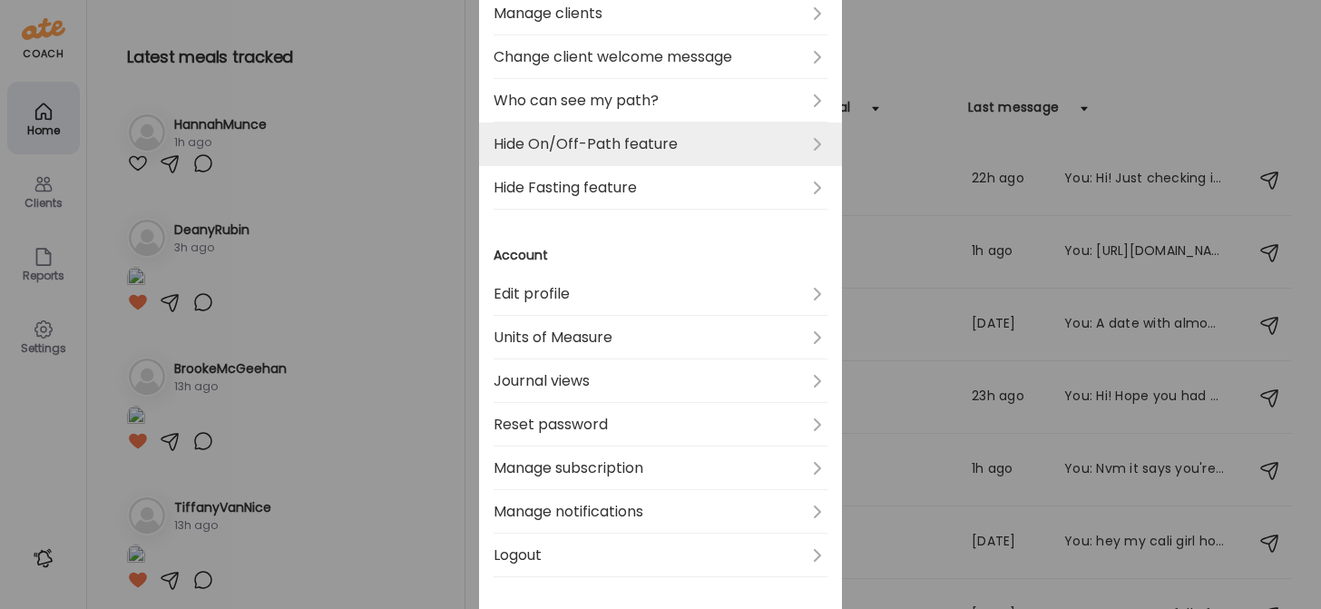
scroll to position [644, 0]
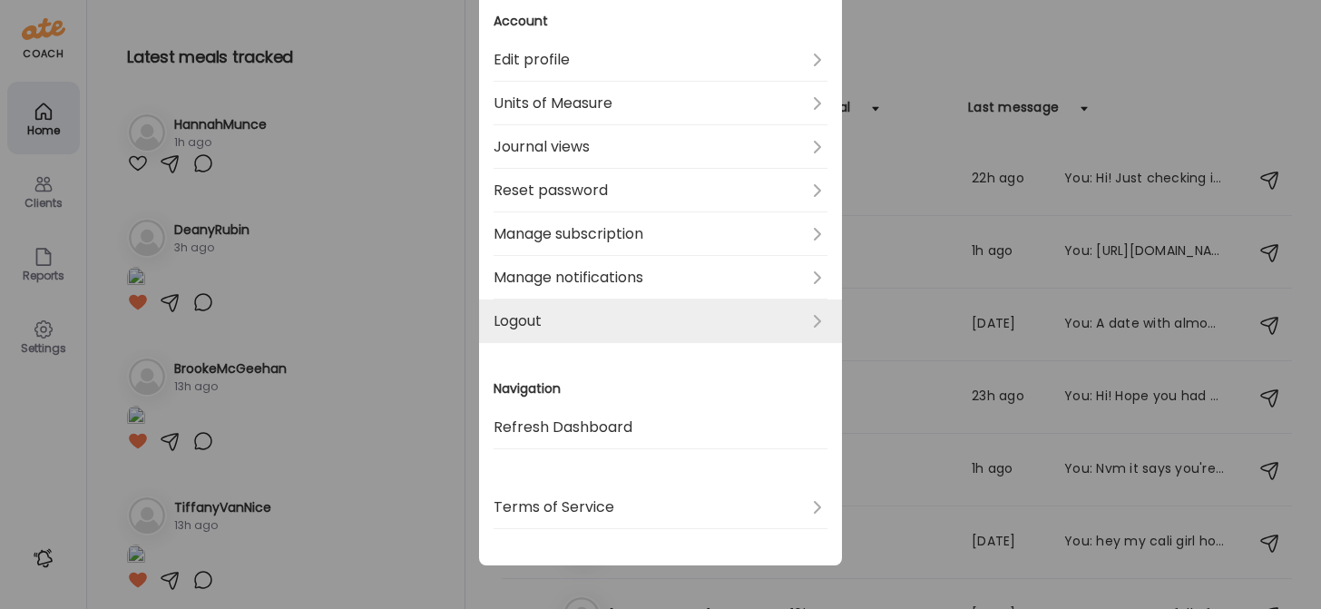
click at [566, 319] on link "Logout" at bounding box center [661, 321] width 334 height 44
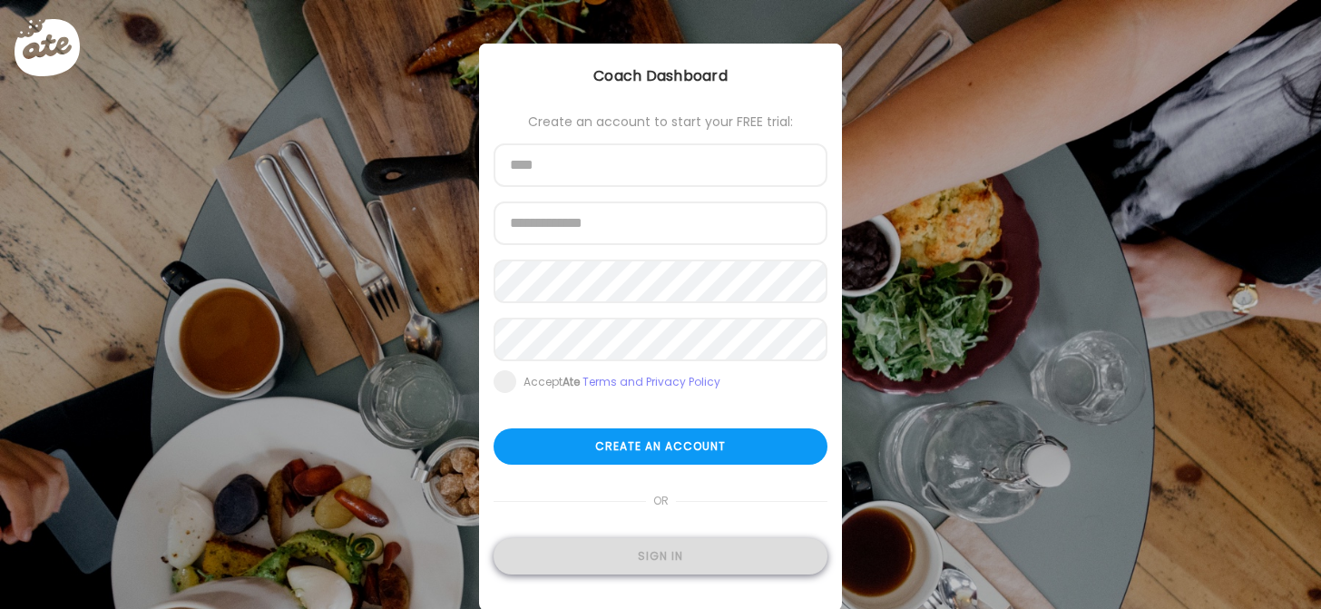
type input "**********"
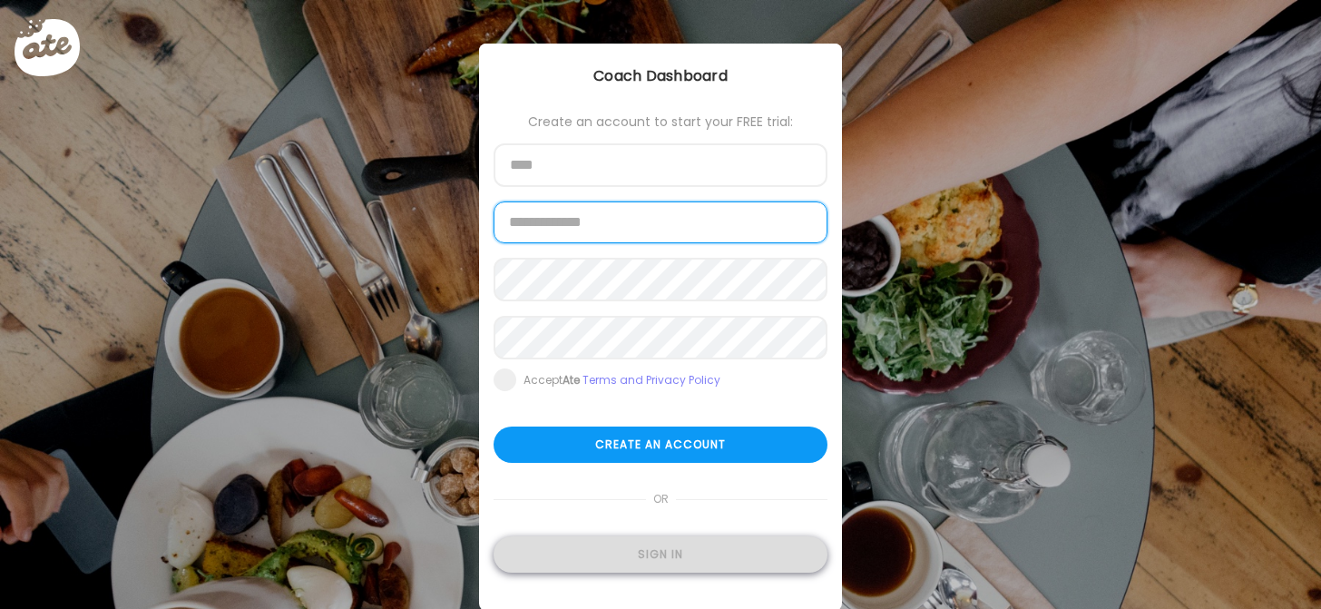
type input "**********"
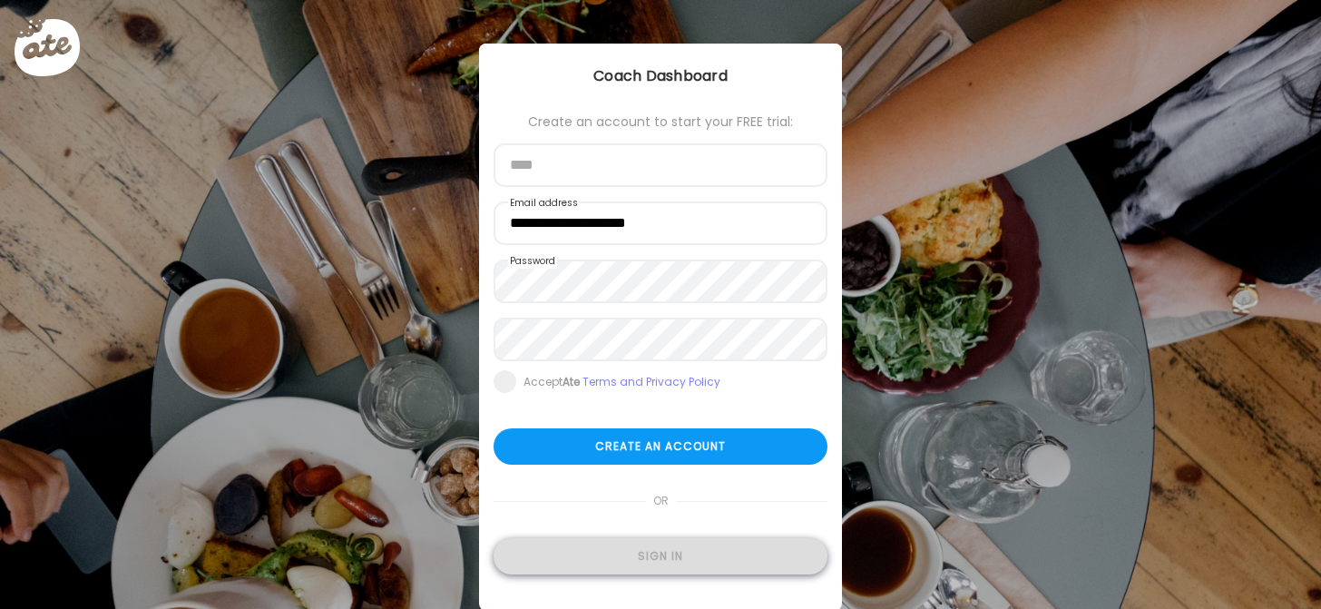
click at [574, 554] on div "Sign in" at bounding box center [661, 556] width 334 height 36
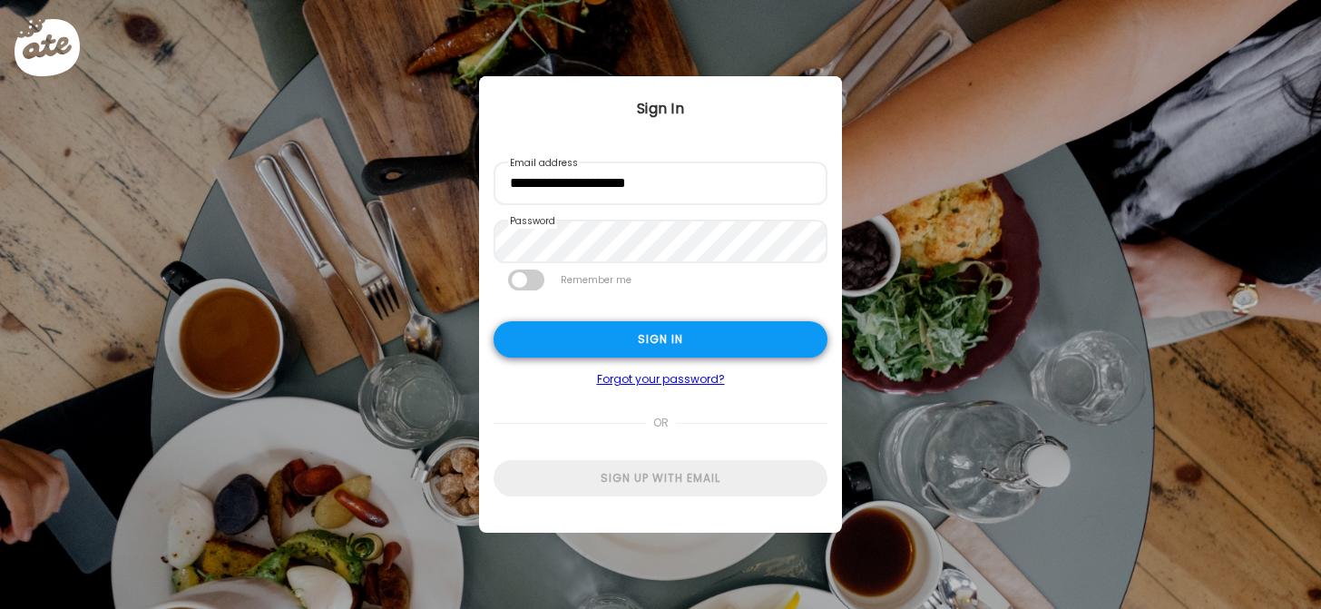
click at [561, 326] on div "Sign in" at bounding box center [661, 339] width 334 height 36
type textarea "**********"
type input "**********"
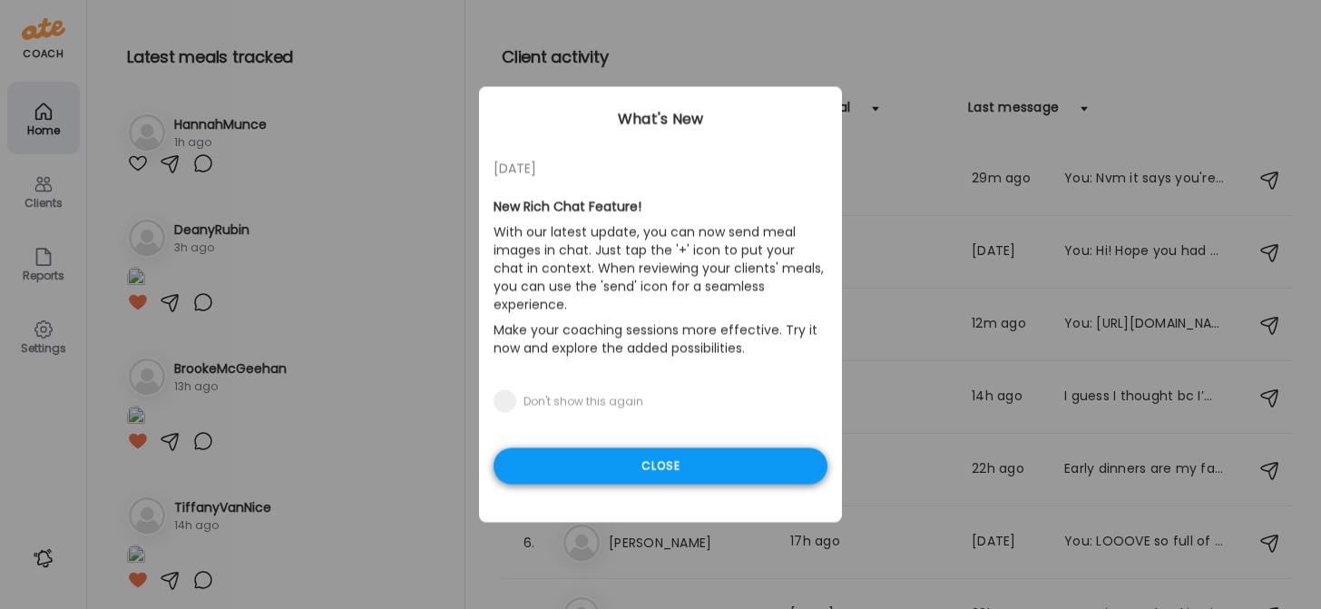
click at [560, 448] on div "Close" at bounding box center [661, 466] width 334 height 36
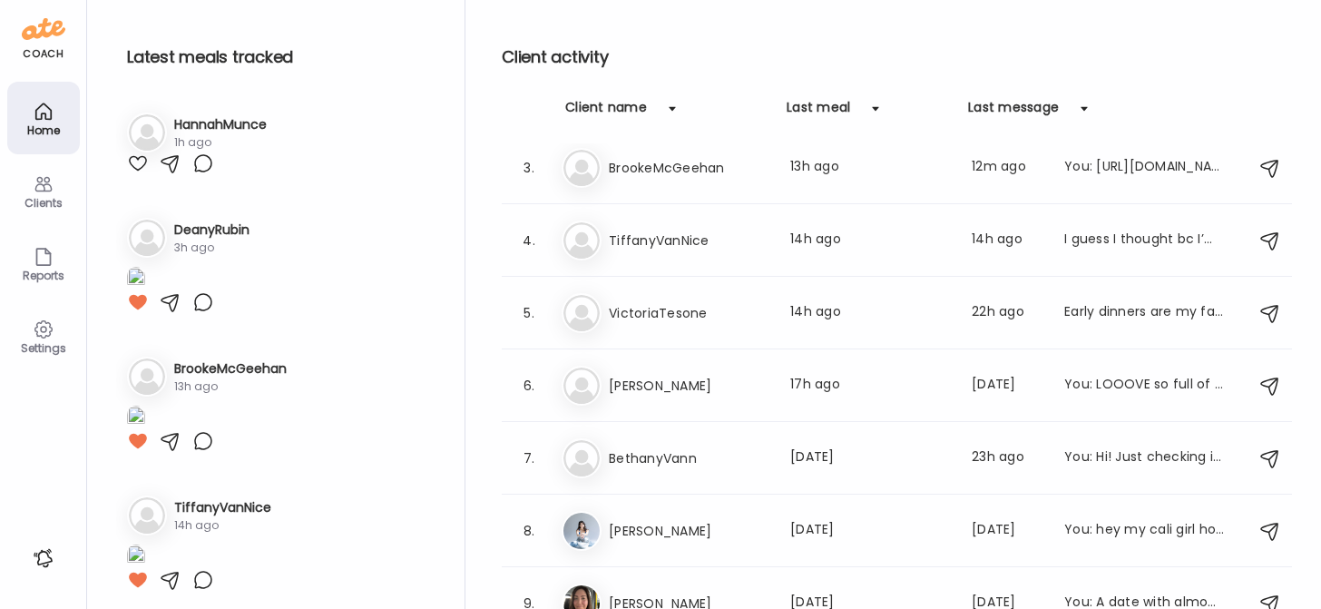
scroll to position [179, 0]
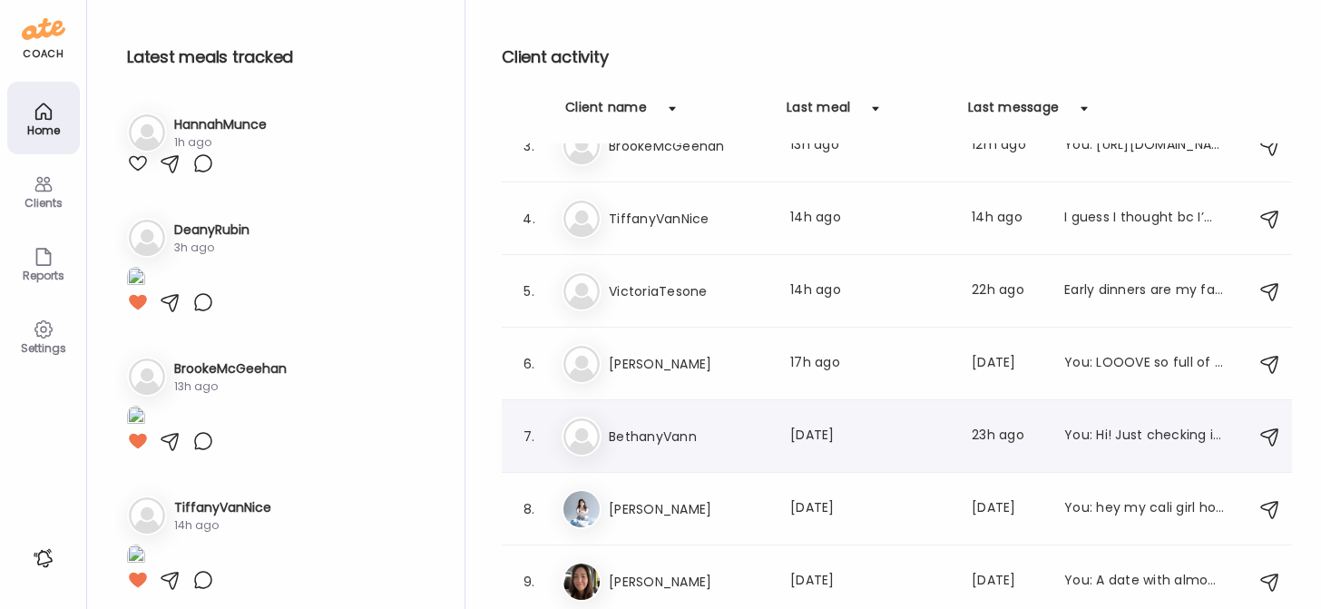
click at [652, 431] on h3 "BethanyVann" at bounding box center [689, 437] width 160 height 22
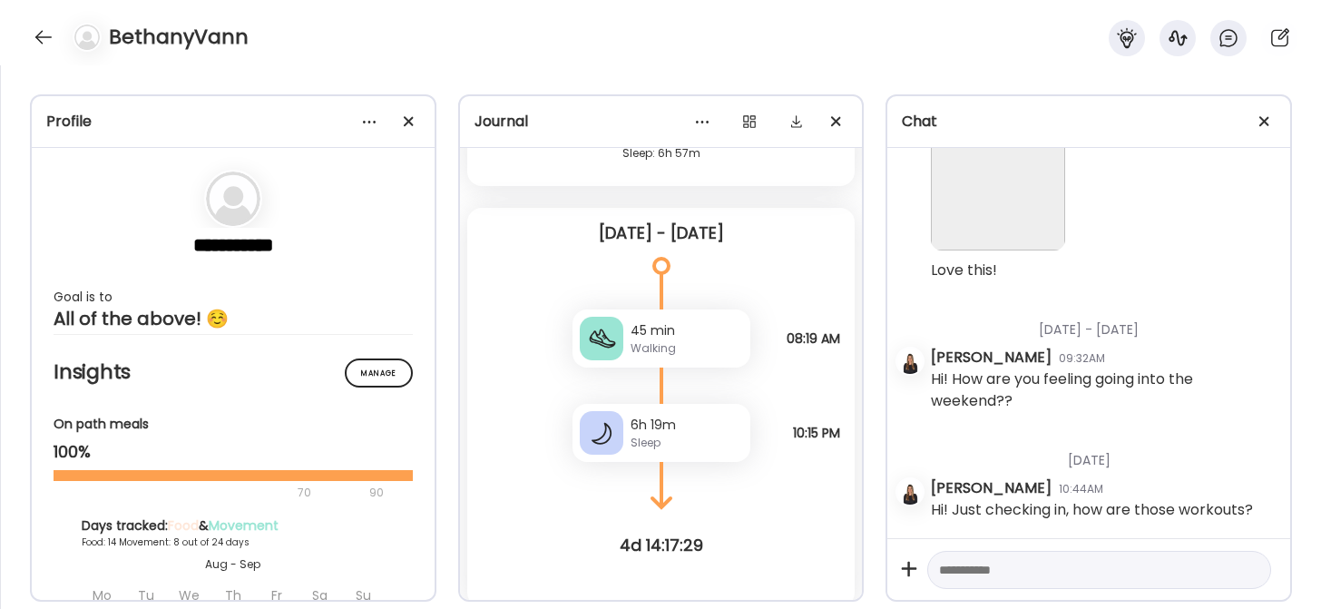
scroll to position [42340, 0]
